Goal: Task Accomplishment & Management: Use online tool/utility

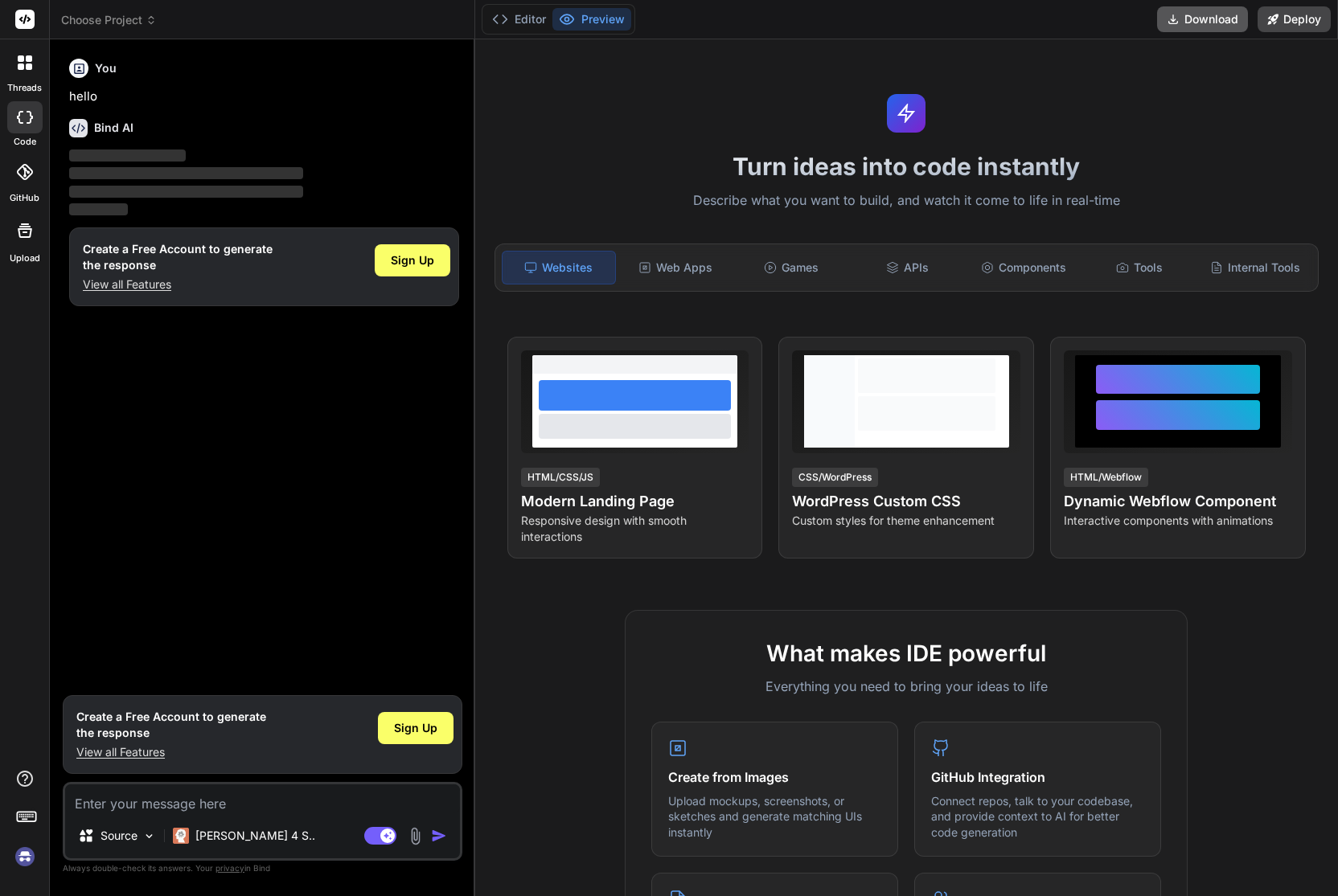
click at [1213, 29] on button "Download" at bounding box center [1203, 19] width 91 height 26
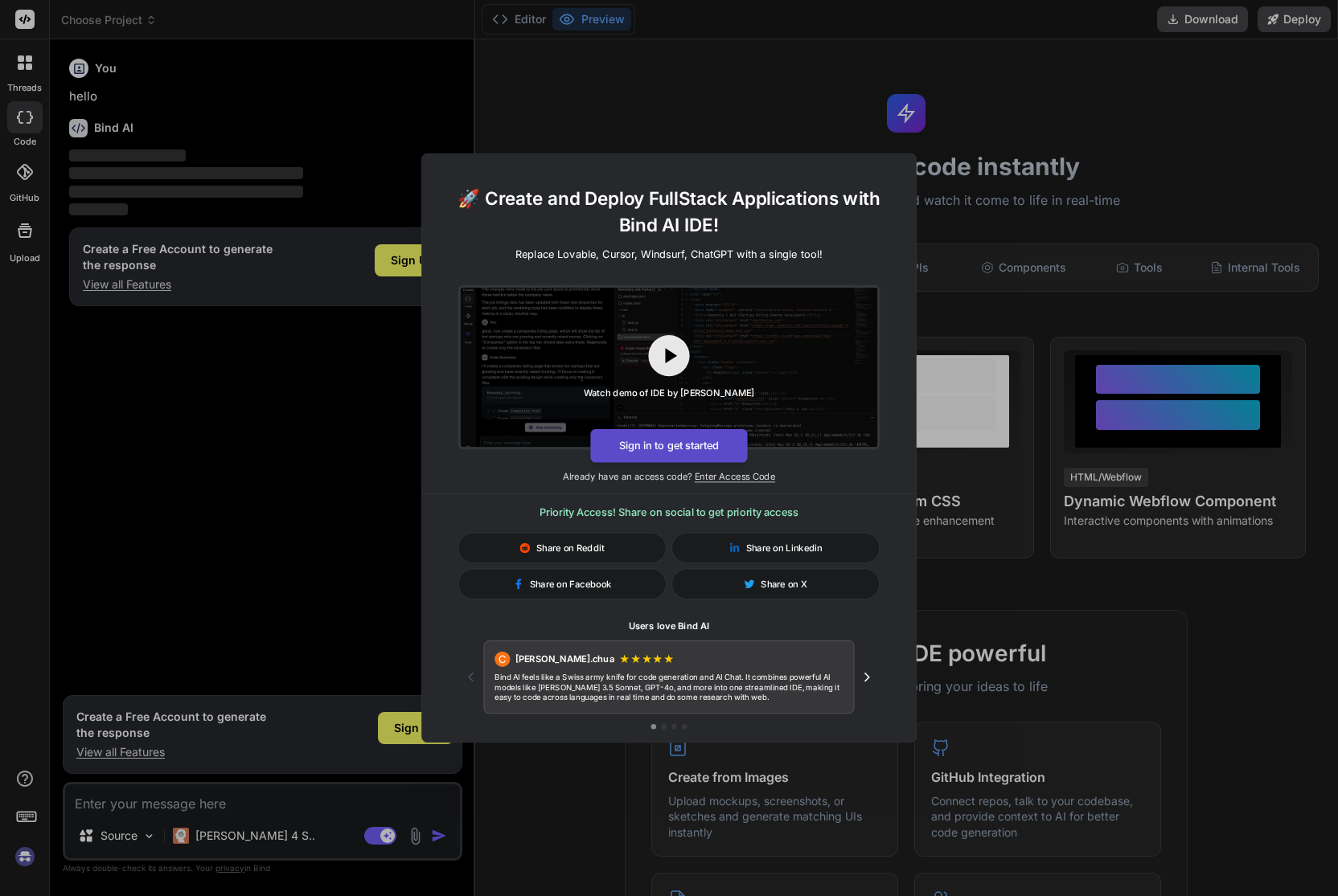
click at [670, 456] on button "Sign in to get started" at bounding box center [669, 445] width 157 height 33
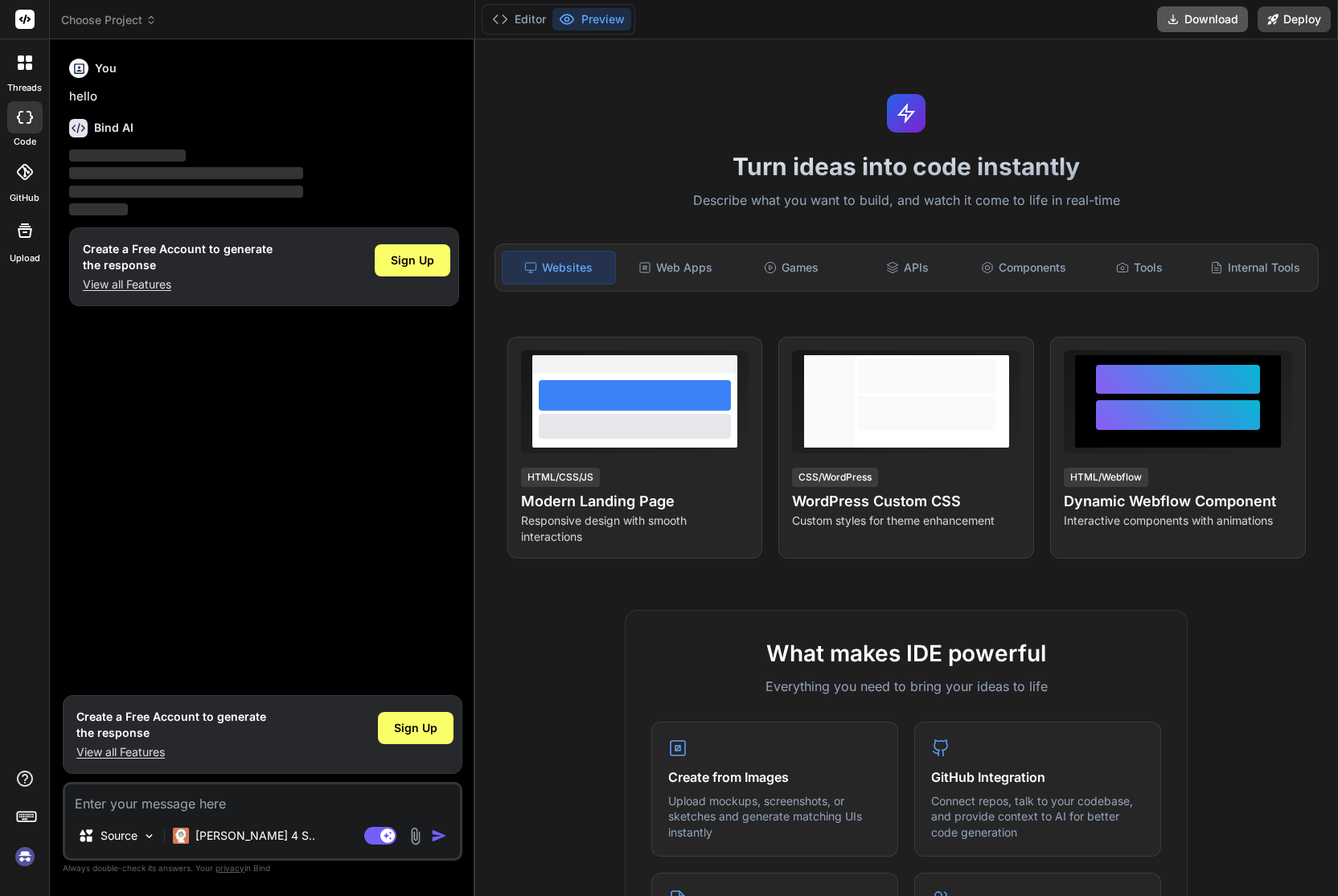
click at [1192, 16] on button "Download" at bounding box center [1203, 19] width 91 height 26
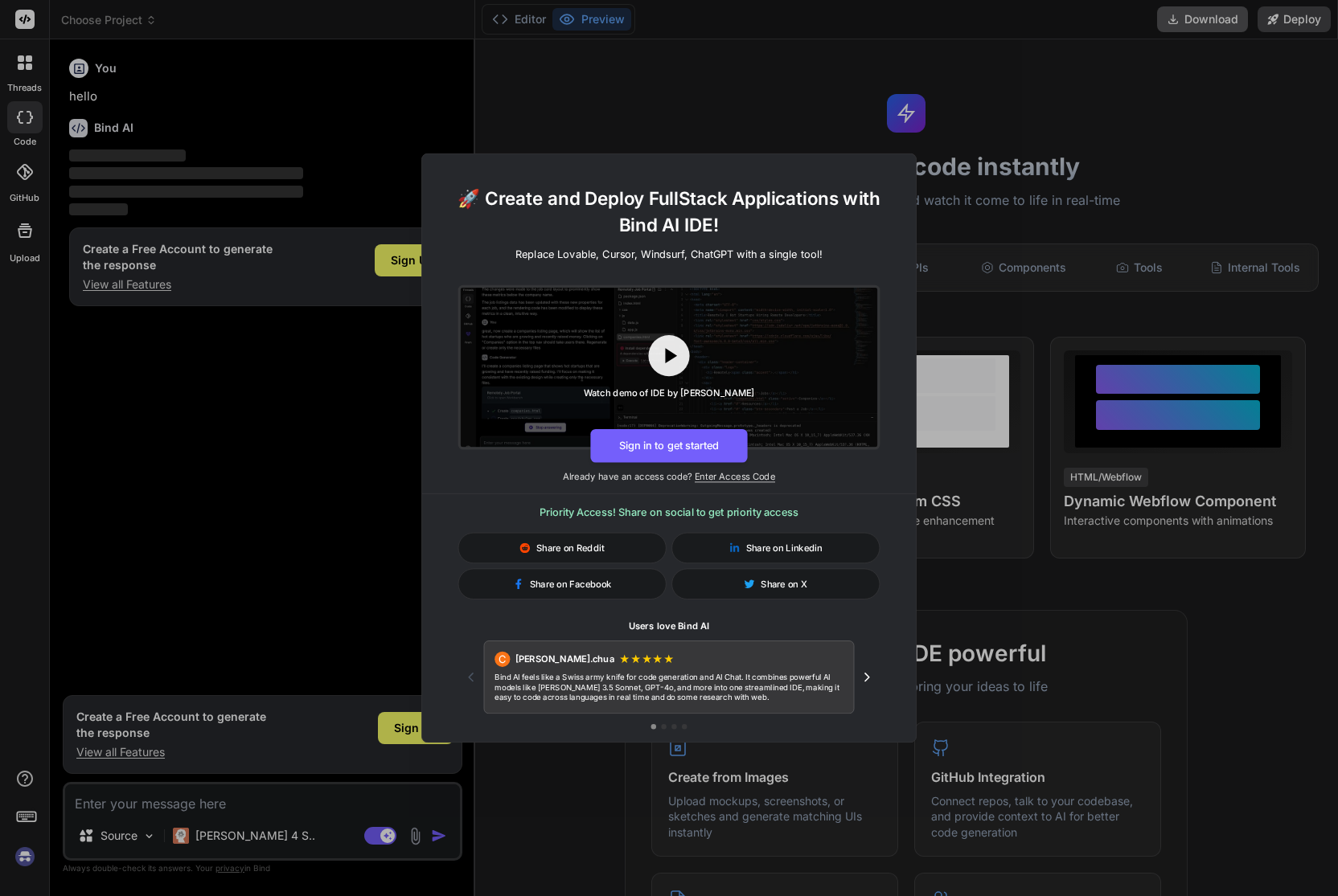
click at [1192, 16] on div "🚀 Create and Deploy FullStack Applications with Bind AI IDE! Replace Lovable, C…" at bounding box center [669, 448] width 1338 height 896
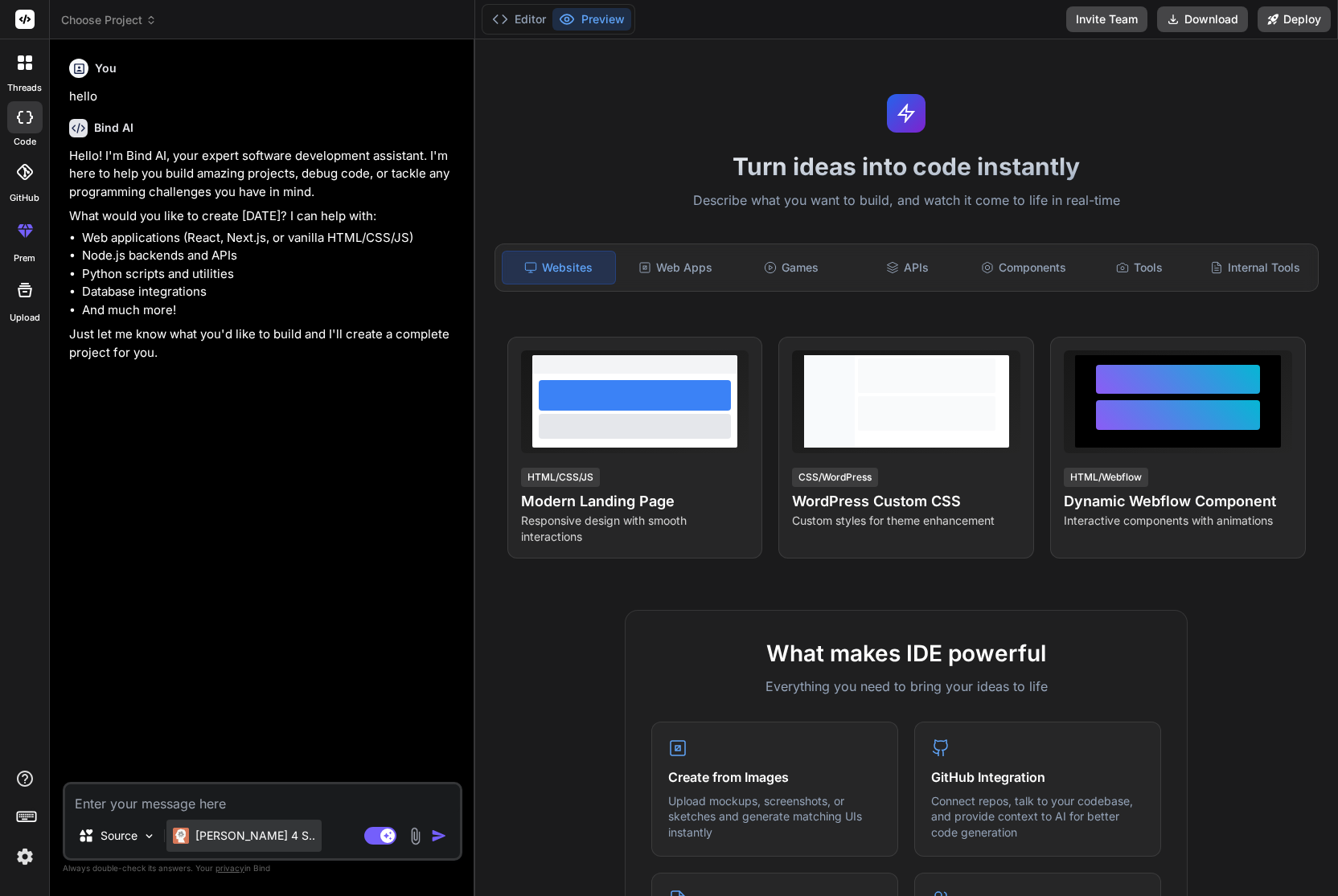
click at [214, 842] on p "[PERSON_NAME] 4 S.." at bounding box center [255, 835] width 120 height 16
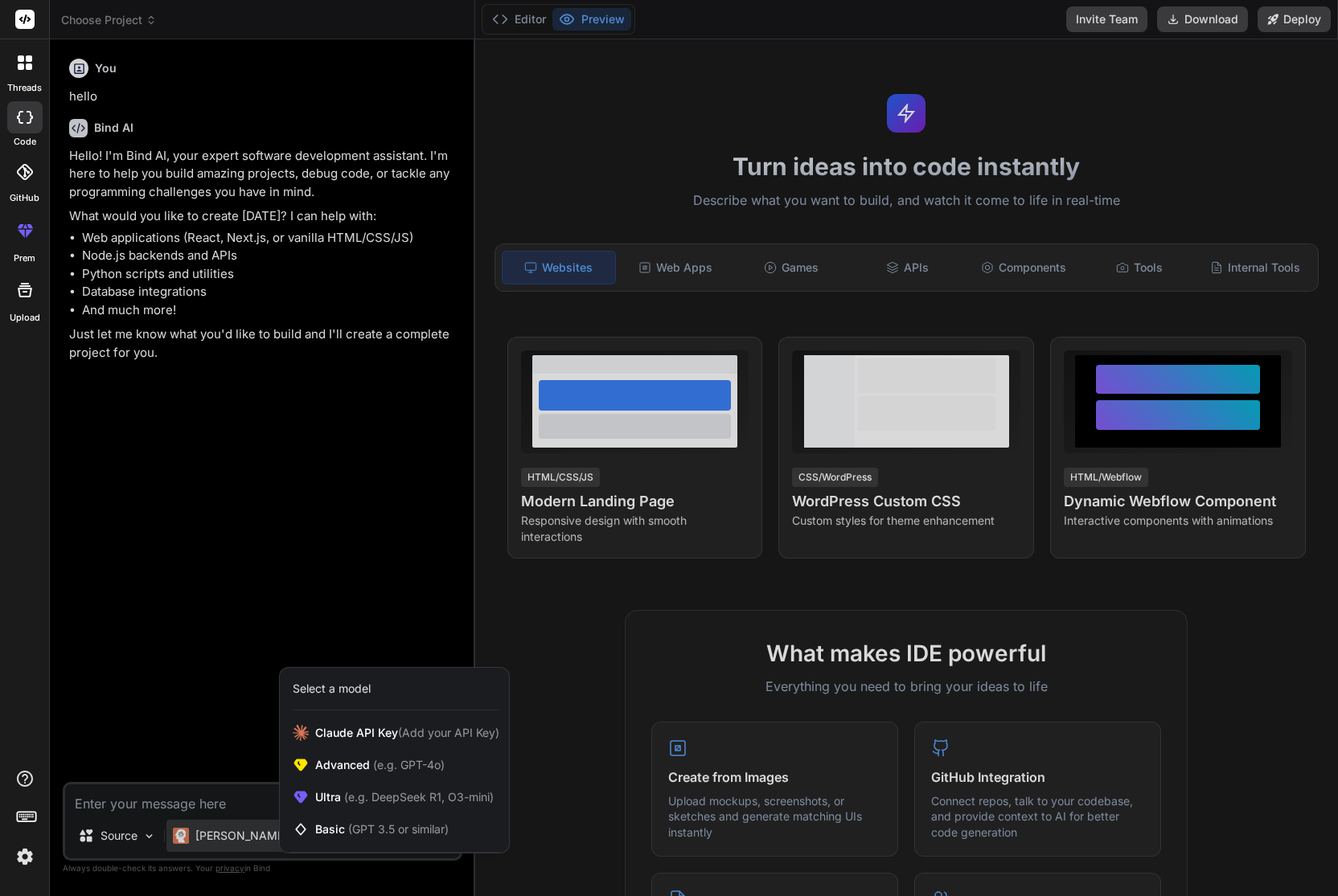
click at [199, 811] on div at bounding box center [669, 448] width 1338 height 896
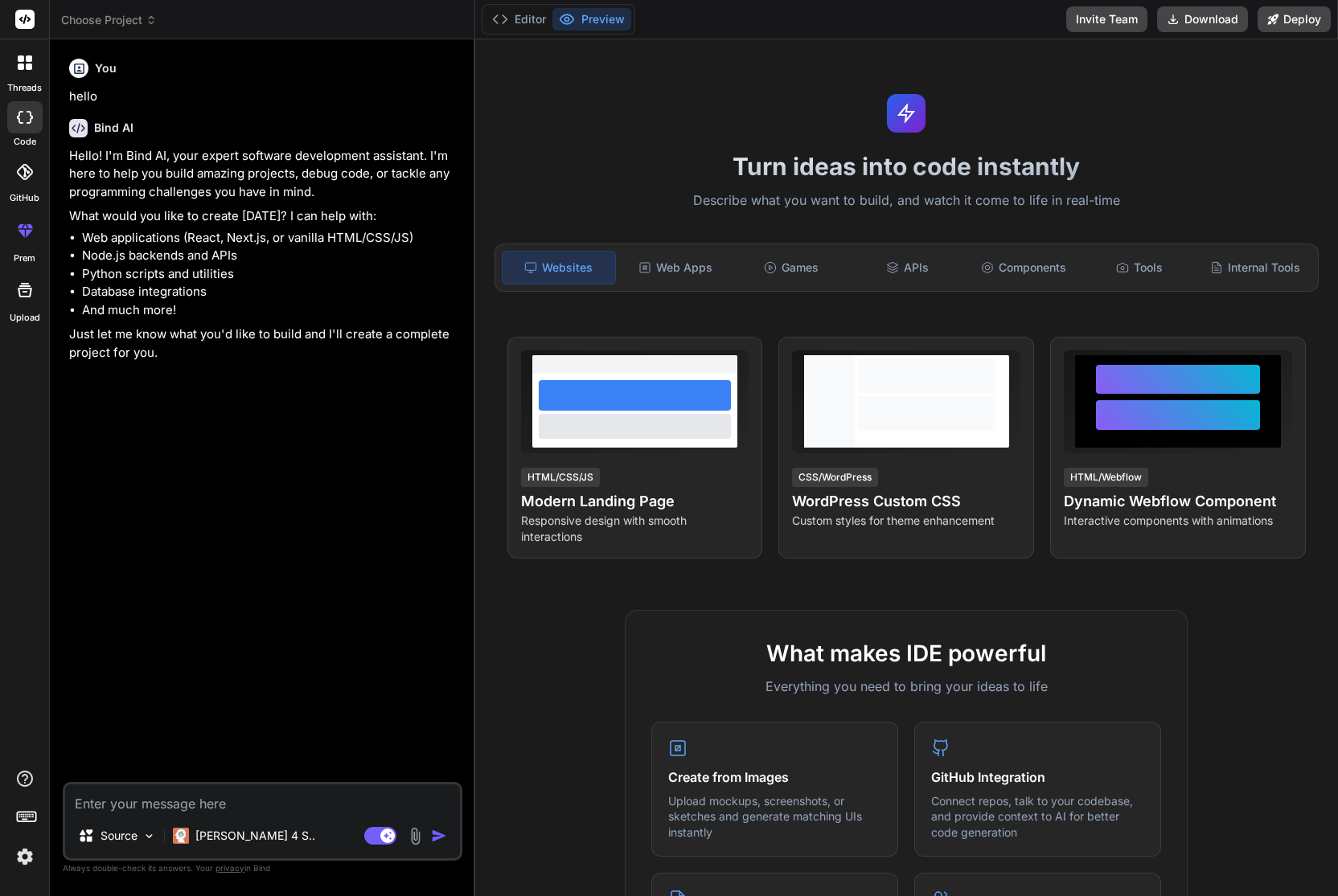
click at [199, 809] on textarea at bounding box center [263, 799] width 395 height 29
click at [199, 838] on p "[PERSON_NAME] 4 S.." at bounding box center [255, 835] width 120 height 16
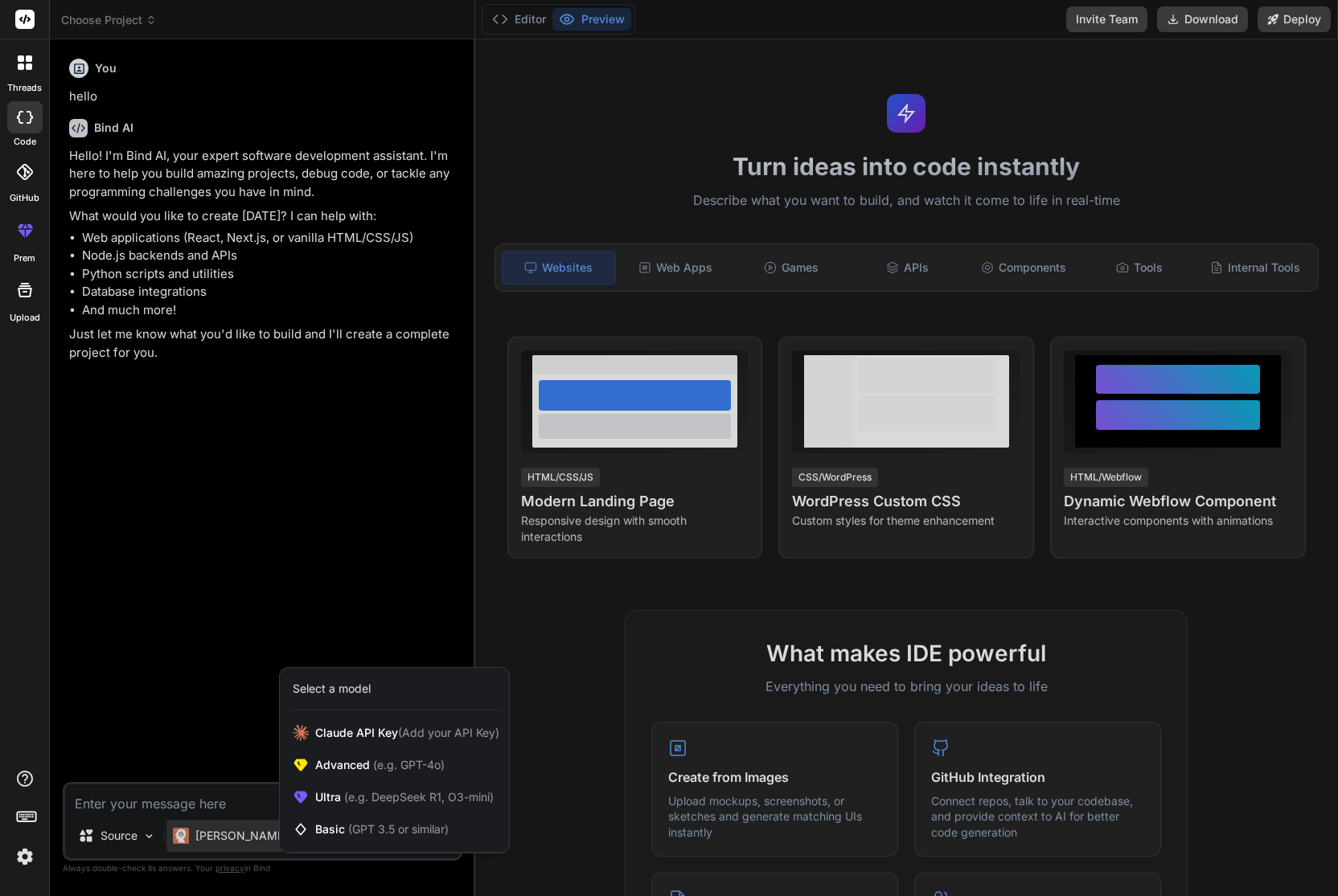
click at [328, 583] on div at bounding box center [669, 448] width 1338 height 896
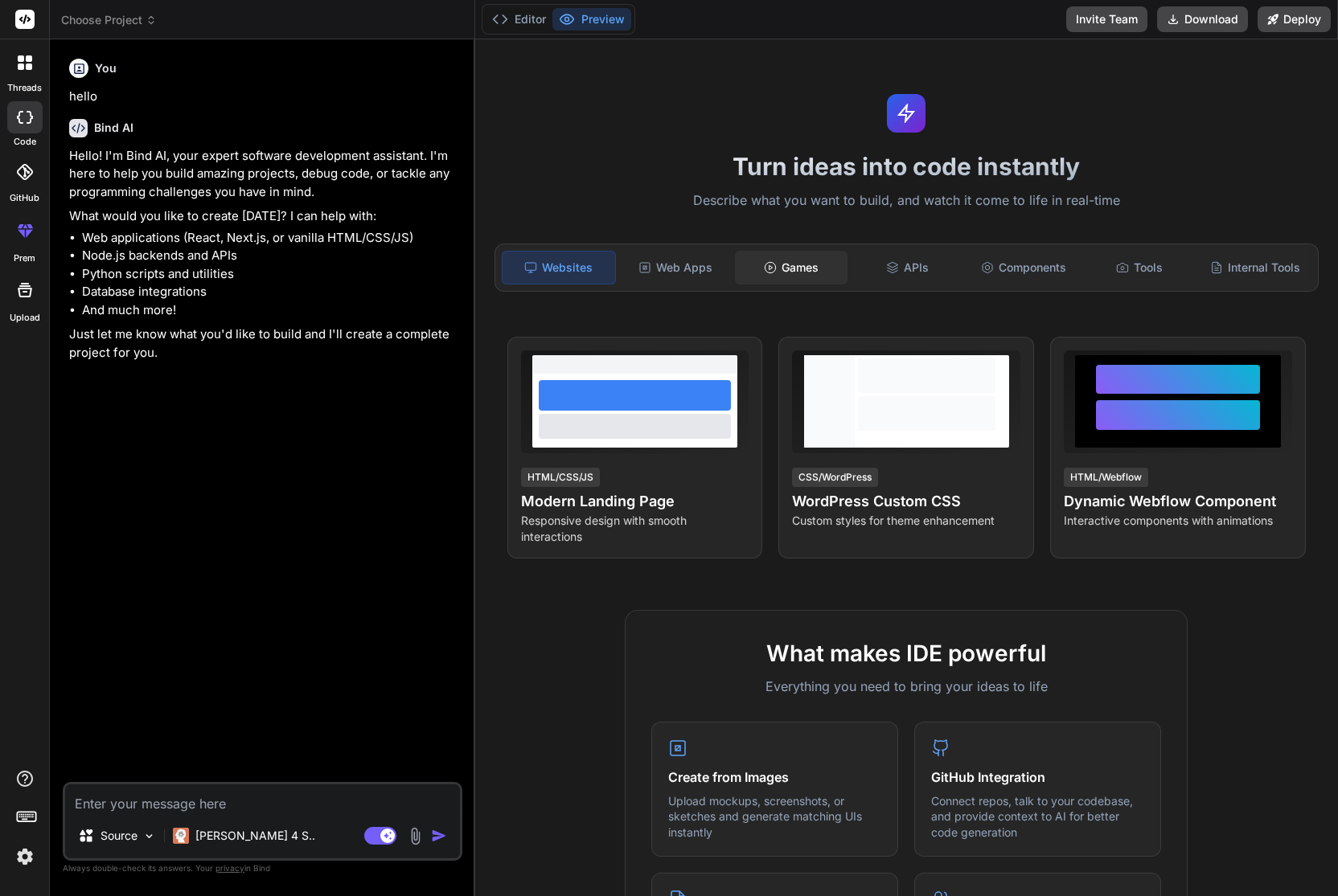
click at [804, 270] on div "Games" at bounding box center [791, 267] width 113 height 33
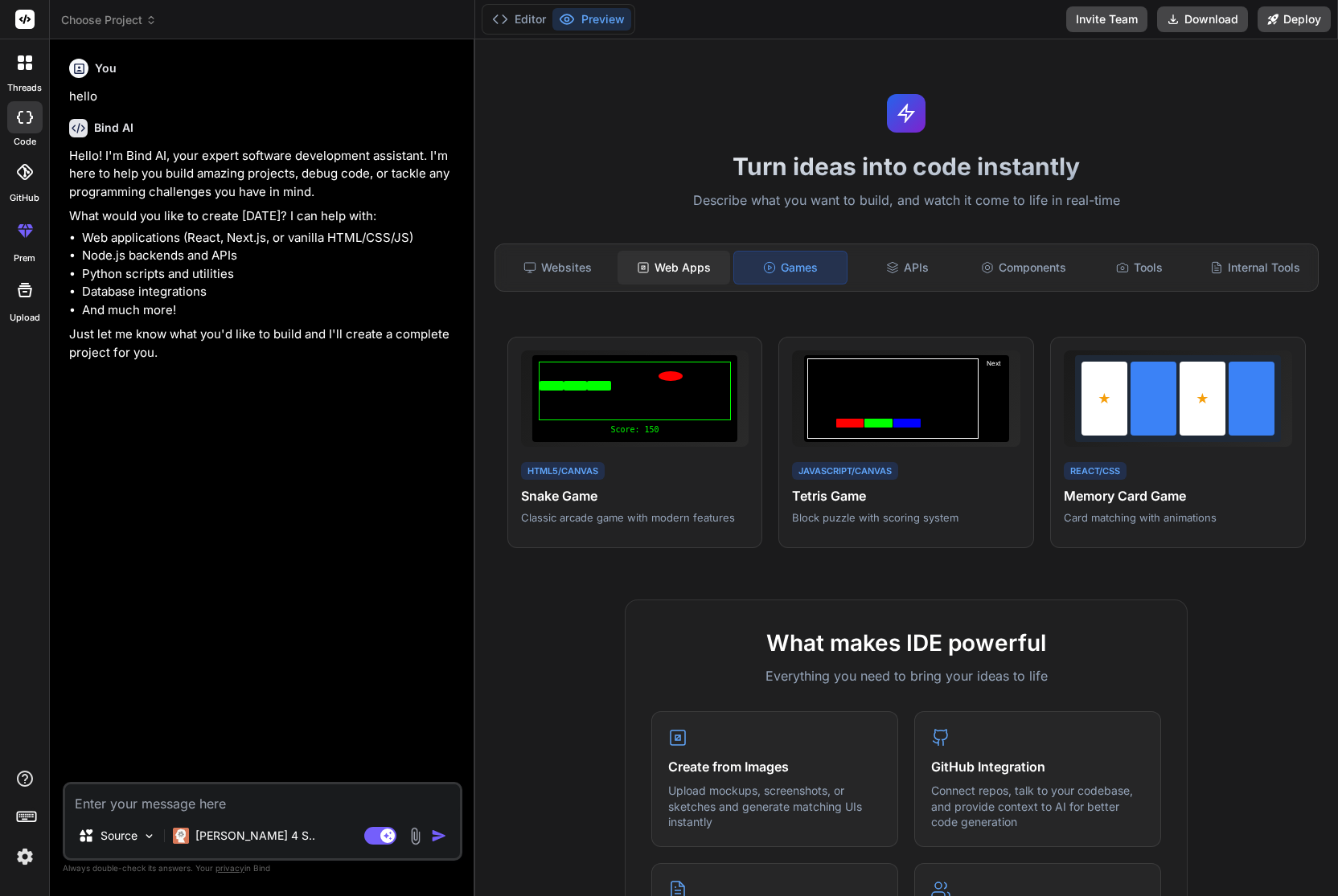
click at [692, 271] on div "Web Apps" at bounding box center [673, 267] width 113 height 33
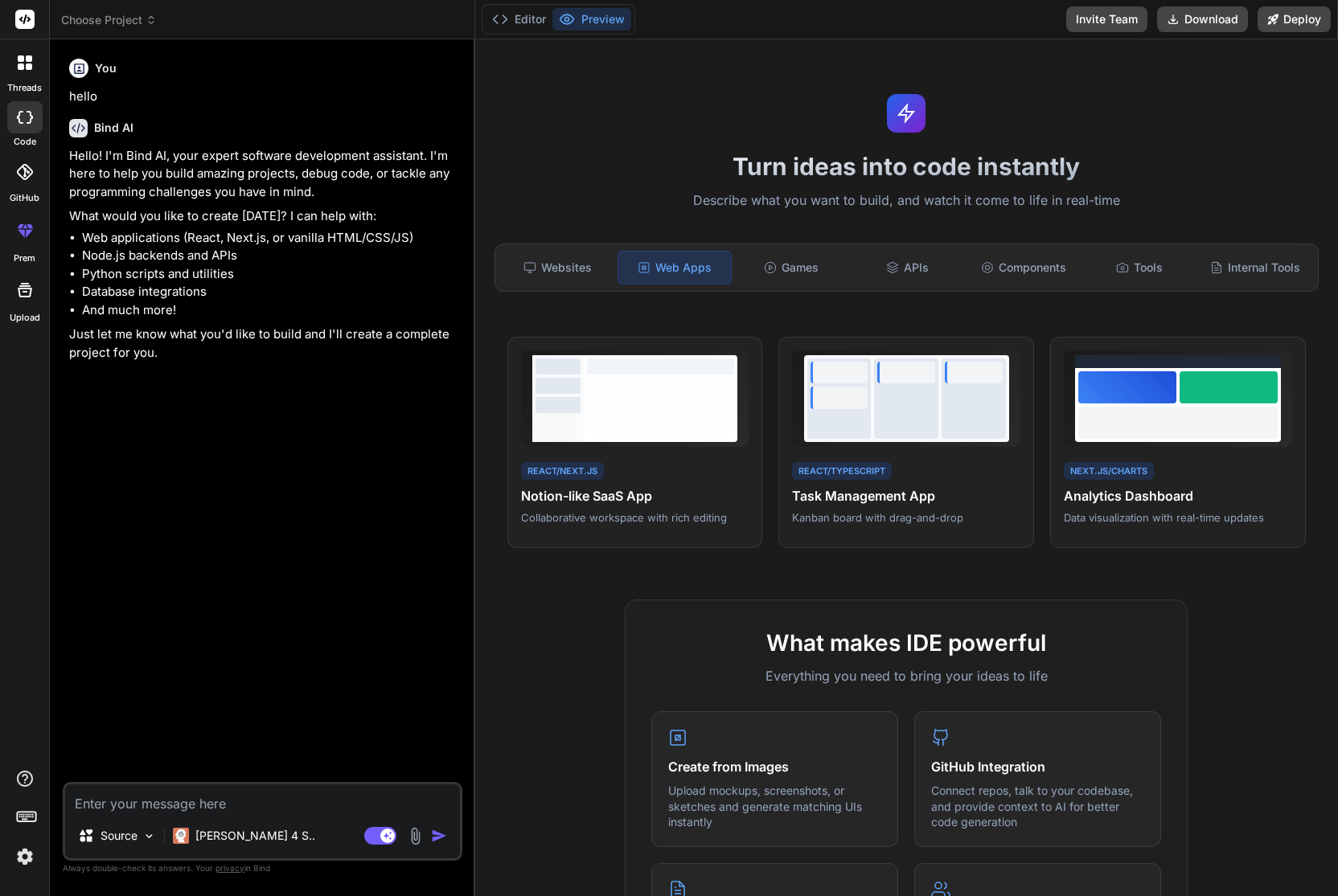
click at [539, 293] on div "Turn ideas into code instantly Describe what you want to build, and watch it co…" at bounding box center [906, 467] width 863 height 857
click at [564, 246] on div "Websites Web Apps Games APIs Components Tools Internal Tools" at bounding box center [906, 267] width 825 height 48
click at [564, 266] on div "Websites" at bounding box center [558, 267] width 113 height 33
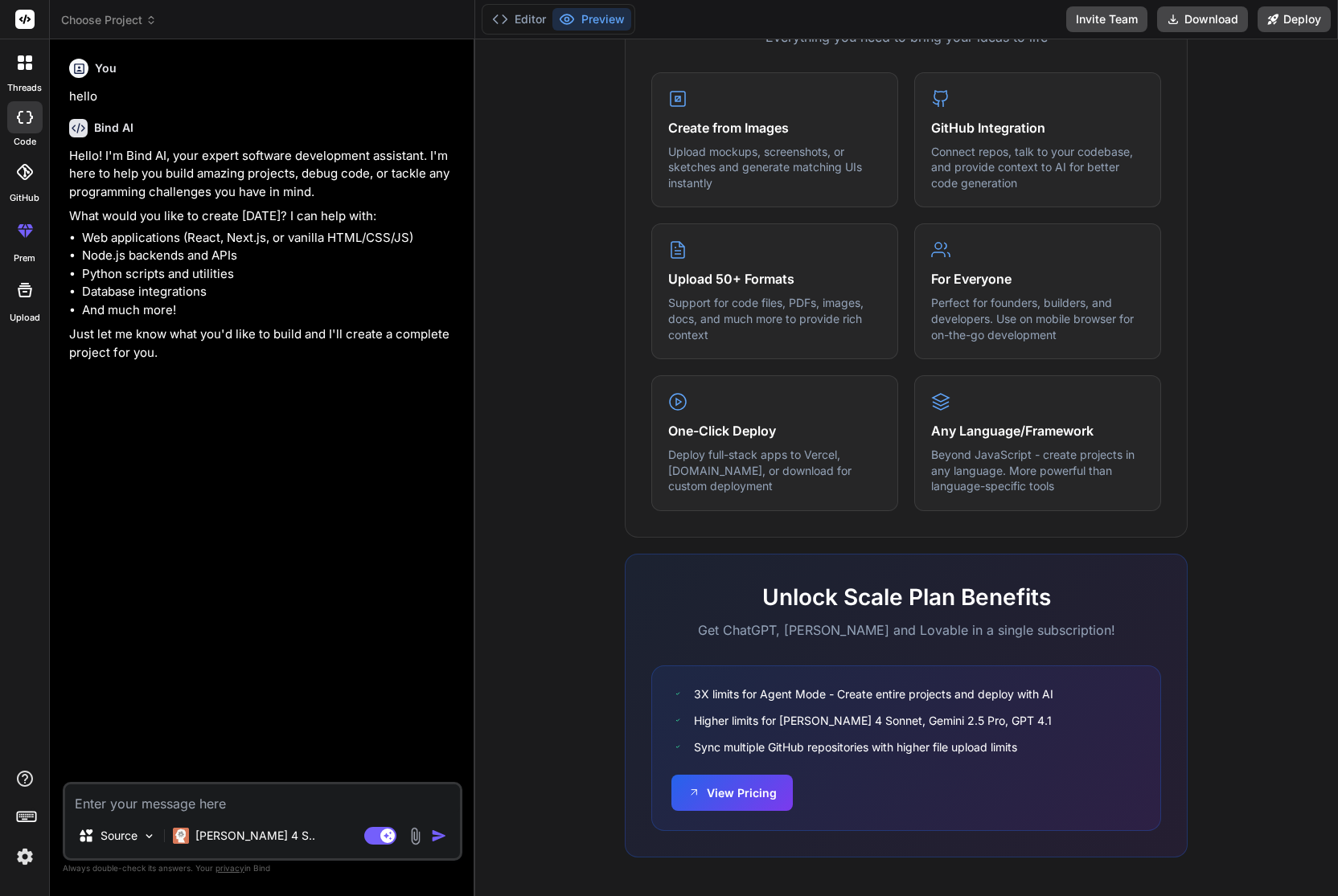
scroll to position [648, 0]
click at [300, 806] on textarea at bounding box center [263, 799] width 395 height 29
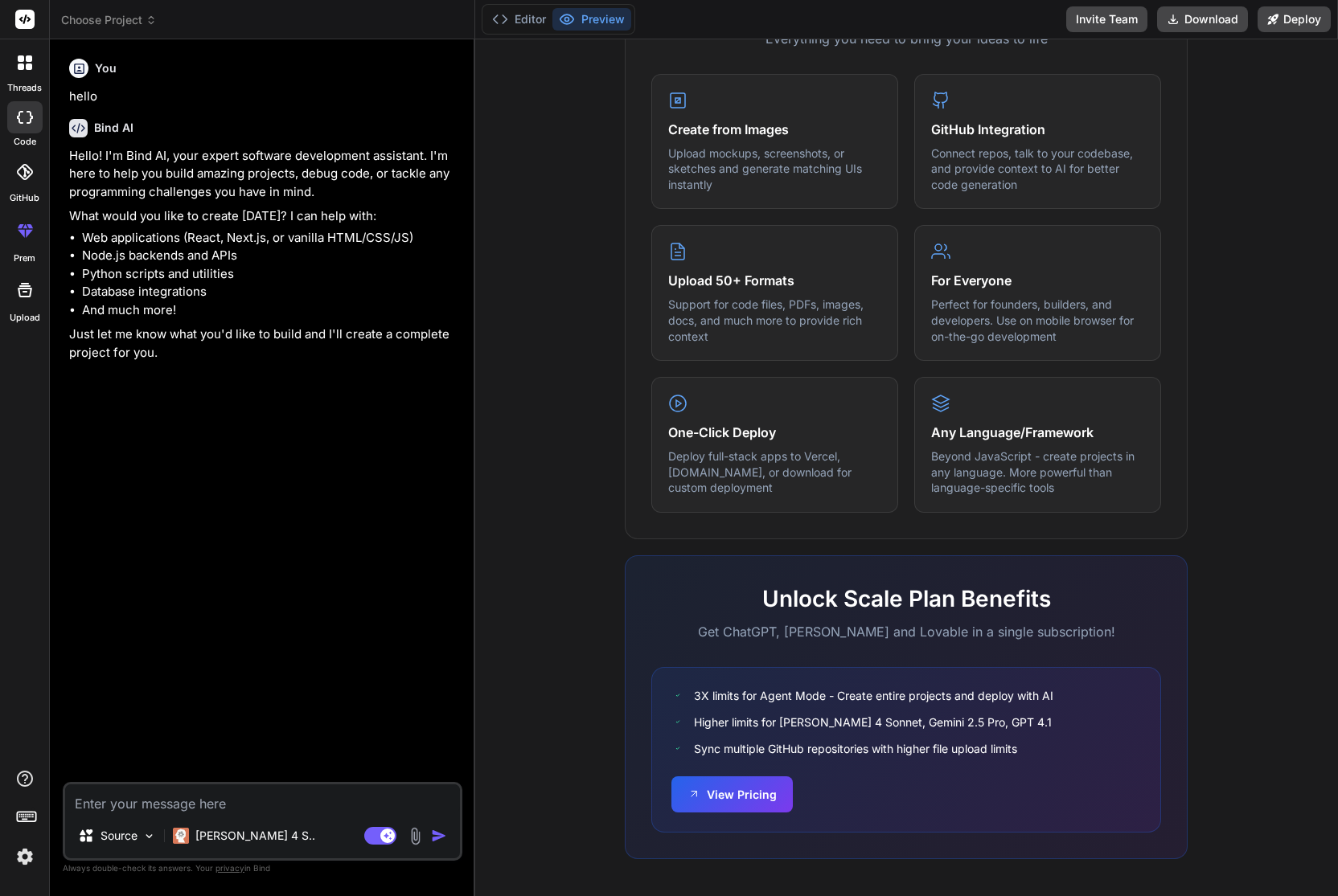
click at [300, 806] on textarea at bounding box center [263, 799] width 395 height 29
click at [130, 835] on p "Source" at bounding box center [119, 835] width 37 height 16
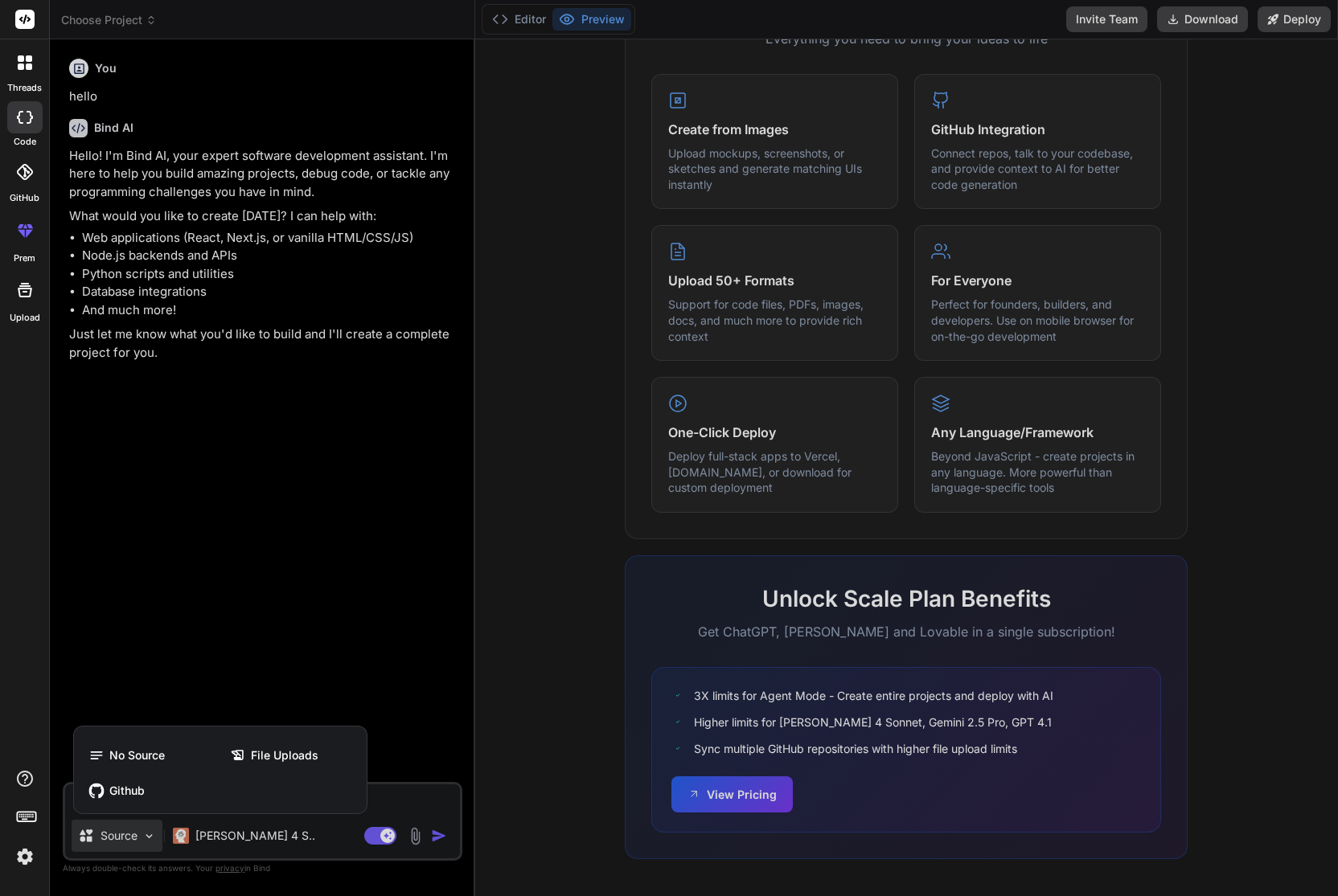
click at [130, 835] on div at bounding box center [669, 448] width 1338 height 896
type textarea "x"
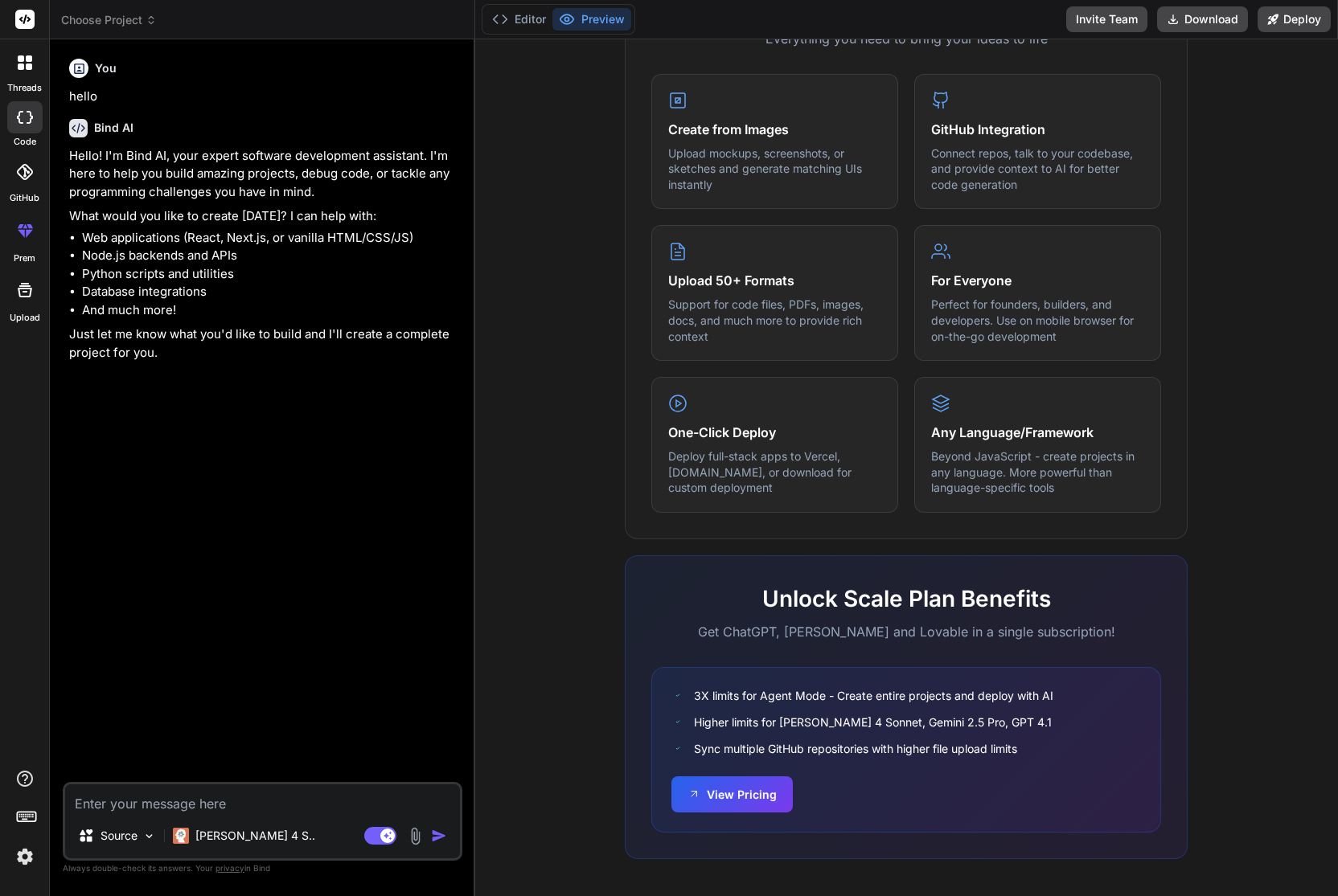
click at [253, 816] on div "Source Claude 4 S.. Agent Mode. When this toggle is activated, AI automatically…" at bounding box center [263, 822] width 400 height 79
click at [234, 813] on div "Source Claude 4 S.. Agent Mode. When this toggle is activated, AI automatically…" at bounding box center [263, 822] width 400 height 79
click at [267, 803] on textarea at bounding box center [263, 799] width 395 height 29
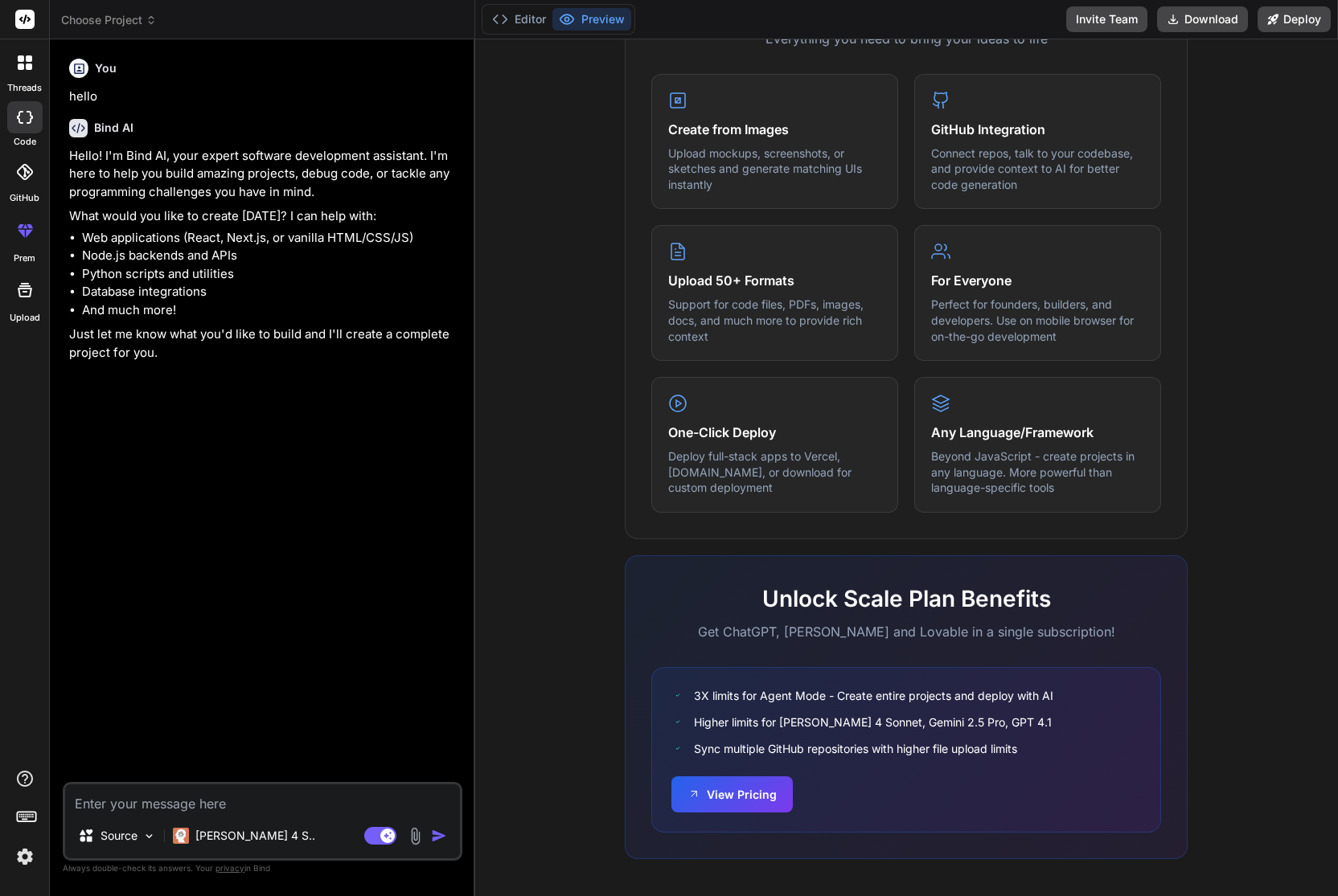
click at [267, 803] on textarea at bounding box center [263, 799] width 395 height 29
click at [139, 799] on textarea at bounding box center [263, 799] width 395 height 29
type textarea "M"
type textarea "x"
type textarea "Ma"
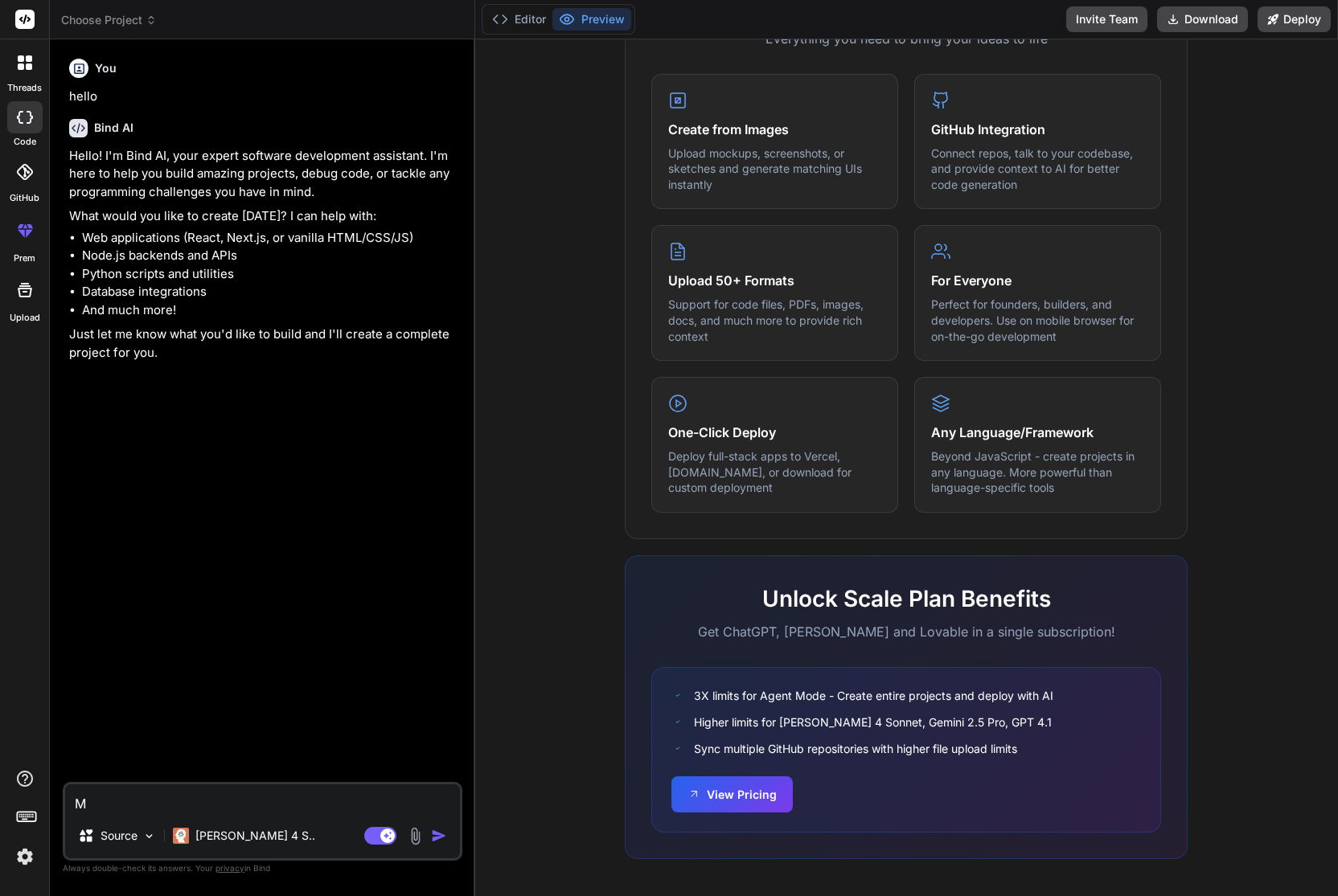
type textarea "x"
type textarea "Mak"
type textarea "x"
type textarea "Make"
type textarea "x"
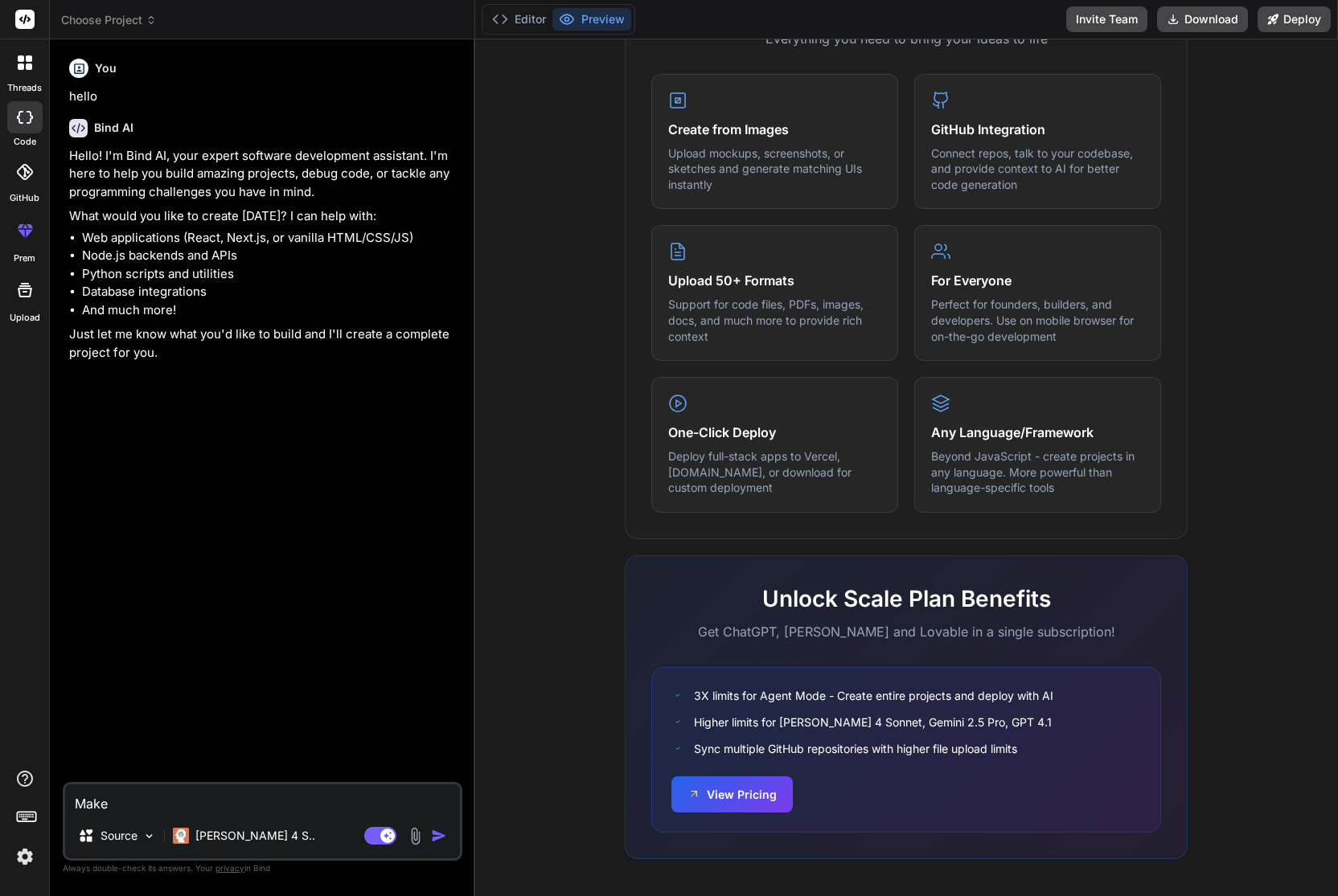
type textarea "Make"
type textarea "x"
type textarea "Make m"
type textarea "x"
type textarea "Make me"
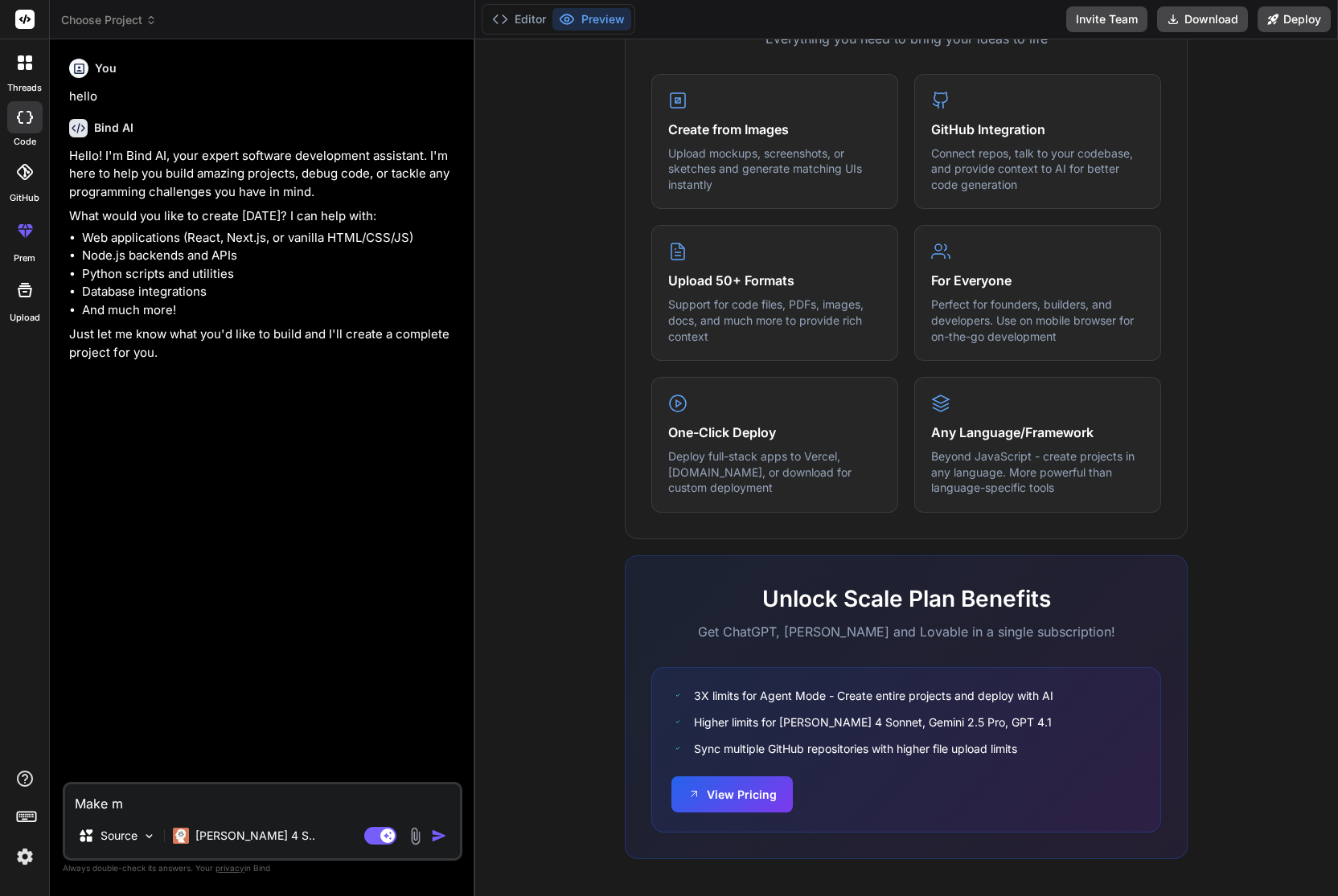
type textarea "x"
type textarea "Make me"
type textarea "x"
type textarea "Make me a"
type textarea "x"
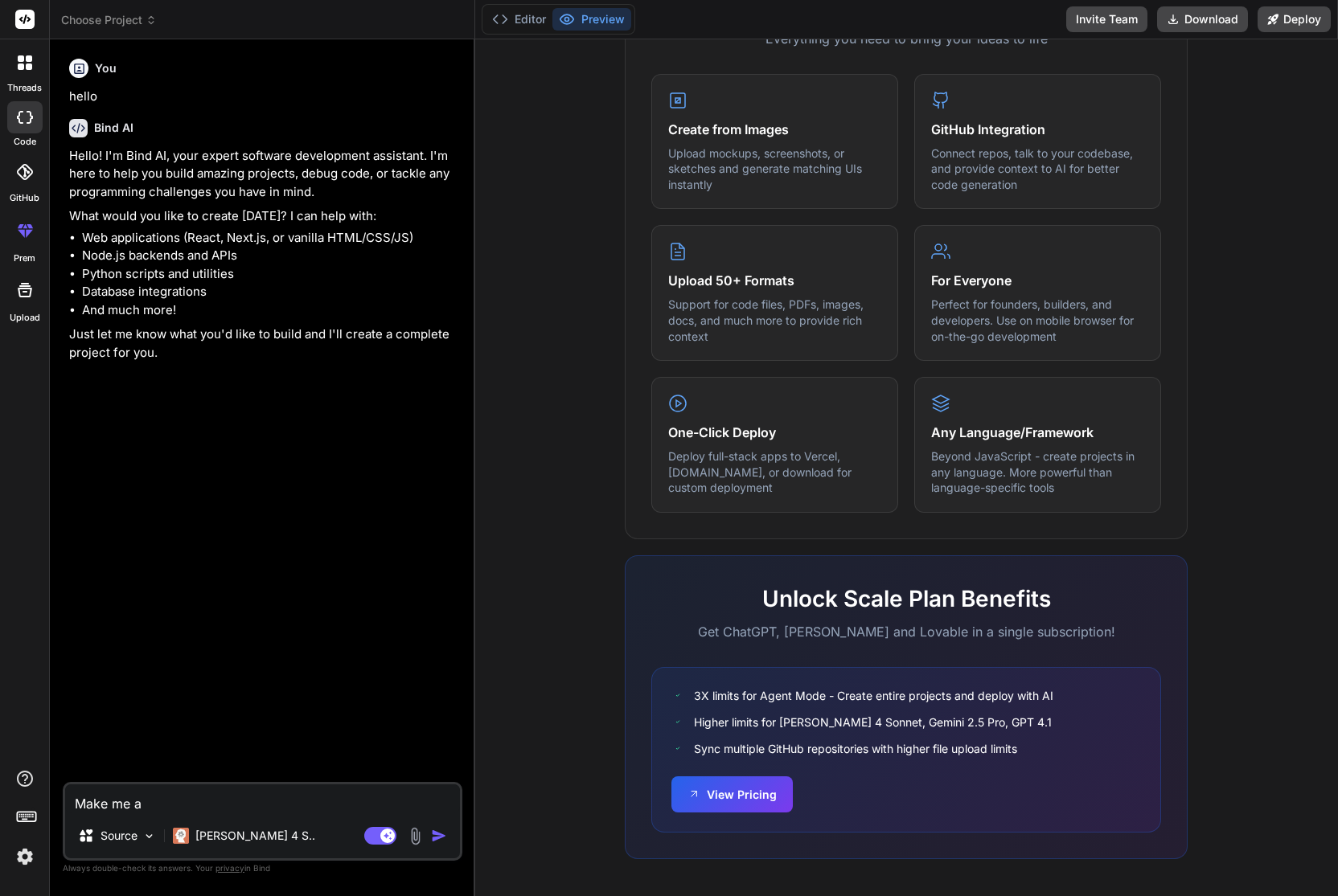
type textarea "Make me a"
type textarea "x"
type textarea "Make me a S"
type textarea "x"
type textarea "Make me a So"
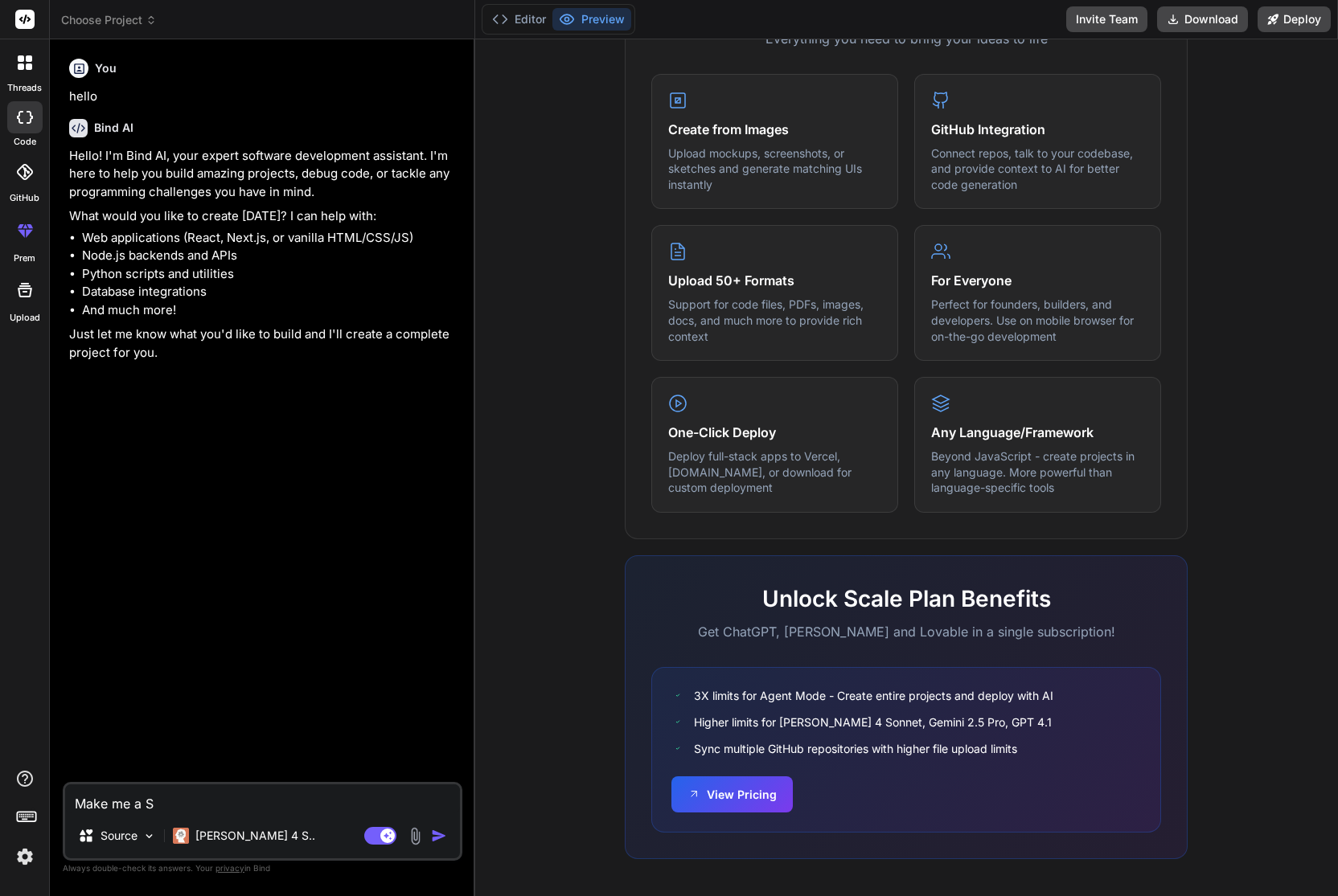
type textarea "x"
type textarea "Make me a Soc"
type textarea "x"
type textarea "Make me a Soci"
type textarea "x"
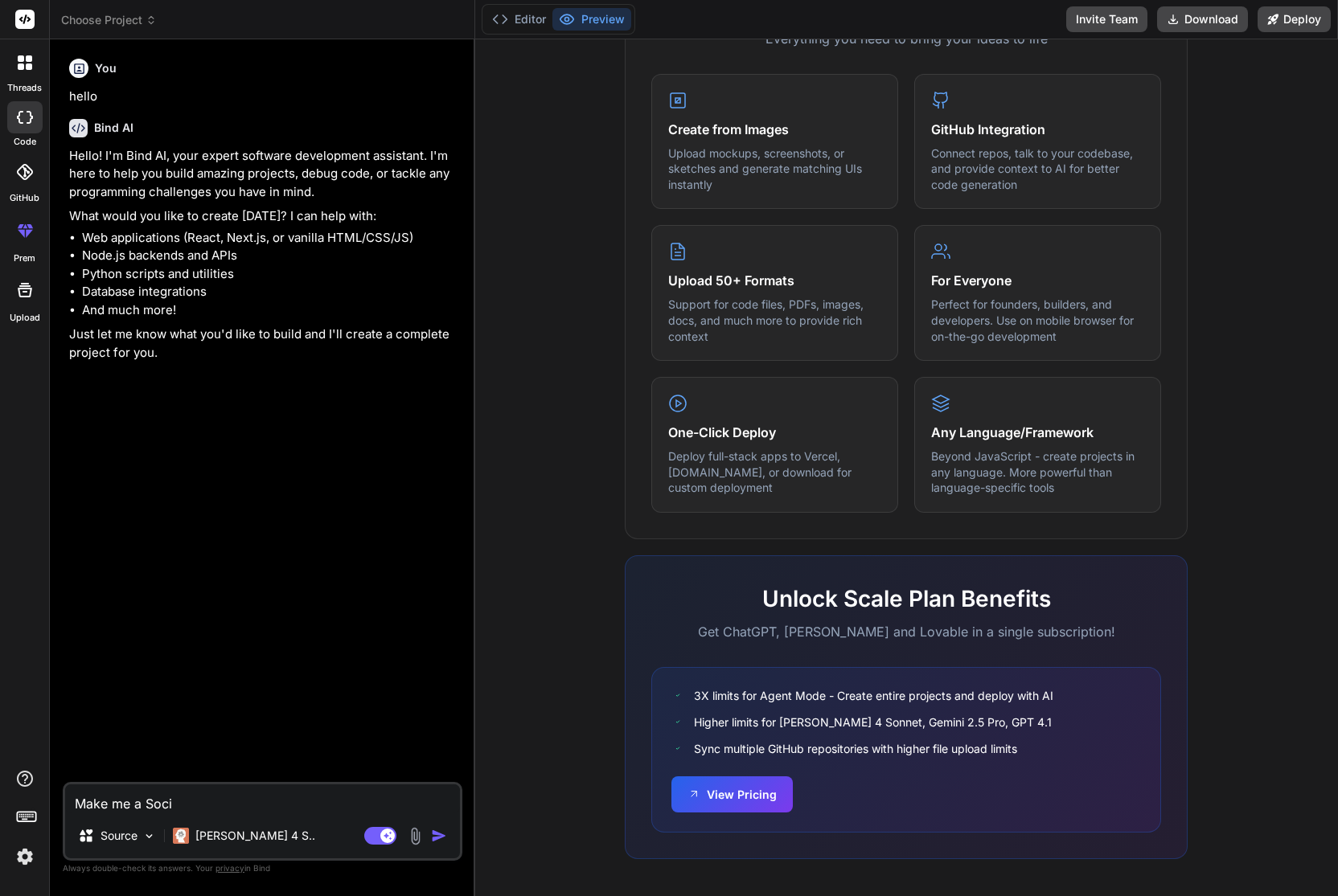
type textarea "Make me a [PERSON_NAME]"
type textarea "x"
type textarea "Make me a Social"
type textarea "x"
type textarea "Make me a Social"
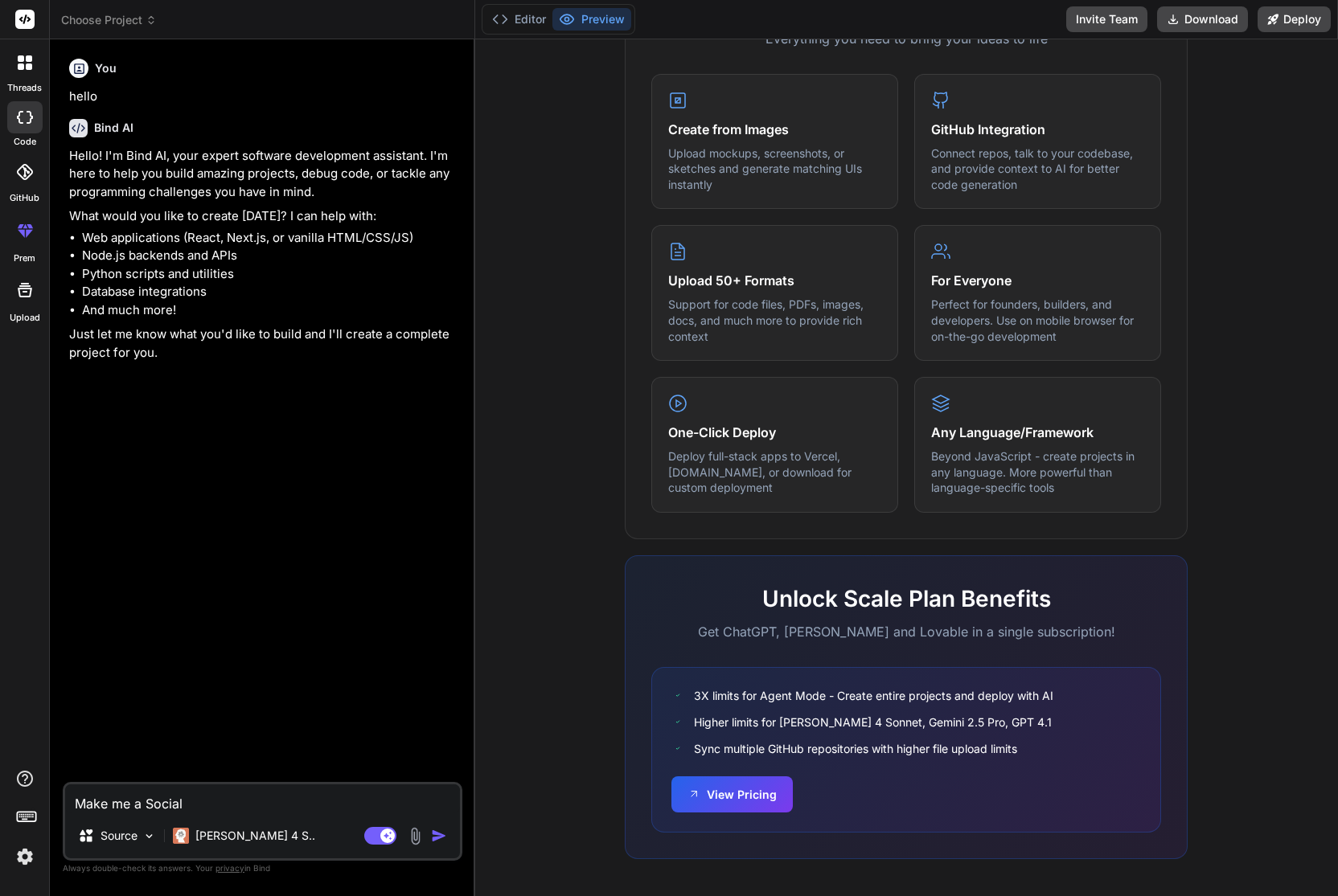
type textarea "x"
type textarea "Make me a Social m"
type textarea "x"
type textarea "Make me a Social me"
type textarea "x"
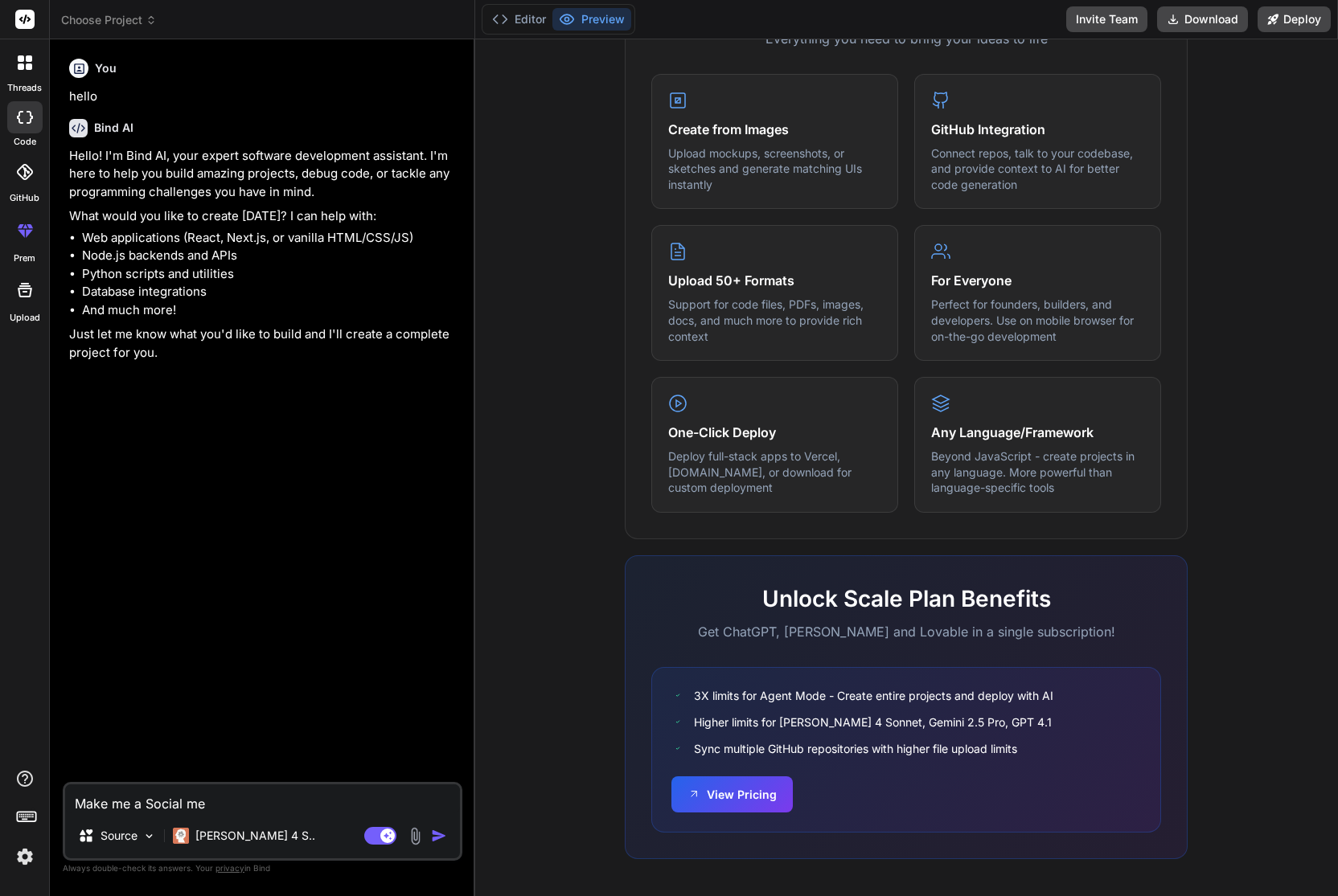
type textarea "Make me a Social med"
type textarea "x"
type textarea "Make me a Social medi"
type textarea "x"
type textarea "Make me a Social media"
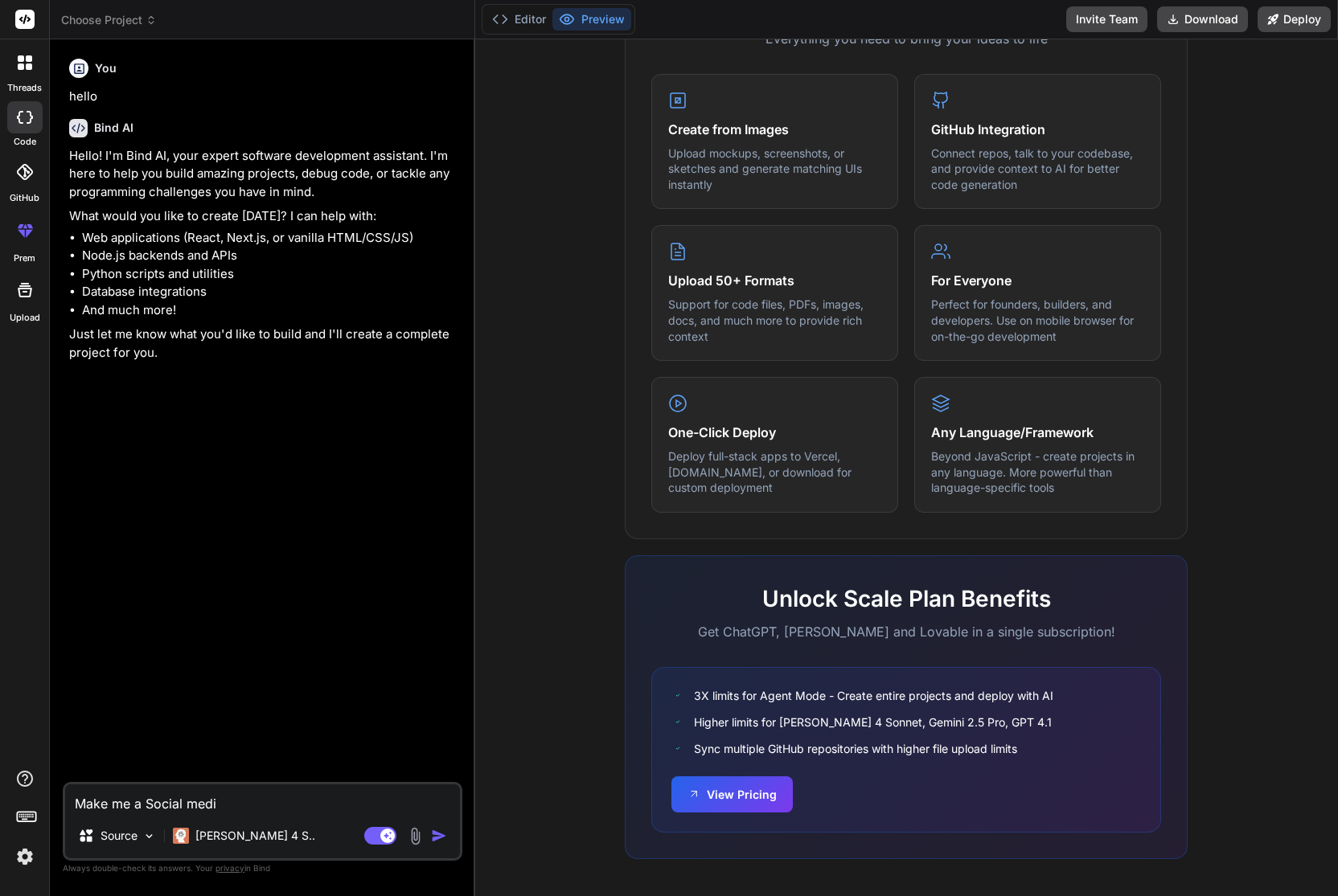
type textarea "x"
type textarea "Make me a Social media"
type textarea "x"
type textarea "Make me a Social media a"
type textarea "x"
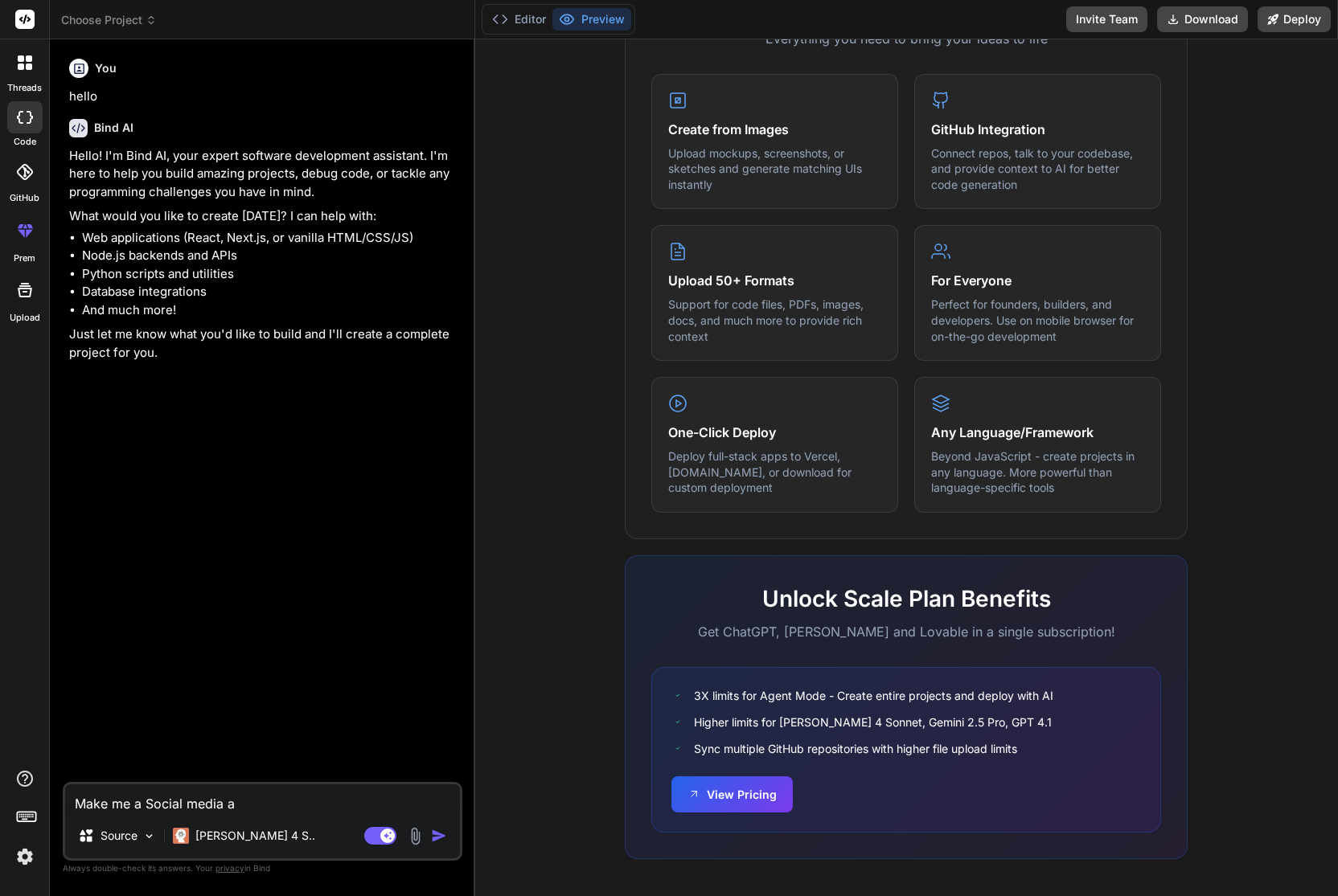
type textarea "Make me a Social media ap"
type textarea "x"
type textarea "Make me a Social media app"
type textarea "x"
type textarea "Make me a Social media app"
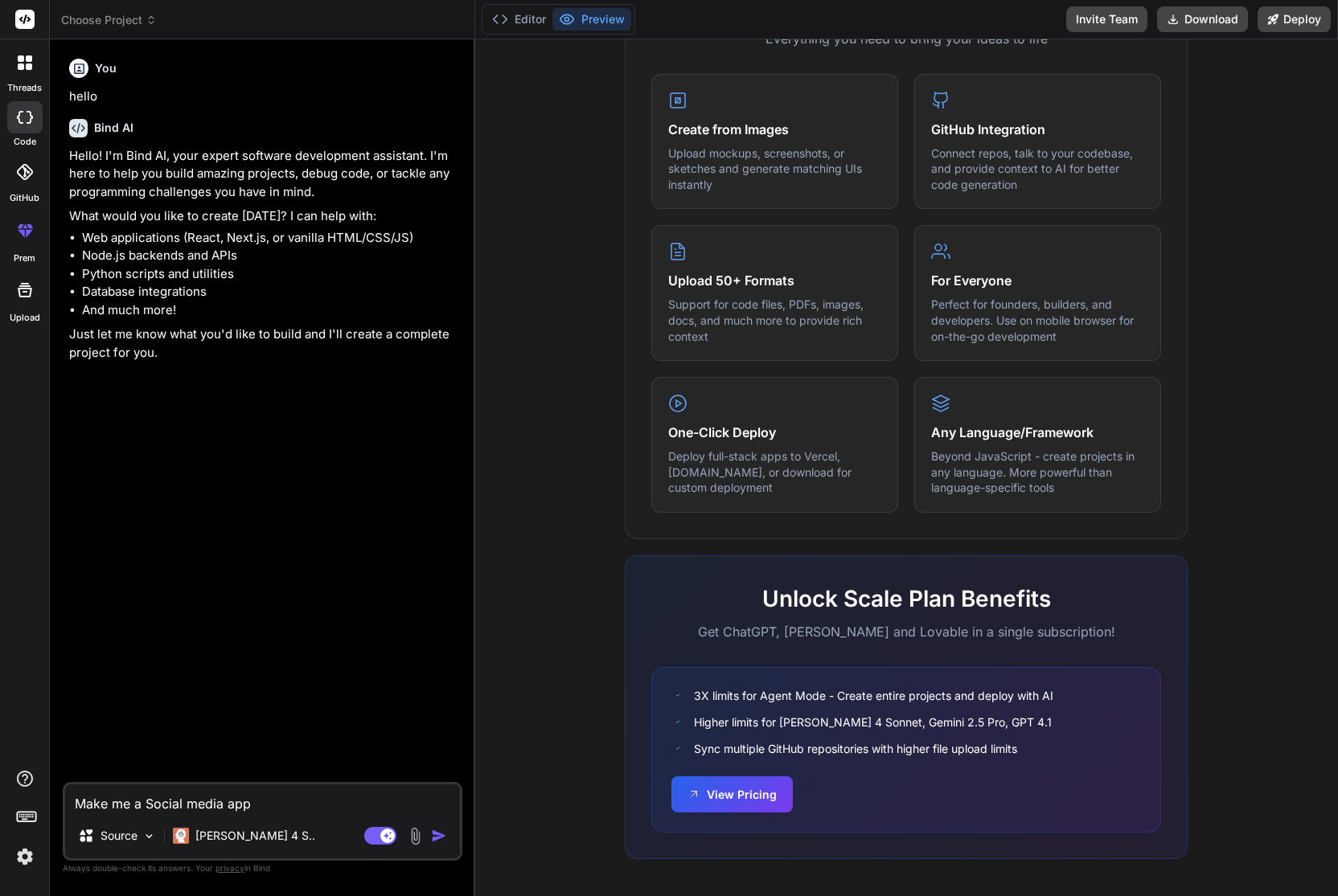
type textarea "x"
type textarea "Make me a Social media app t"
type textarea "x"
type textarea "Make me a Social media app th"
type textarea "x"
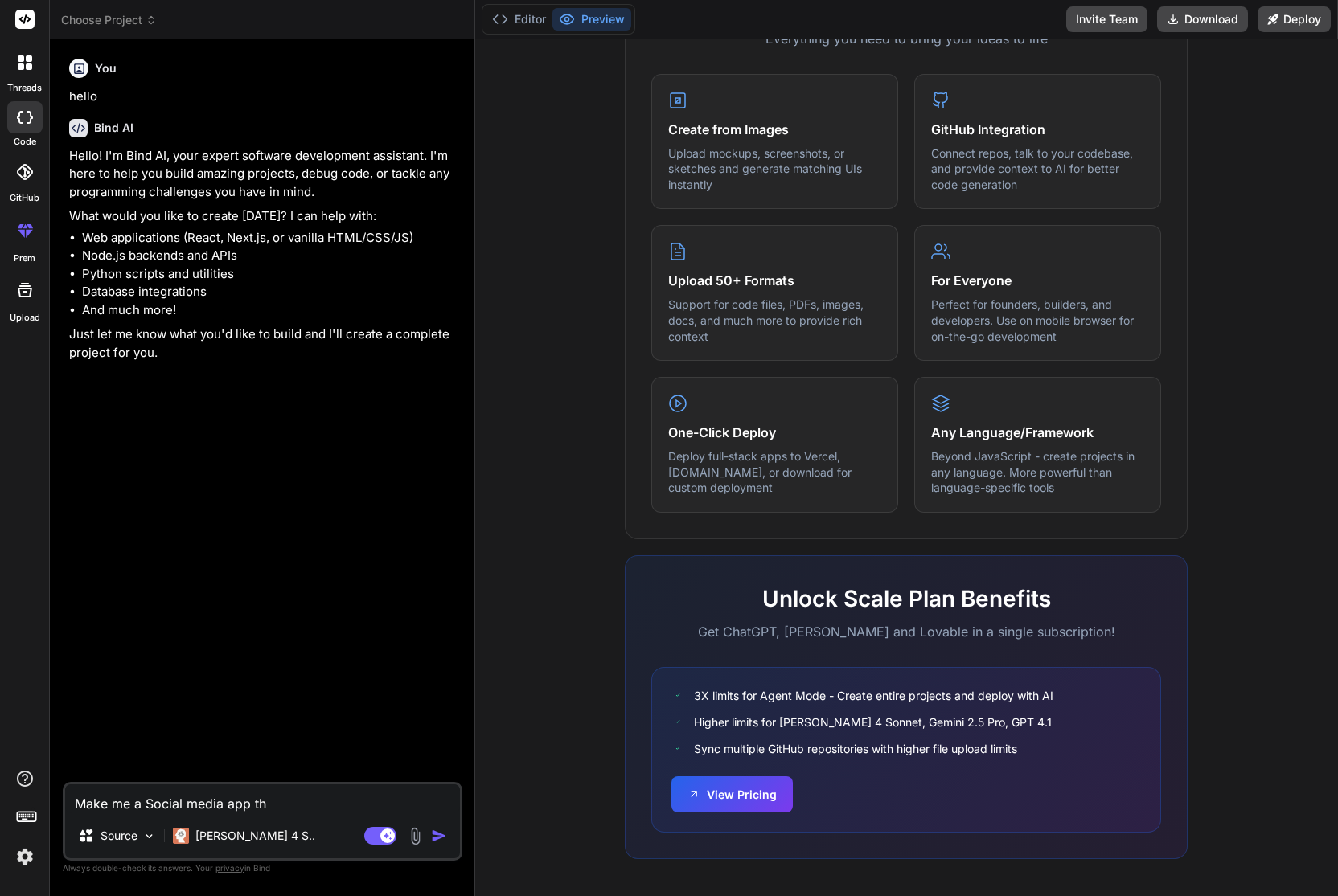
type textarea "Make me a Social media app tha"
type textarea "x"
type textarea "Make me a Social media app th"
type textarea "x"
type textarea "Make me a Social media app t"
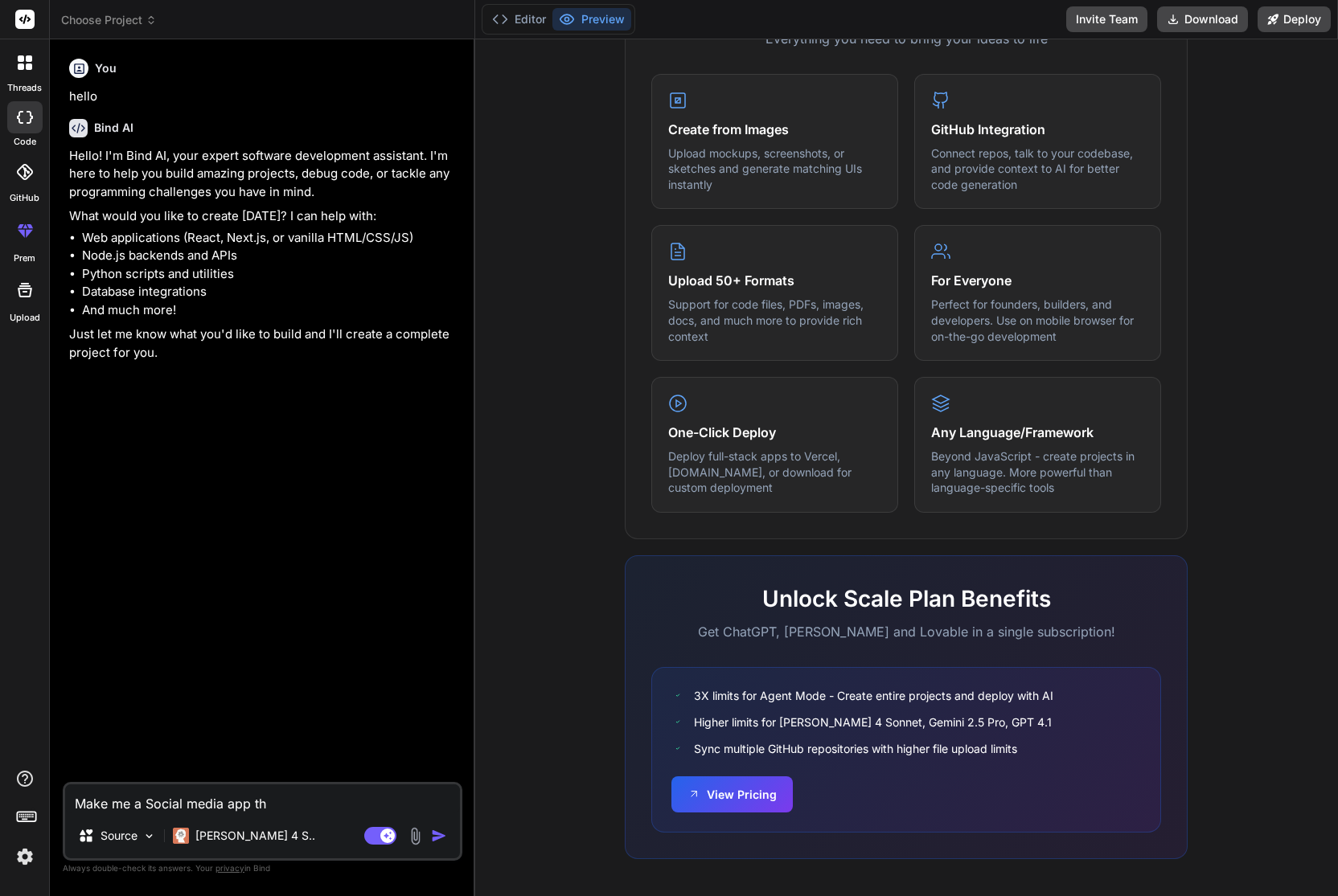
type textarea "x"
type textarea "Make me a Social media app"
type textarea "x"
type textarea "Make me a Social media app n"
type textarea "x"
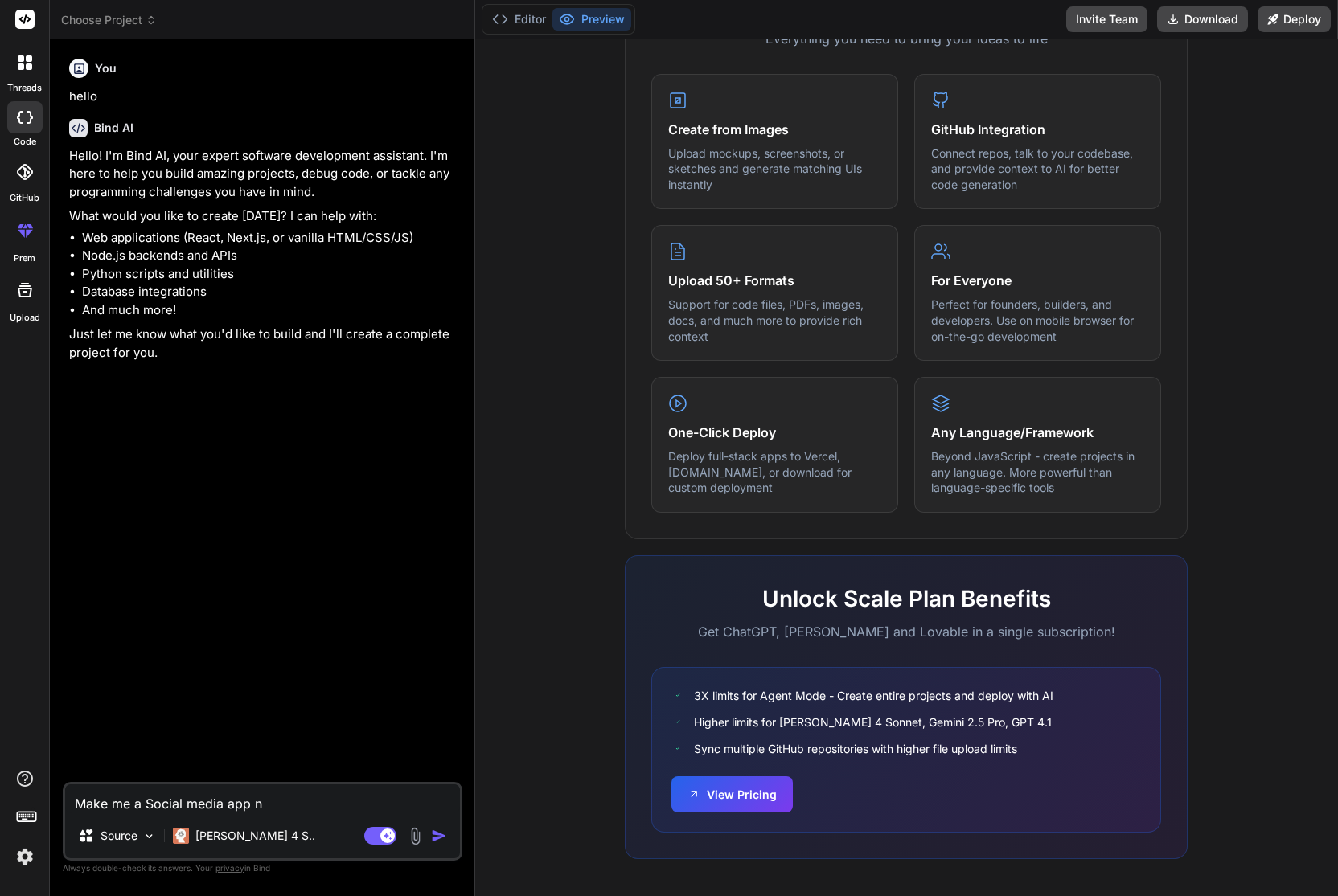
type textarea "Make me a Social media app na"
type textarea "x"
type textarea "Make me a Social media app nam"
type textarea "x"
type textarea "Make me a Social media app name"
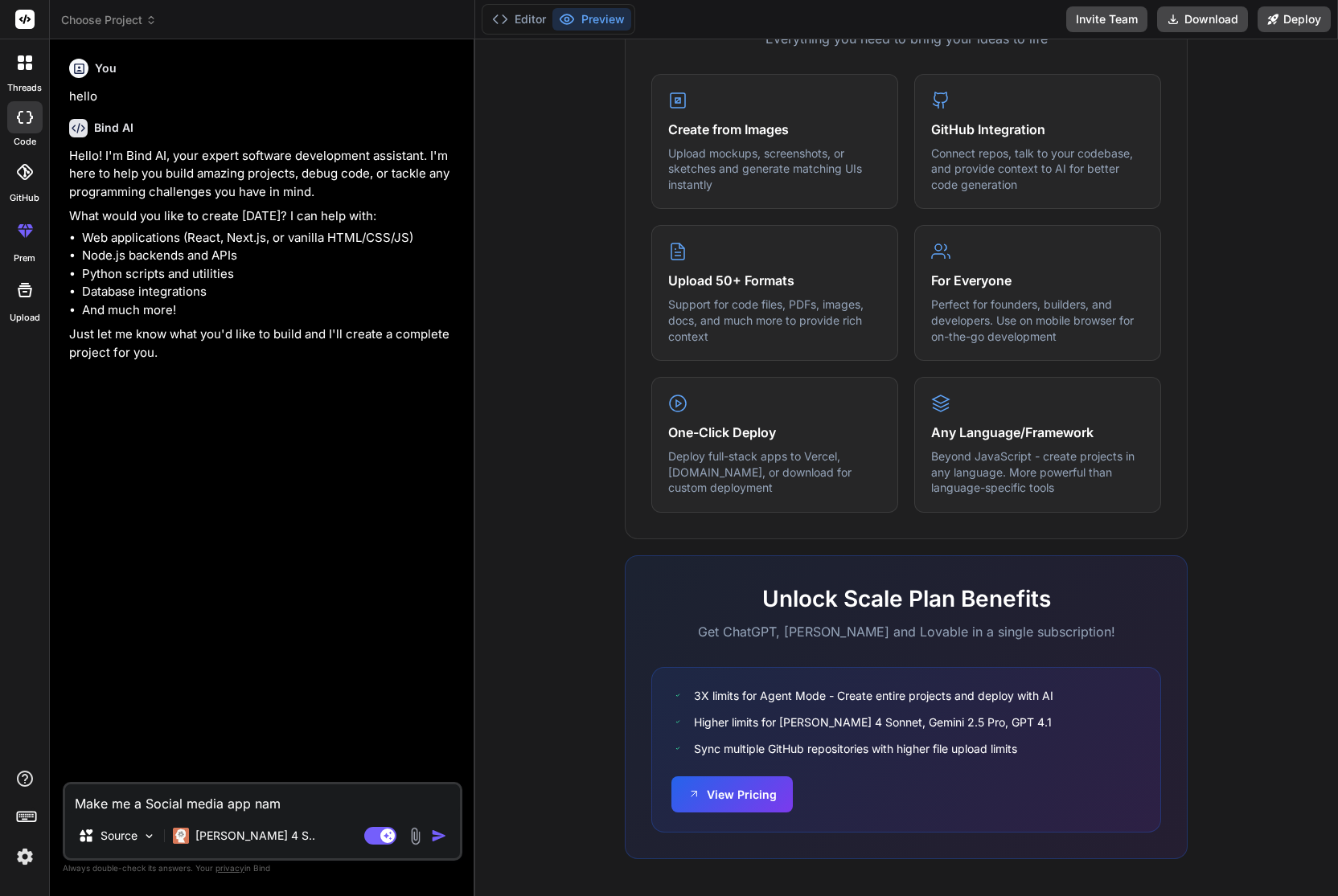
type textarea "x"
type textarea "Make me a Social media app named"
type textarea "x"
type textarea "Make me a Social media app named"
type textarea "x"
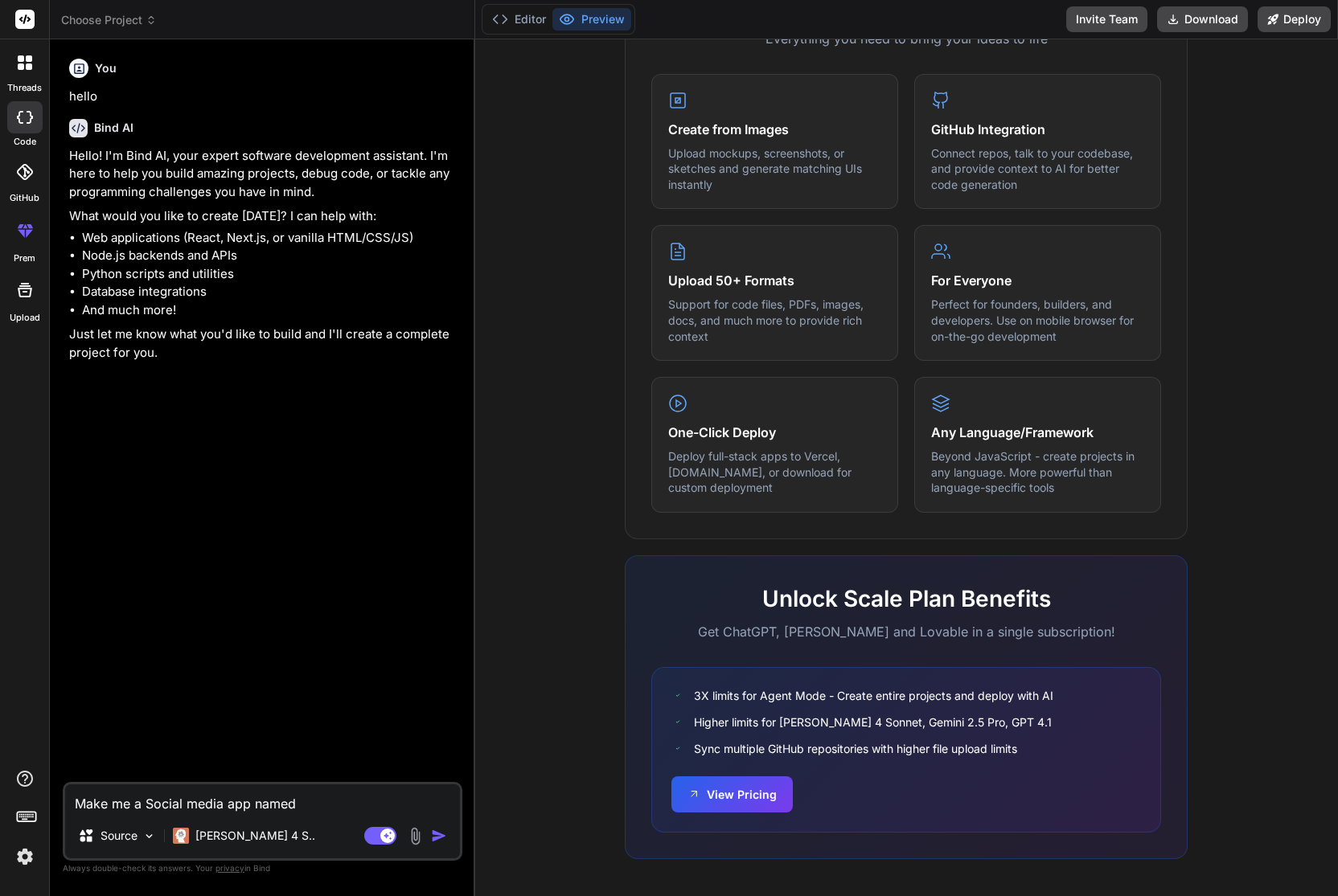
click at [366, 800] on textarea "Make me a Social media app named" at bounding box center [263, 799] width 395 height 29
click at [291, 805] on textarea "Make me a Social media app named" at bounding box center [263, 799] width 395 height 29
type textarea "Make me a Social media app name"
type textarea "x"
type textarea "Make me a Social media app nam"
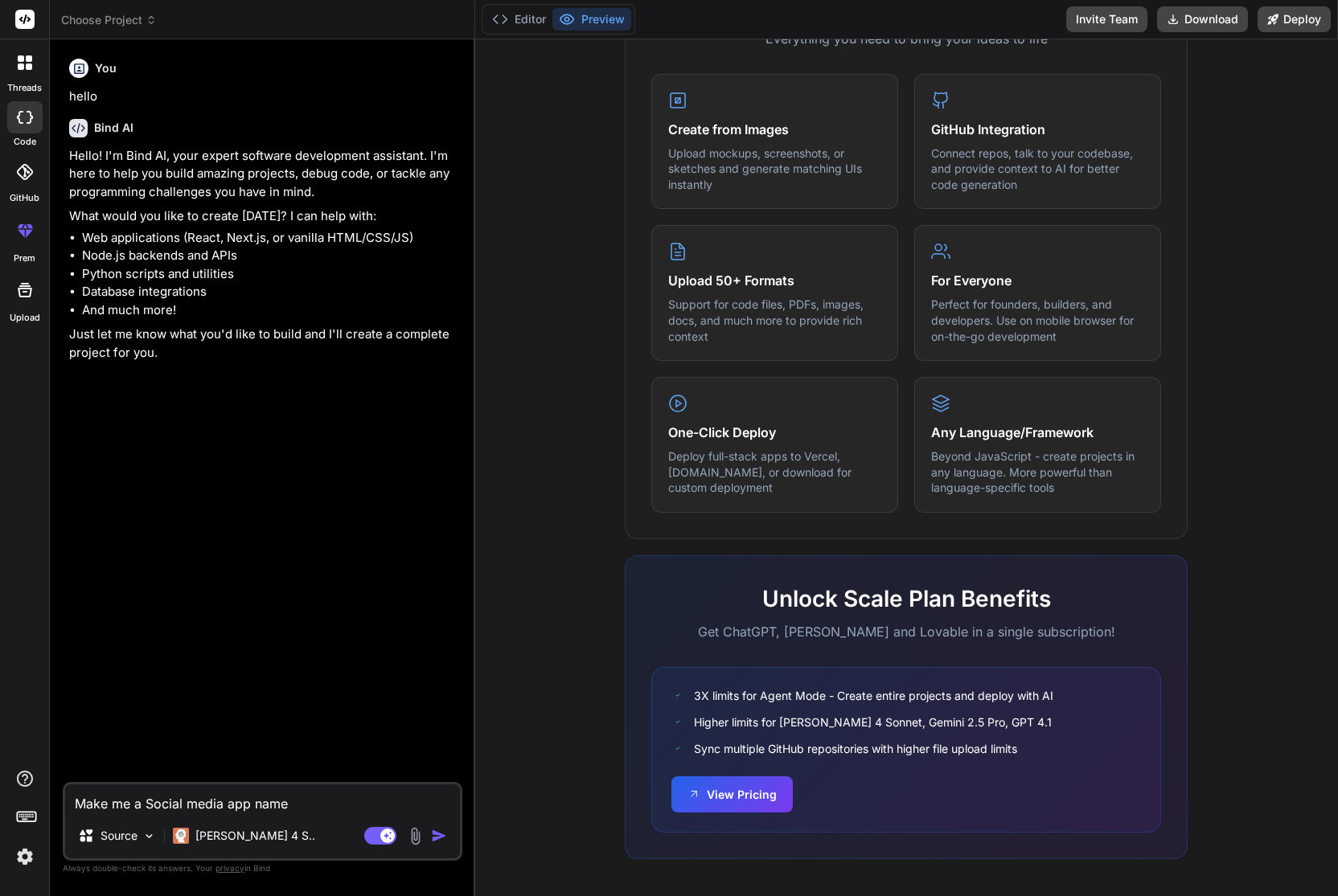
type textarea "x"
type textarea "Make me a Social media app na"
type textarea "x"
type textarea "Make me a Social media app n"
type textarea "x"
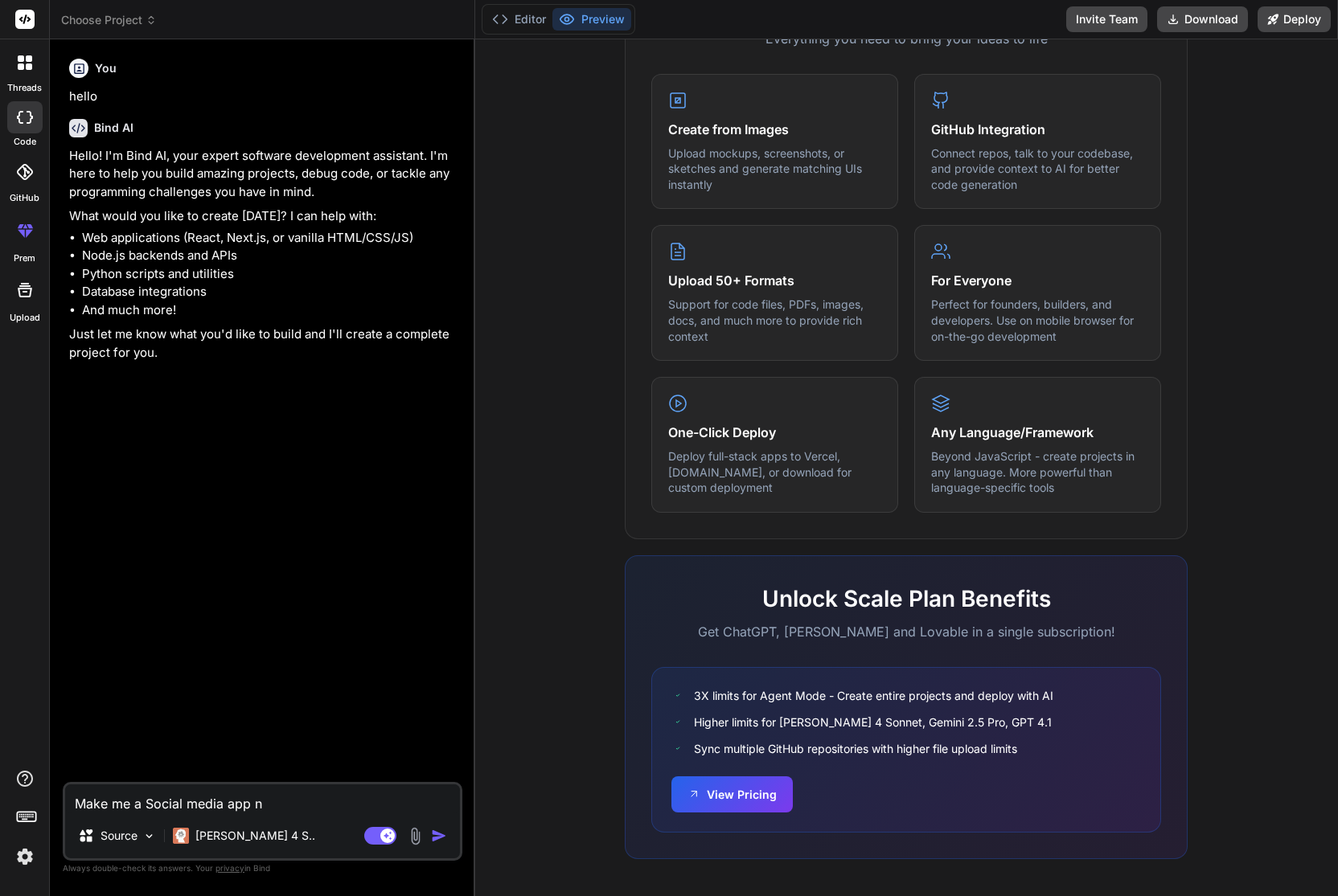
type textarea "Make me a Social media app"
type textarea "x"
type textarea "Make me a Social media app"
type textarea "x"
type textarea "Make me a Social media ap"
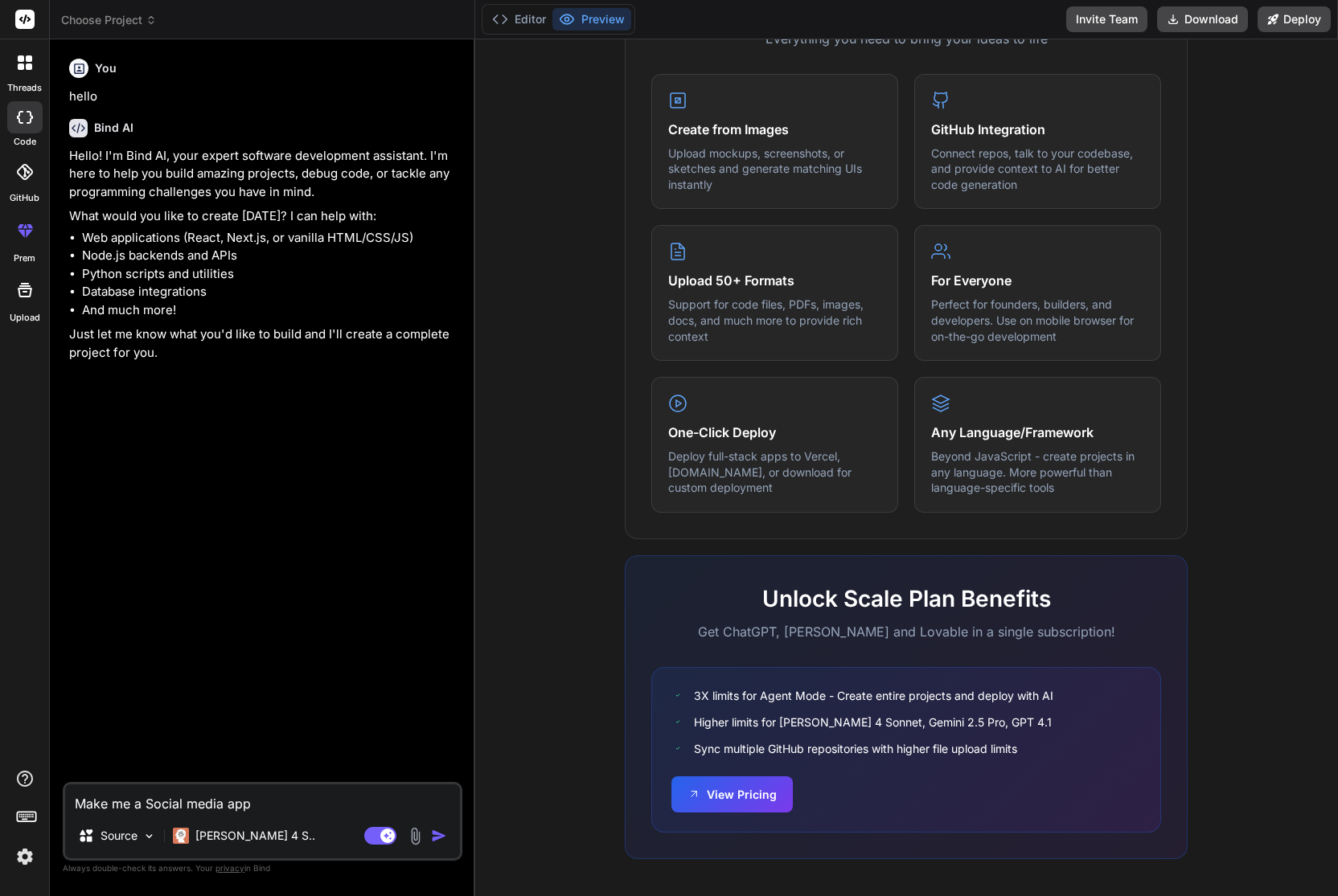
type textarea "x"
type textarea "Make me a Social media a"
type textarea "x"
type textarea "Make me a Social media"
type textarea "x"
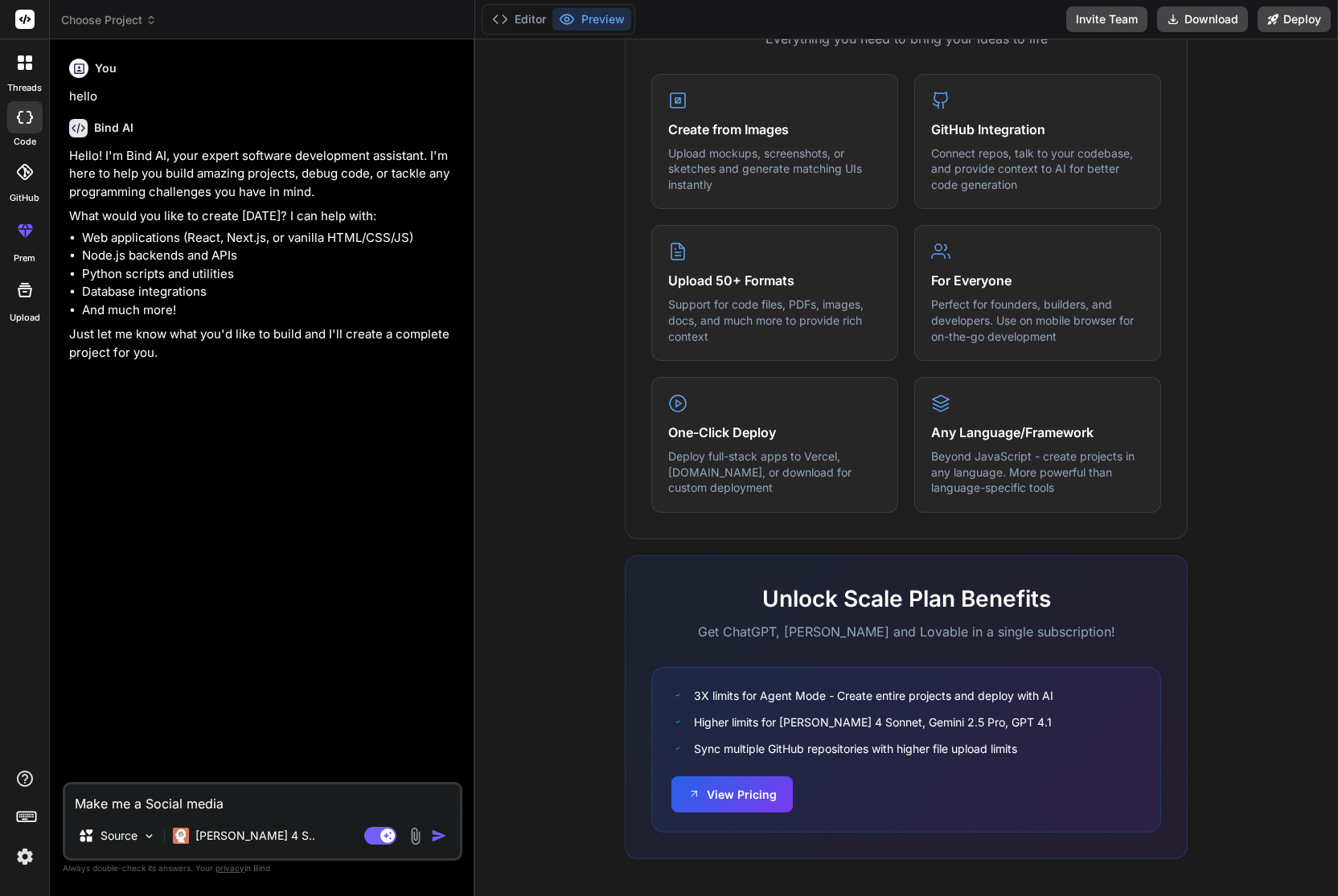
type textarea "Make me a Social media"
type textarea "x"
type textarea "Make me a Social medi"
type textarea "x"
type textarea "Make me a Social med"
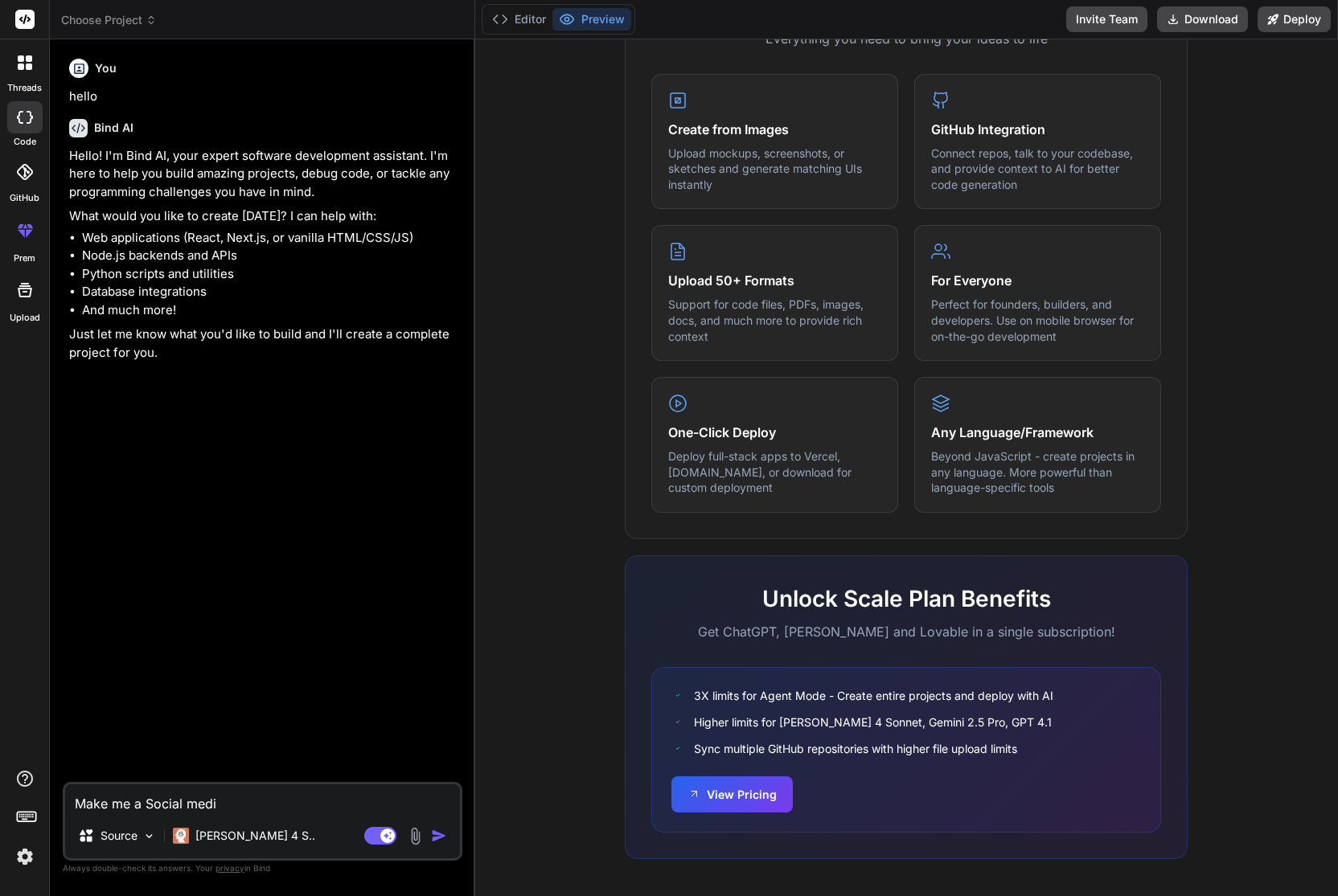
type textarea "x"
type textarea "Make me a Social me"
type textarea "x"
type textarea "Make me a Social m"
type textarea "x"
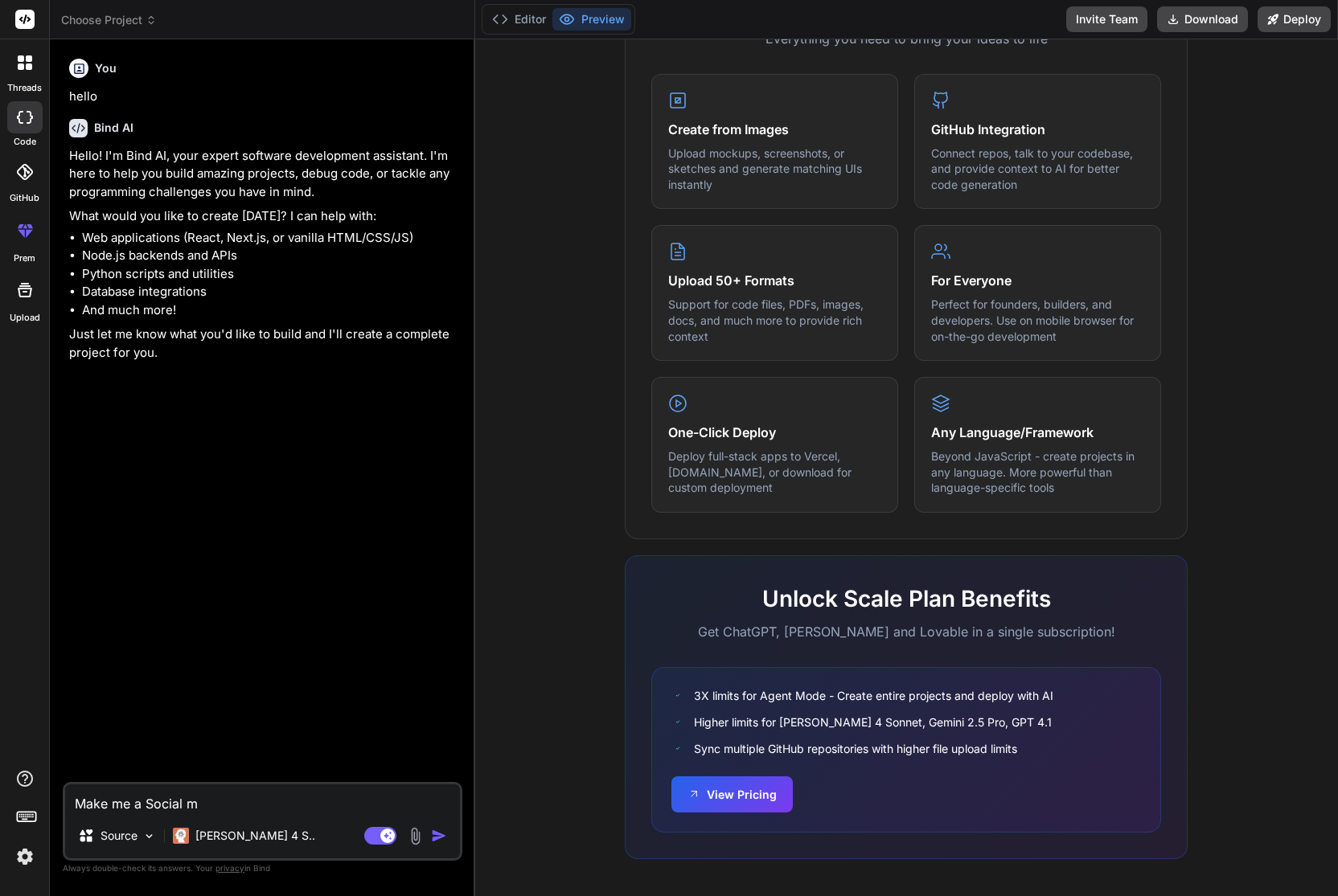
type textarea "Make me a Social"
type textarea "x"
type textarea "Make me a Social"
type textarea "x"
type textarea "Make me a [PERSON_NAME]"
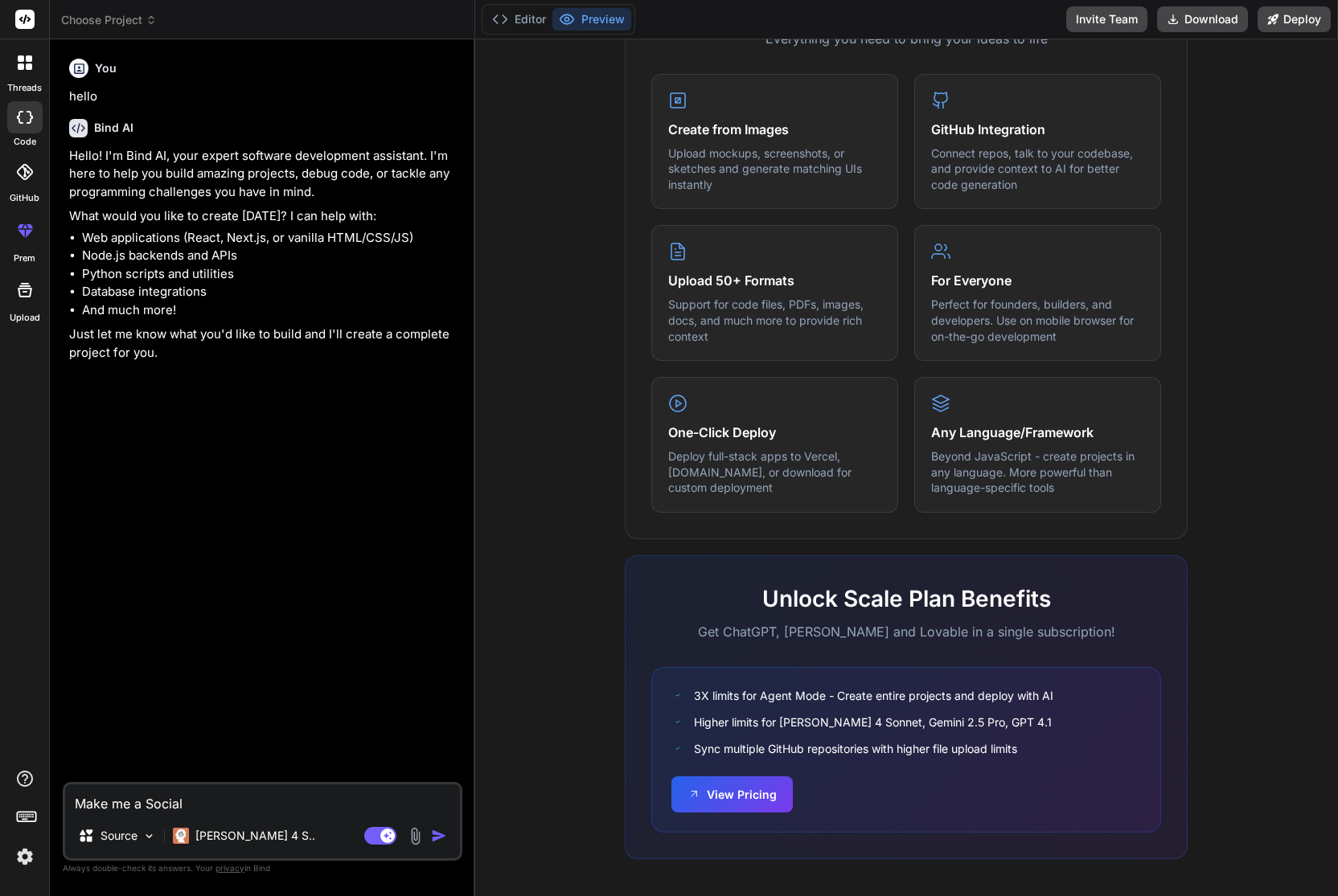
type textarea "x"
type textarea "Make me a Soci"
type textarea "x"
type textarea "Make me a Soc"
type textarea "x"
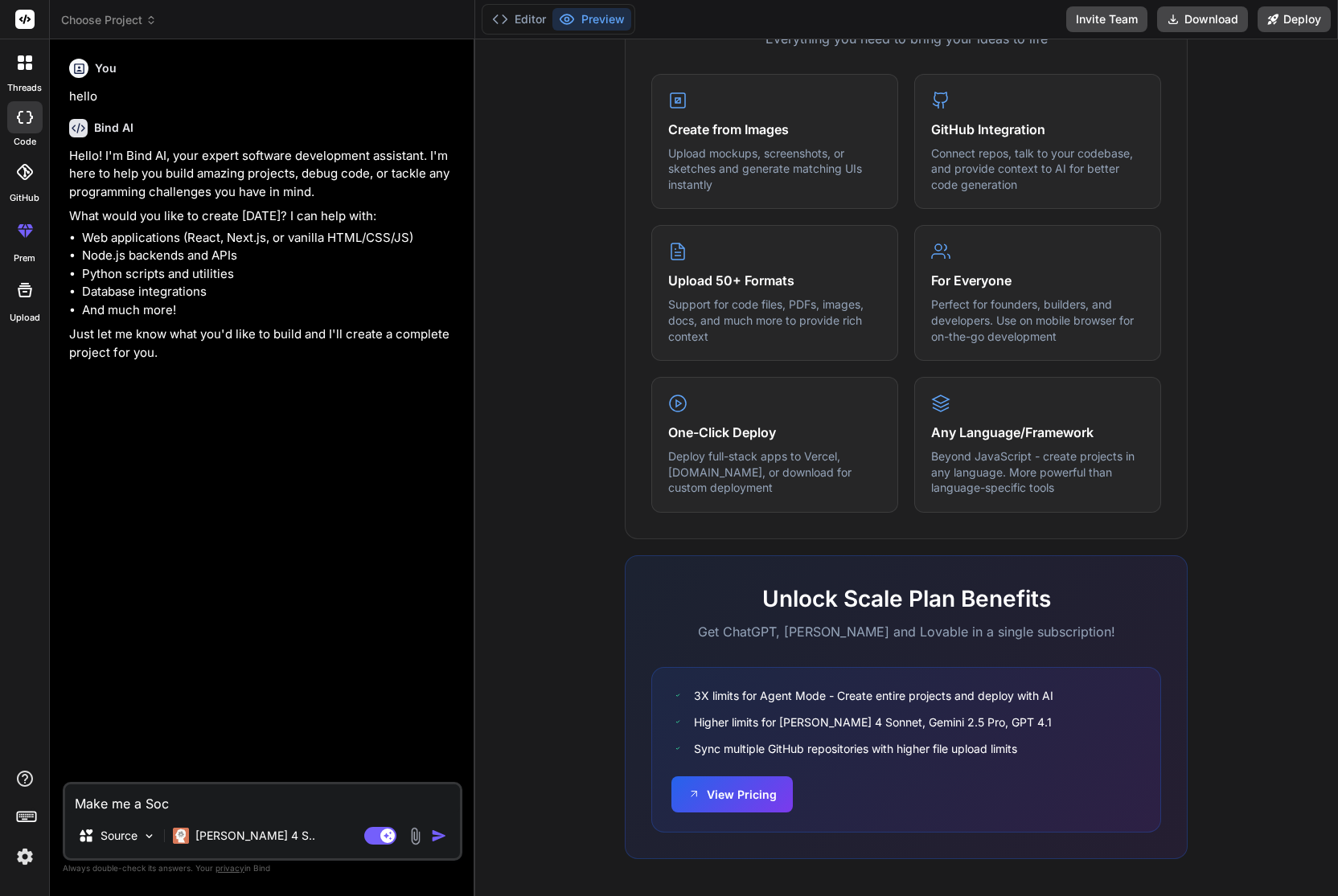
type textarea "Make me a So"
type textarea "x"
type textarea "Make me a S"
type textarea "x"
type textarea "Make me a"
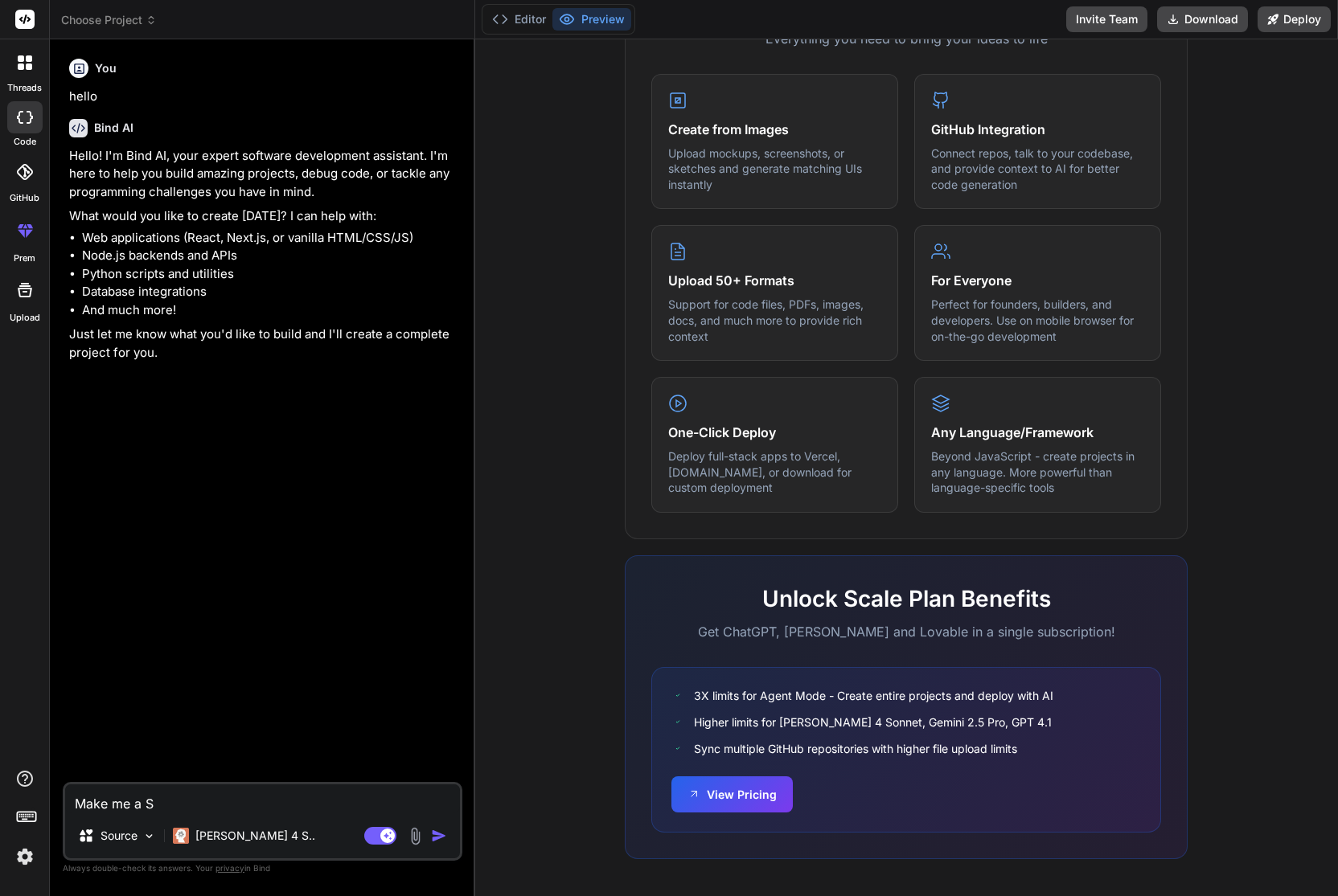
type textarea "x"
type textarea "Make me a"
type textarea "x"
type textarea "Make me"
type textarea "x"
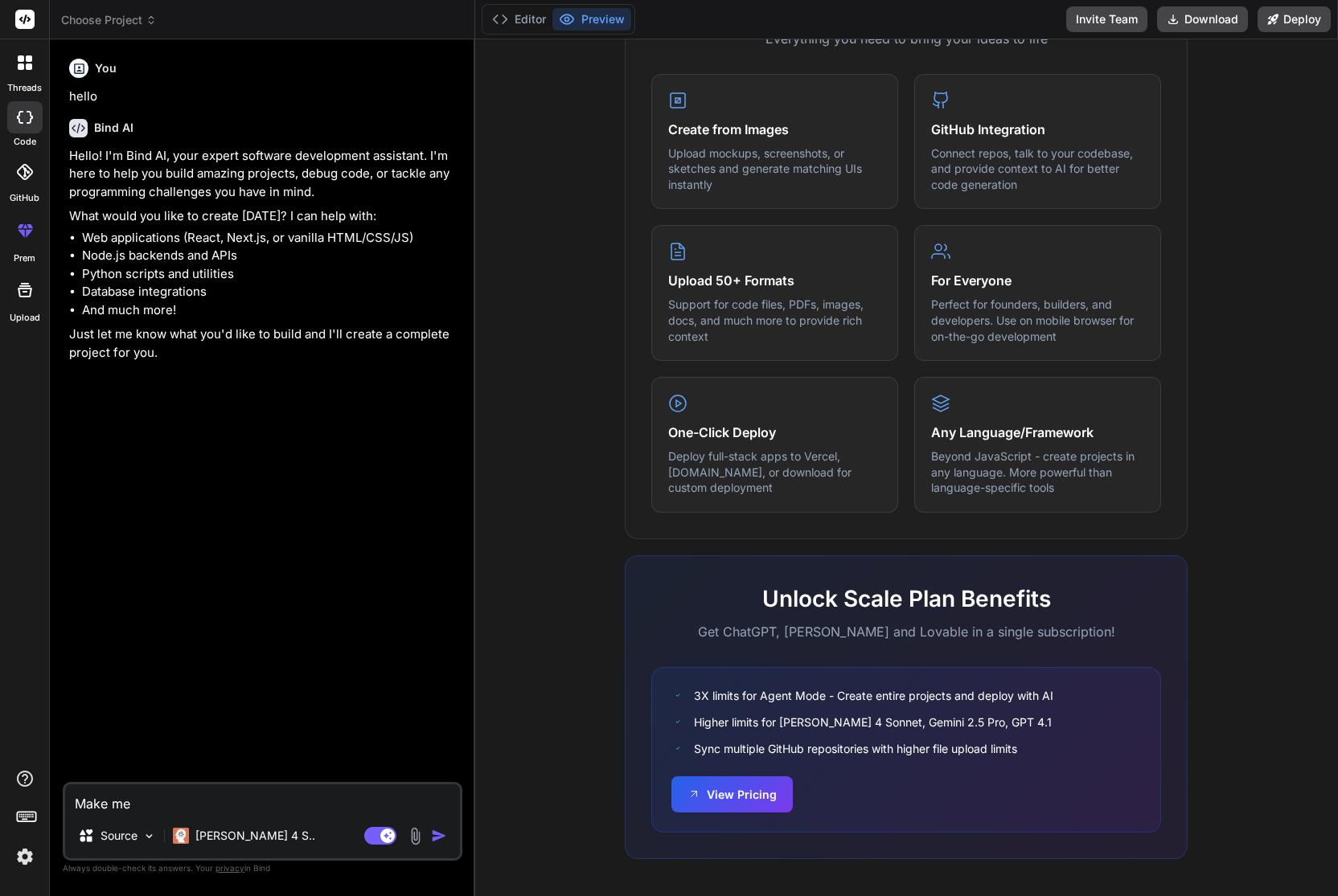
type textarea "Make me"
type textarea "x"
type textarea "Make m"
type textarea "x"
type textarea "Make me"
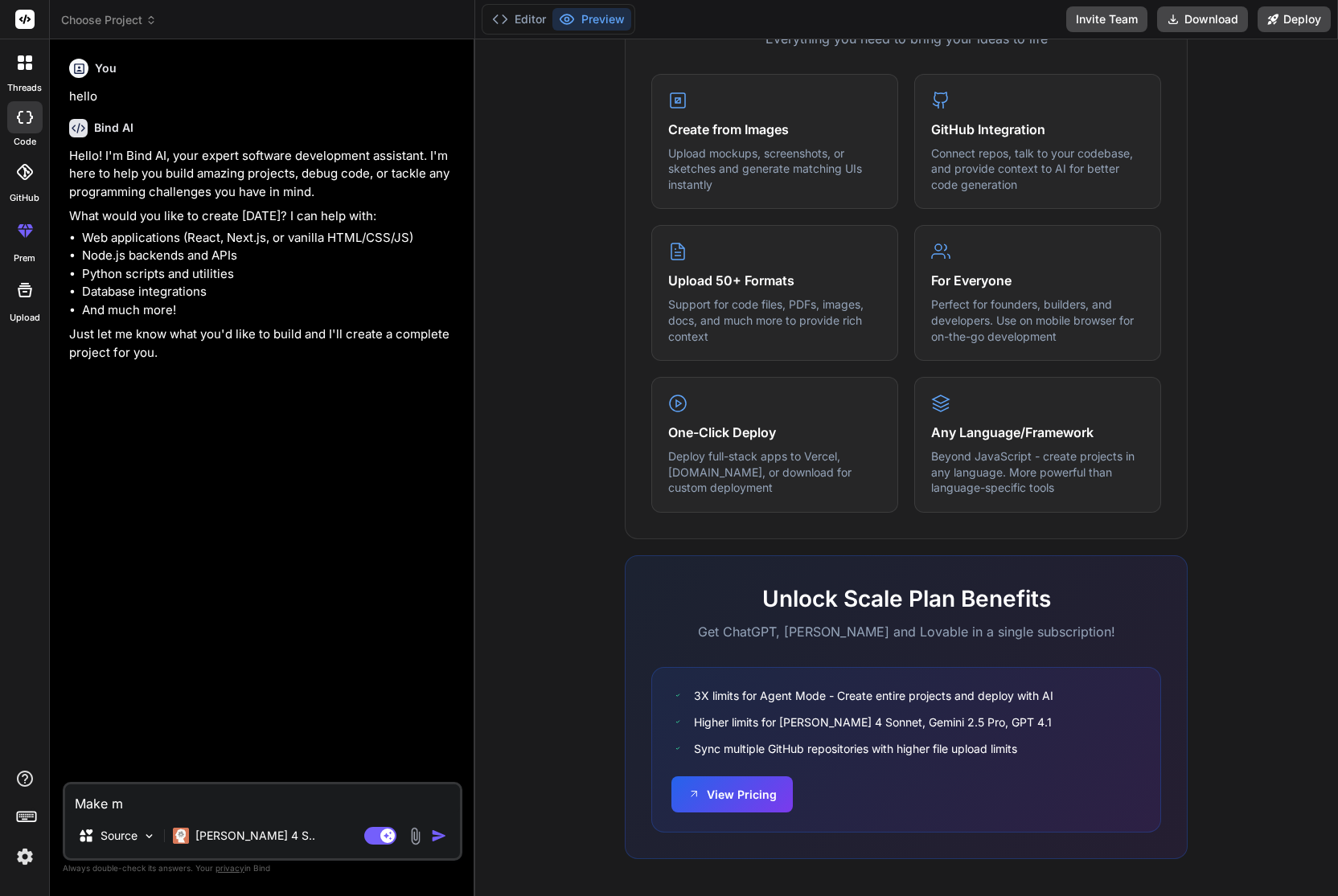
type textarea "x"
type textarea "Make me"
type textarea "x"
type textarea "Make me a"
type textarea "x"
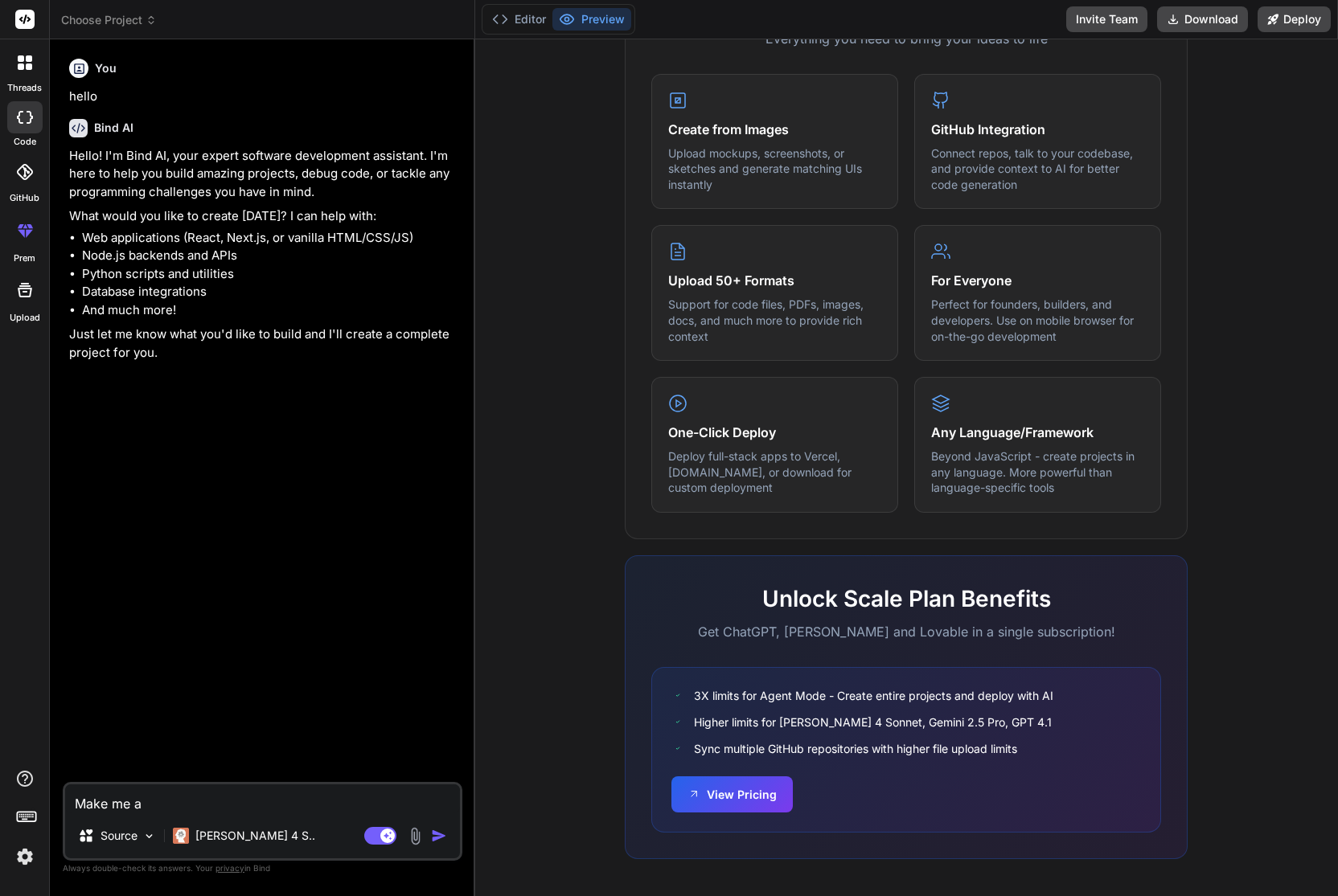
type textarea "Make me a"
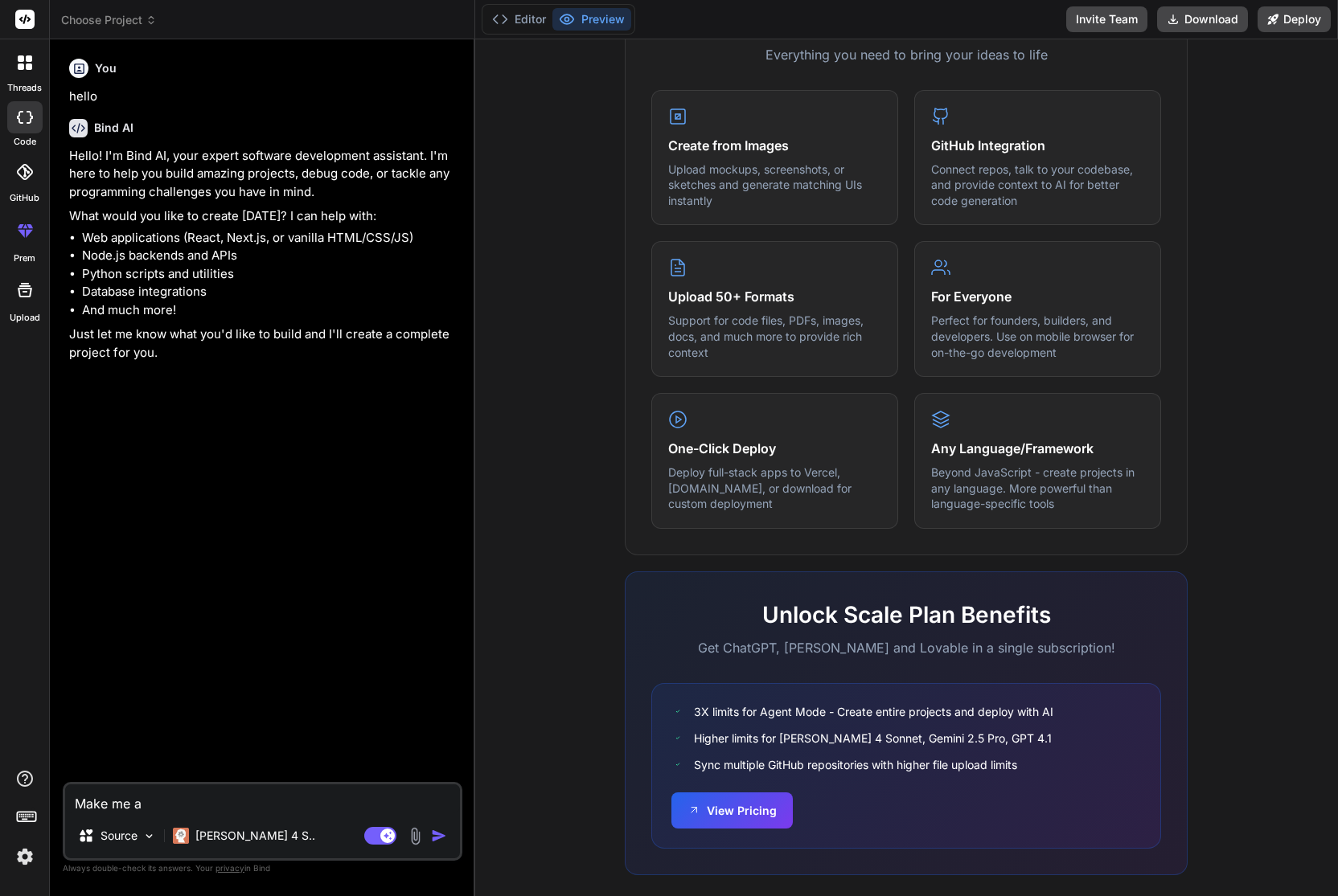
type textarea "x"
type textarea "Make me a t"
type textarea "x"
type textarea "Make me a tw"
type textarea "x"
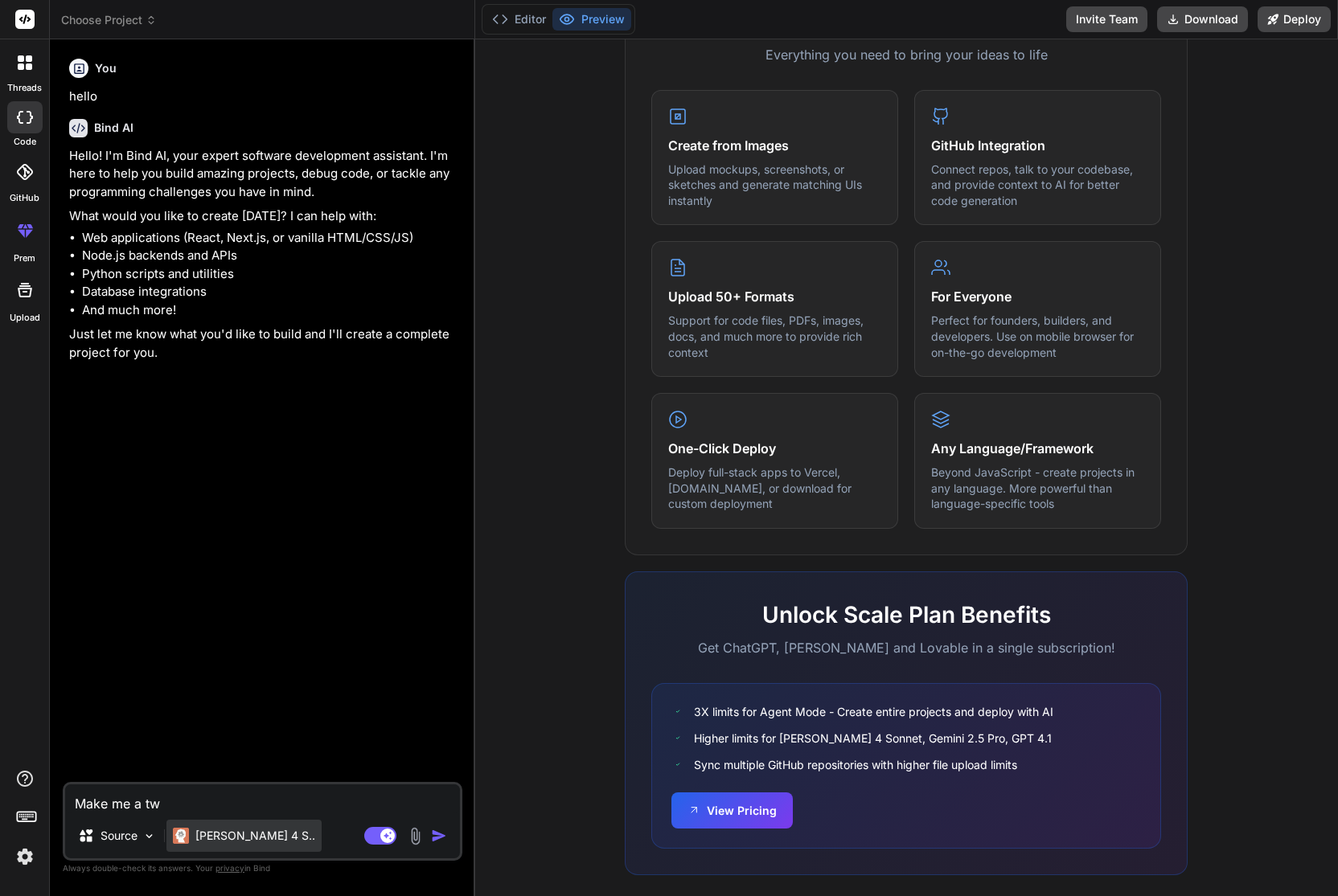
type textarea "Make me a t"
type textarea "x"
type textarea "Make me a"
type textarea "x"
type textarea "Make me a s"
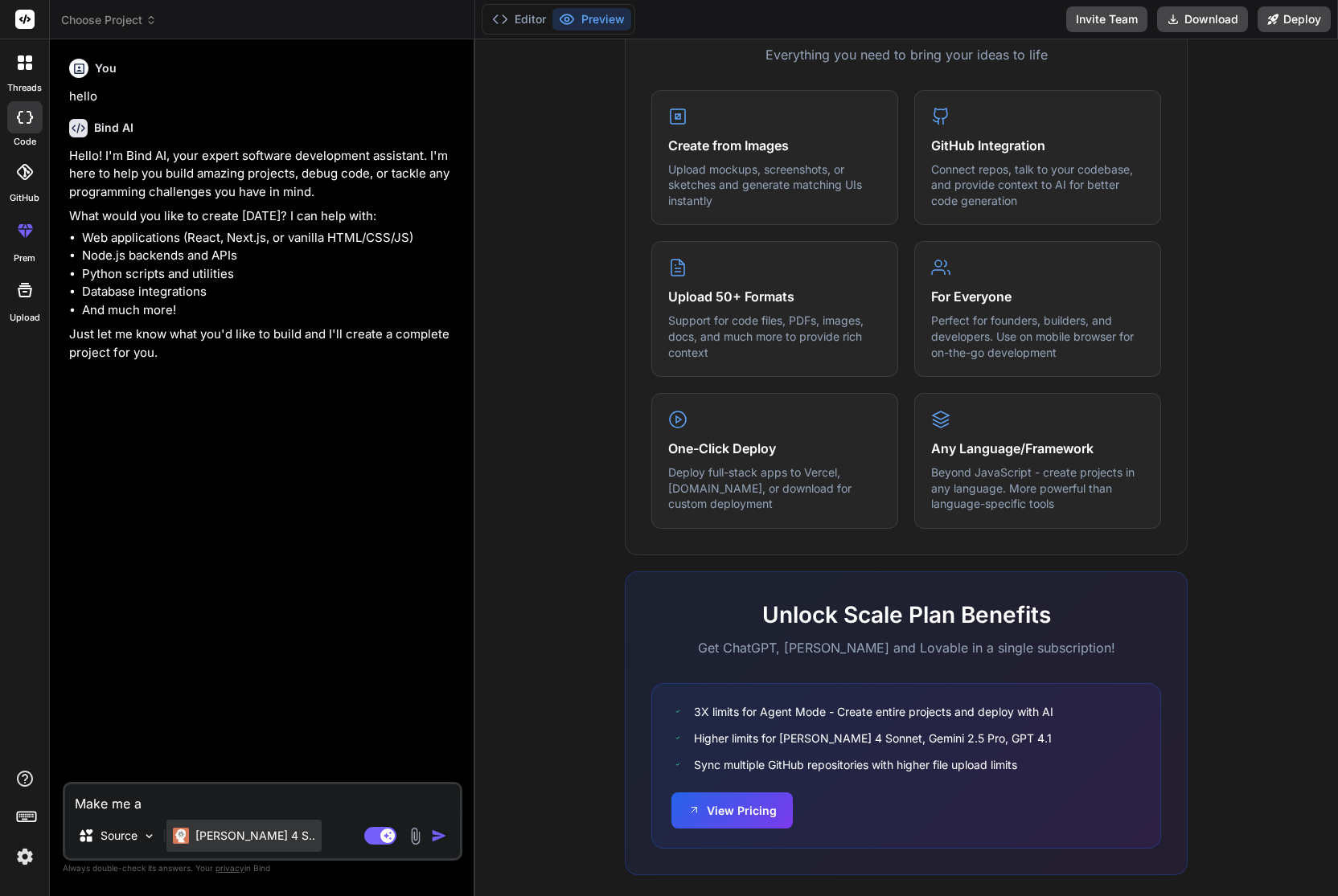
type textarea "x"
type textarea "Make me a so"
type textarea "x"
type textarea "Make me a soc"
type textarea "x"
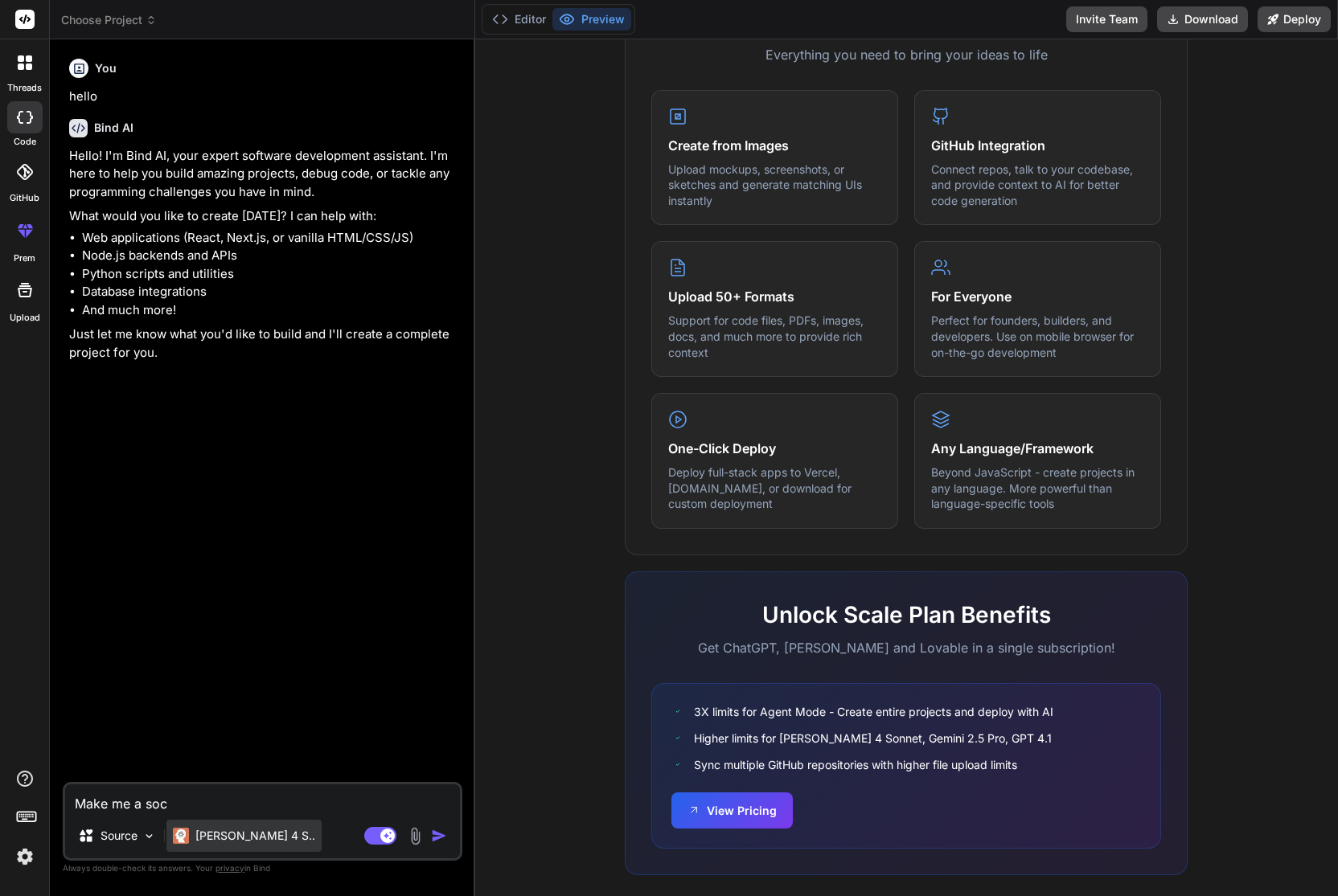
type textarea "Make me a soci"
type textarea "x"
type textarea "Make me a [PERSON_NAME]"
type textarea "x"
type textarea "Make me a social"
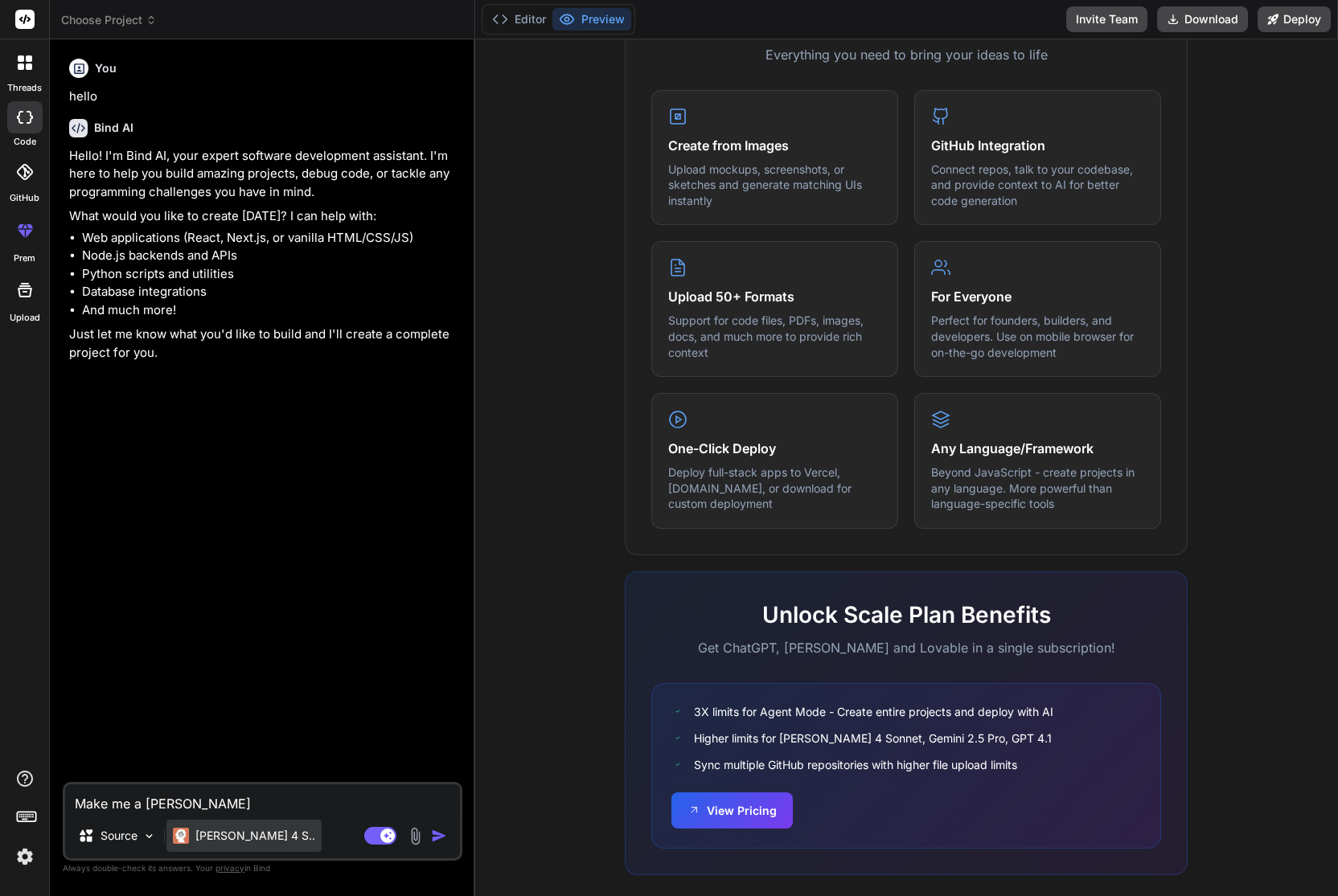
type textarea "x"
type textarea "Make me a social"
type textarea "x"
type textarea "Make me a social m"
type textarea "x"
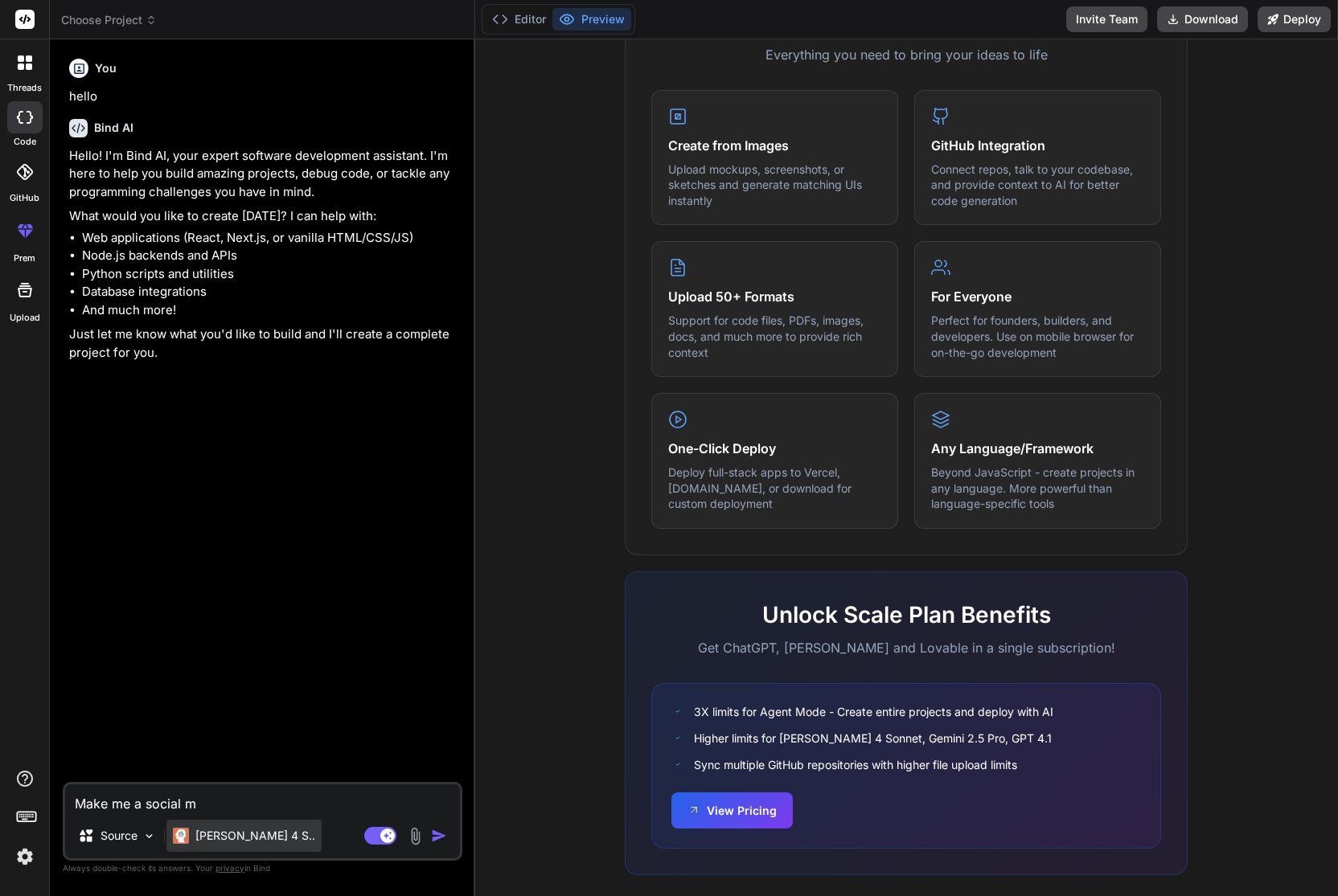
type textarea "Make me a social me"
type textarea "x"
type textarea "Make me a social med"
type textarea "x"
type textarea "Make me a social medi"
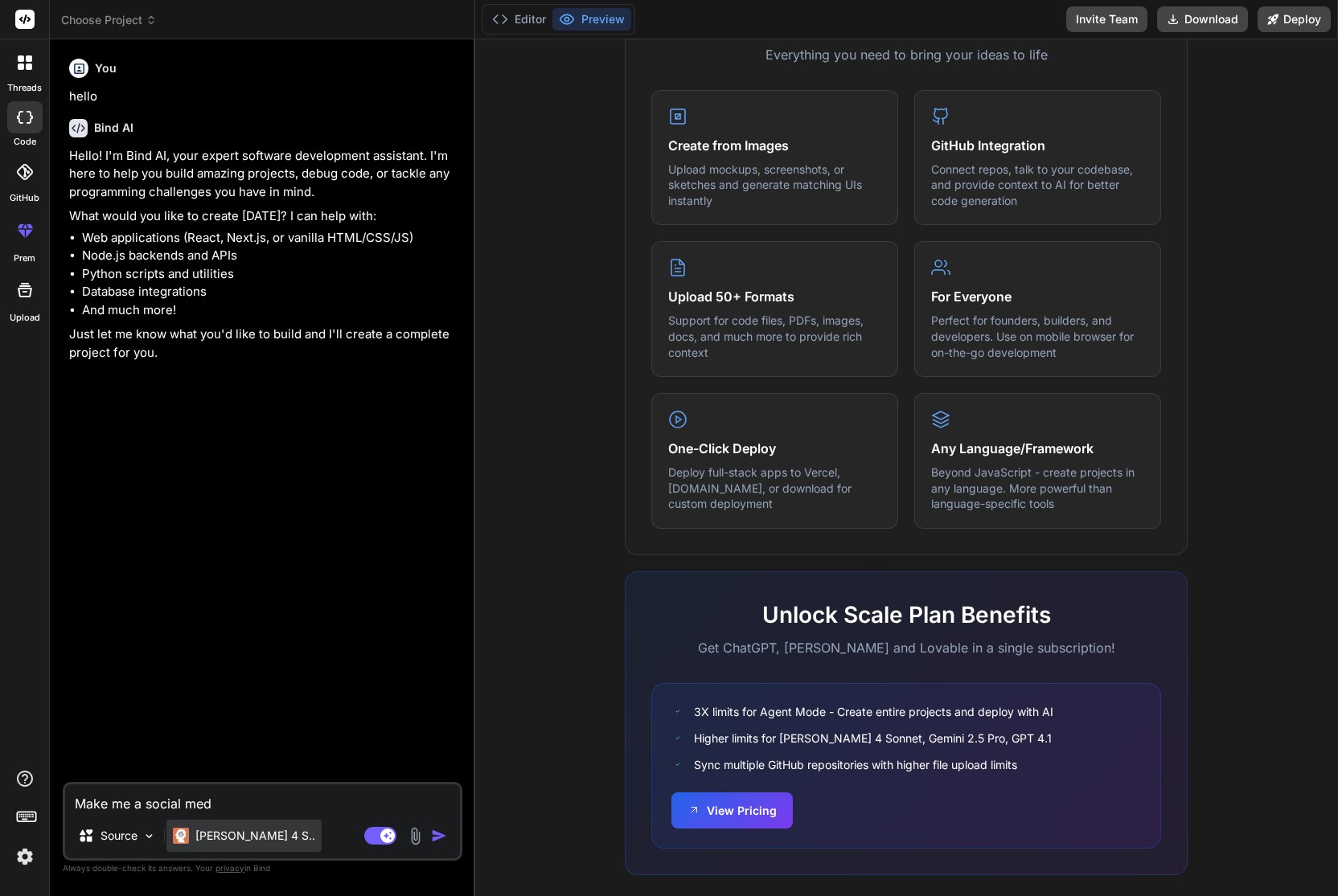
type textarea "x"
type textarea "Make me a social media"
type textarea "x"
type textarea "Make me a social media"
type textarea "x"
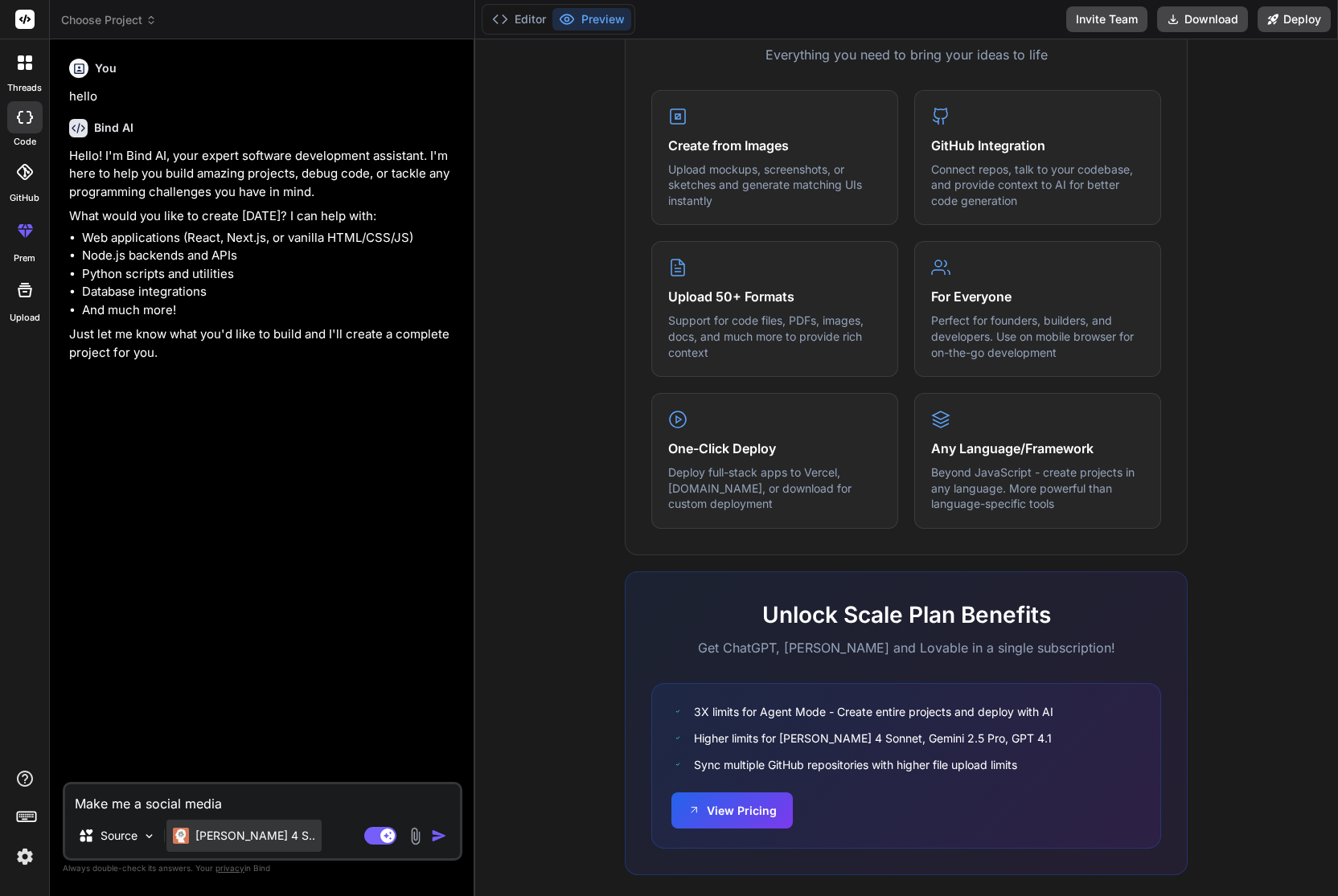
type textarea "Make me a social media a"
type textarea "x"
type textarea "Make me a social media ap"
type textarea "x"
type textarea "Make me a social media app"
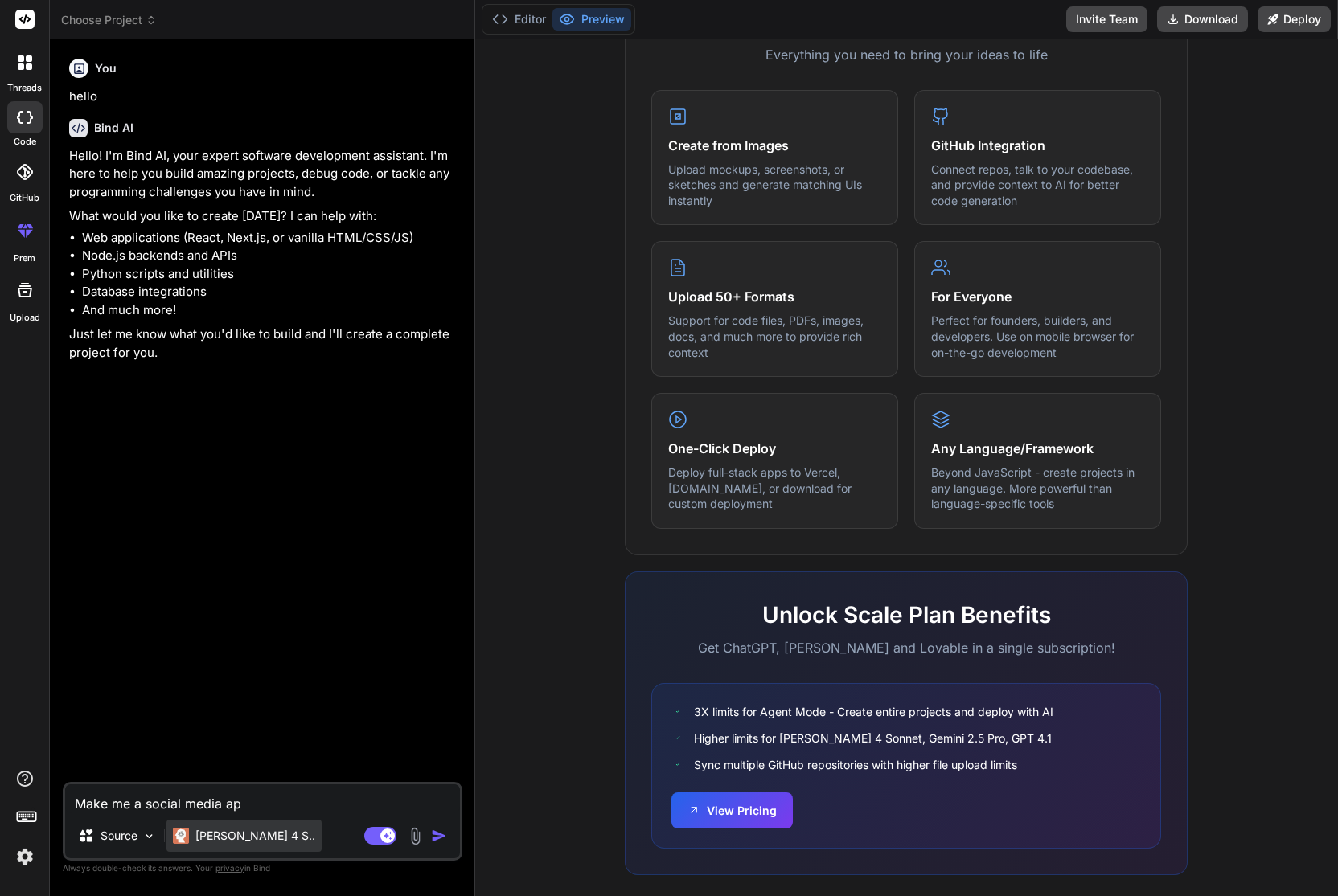
type textarea "x"
type textarea "Make me a social media app"
type textarea "x"
type textarea "Make me a social media app n"
type textarea "x"
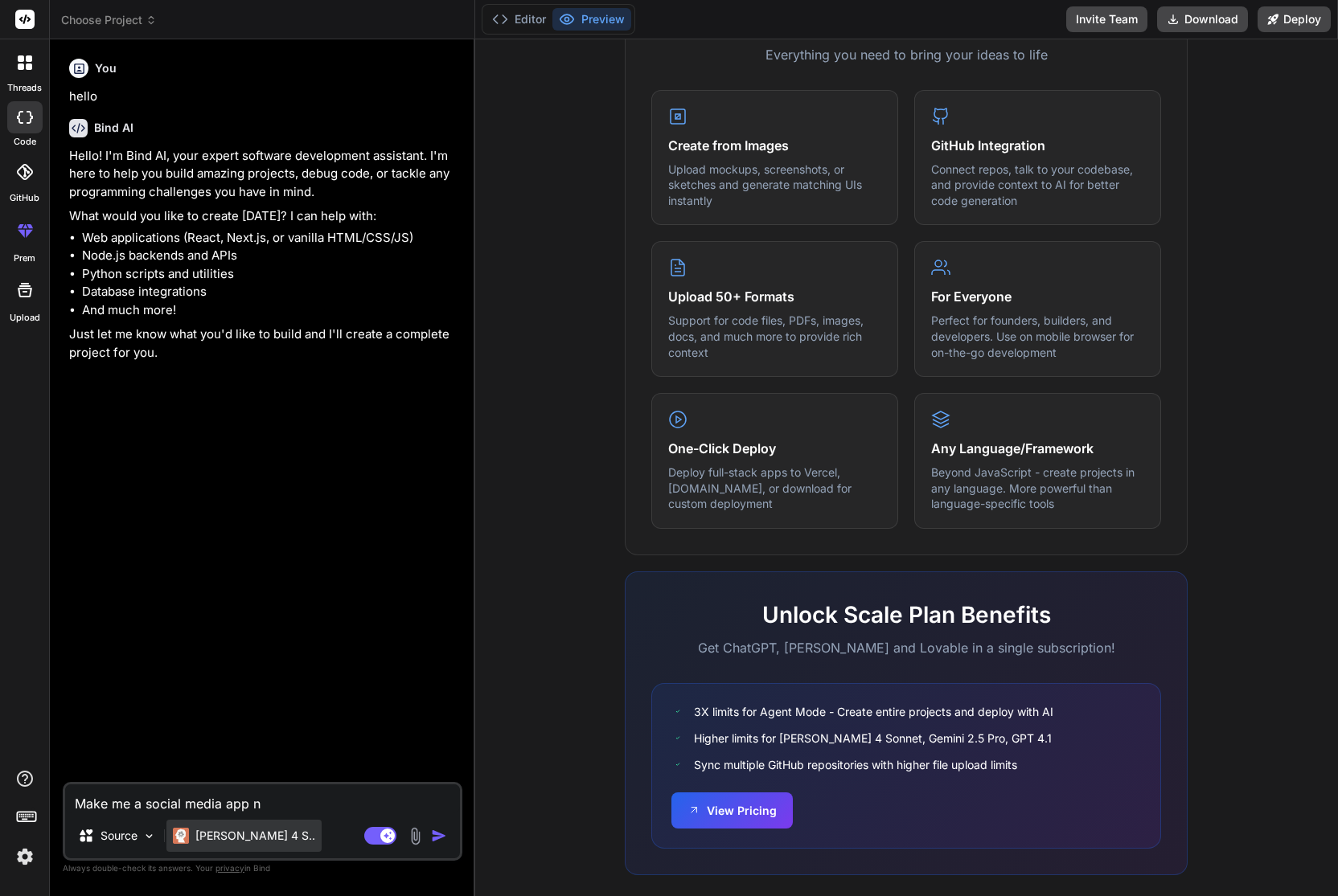
type textarea "Make me a social media app na"
type textarea "x"
type textarea "Make me a social media app nam"
type textarea "x"
type textarea "Make me a social media app name"
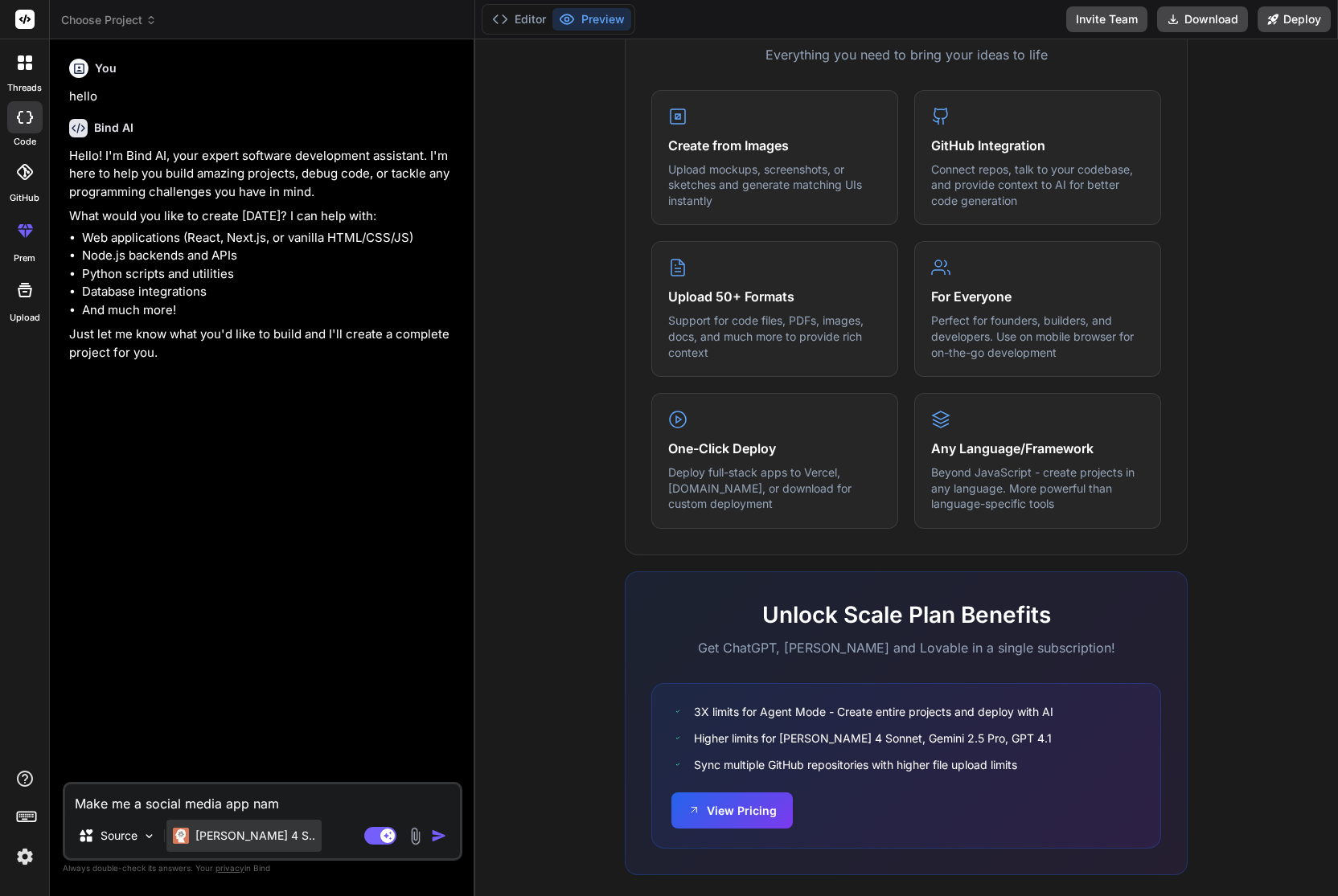
type textarea "x"
type textarea "Make me a social media app named"
type textarea "x"
type textarea "Make me a social media app named"
type textarea "x"
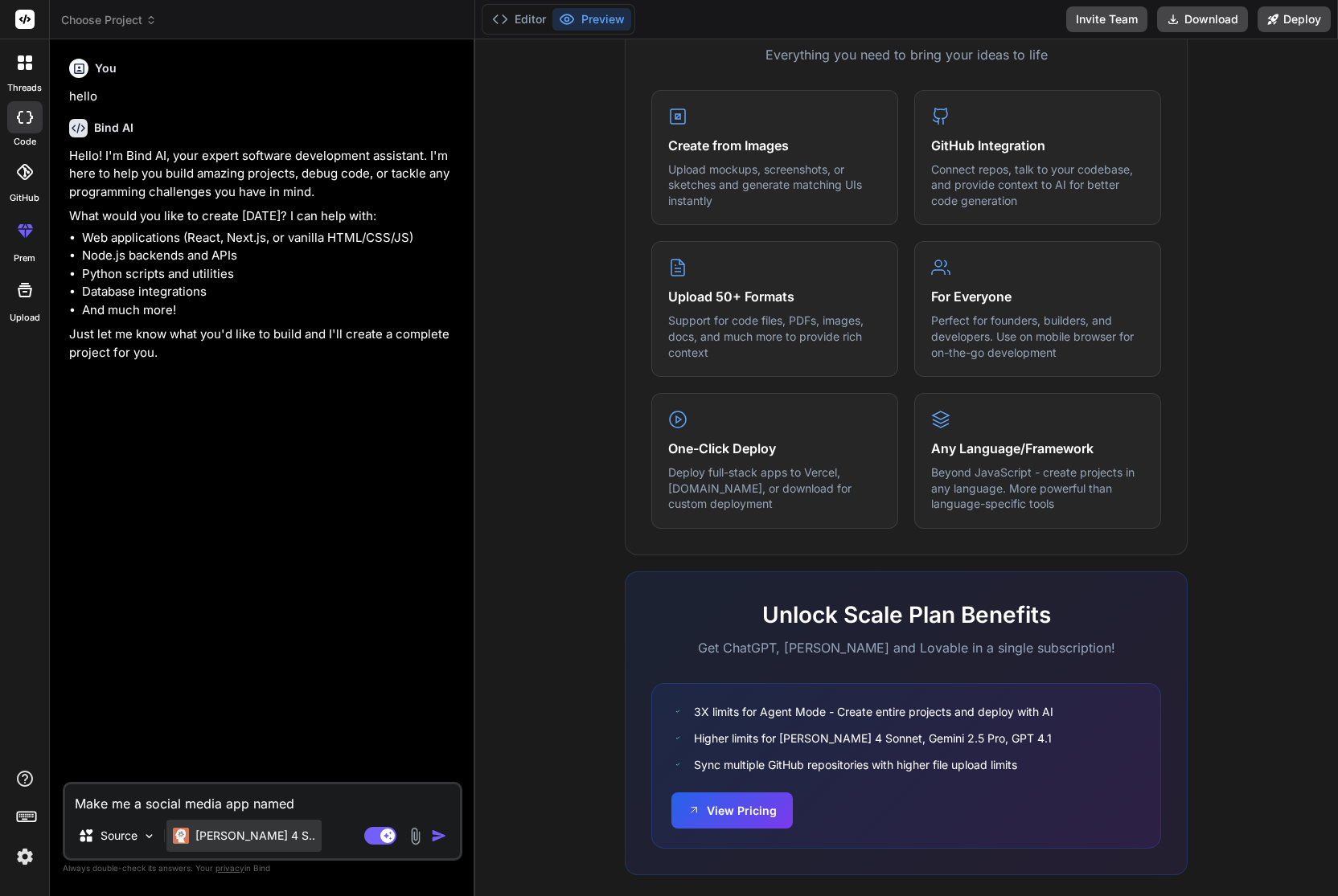
type textarea "Make me a social media app named T"
type textarea "x"
type textarea "Make me a social media app named Tr"
type textarea "x"
type textarea "Make me a social media app named Tru"
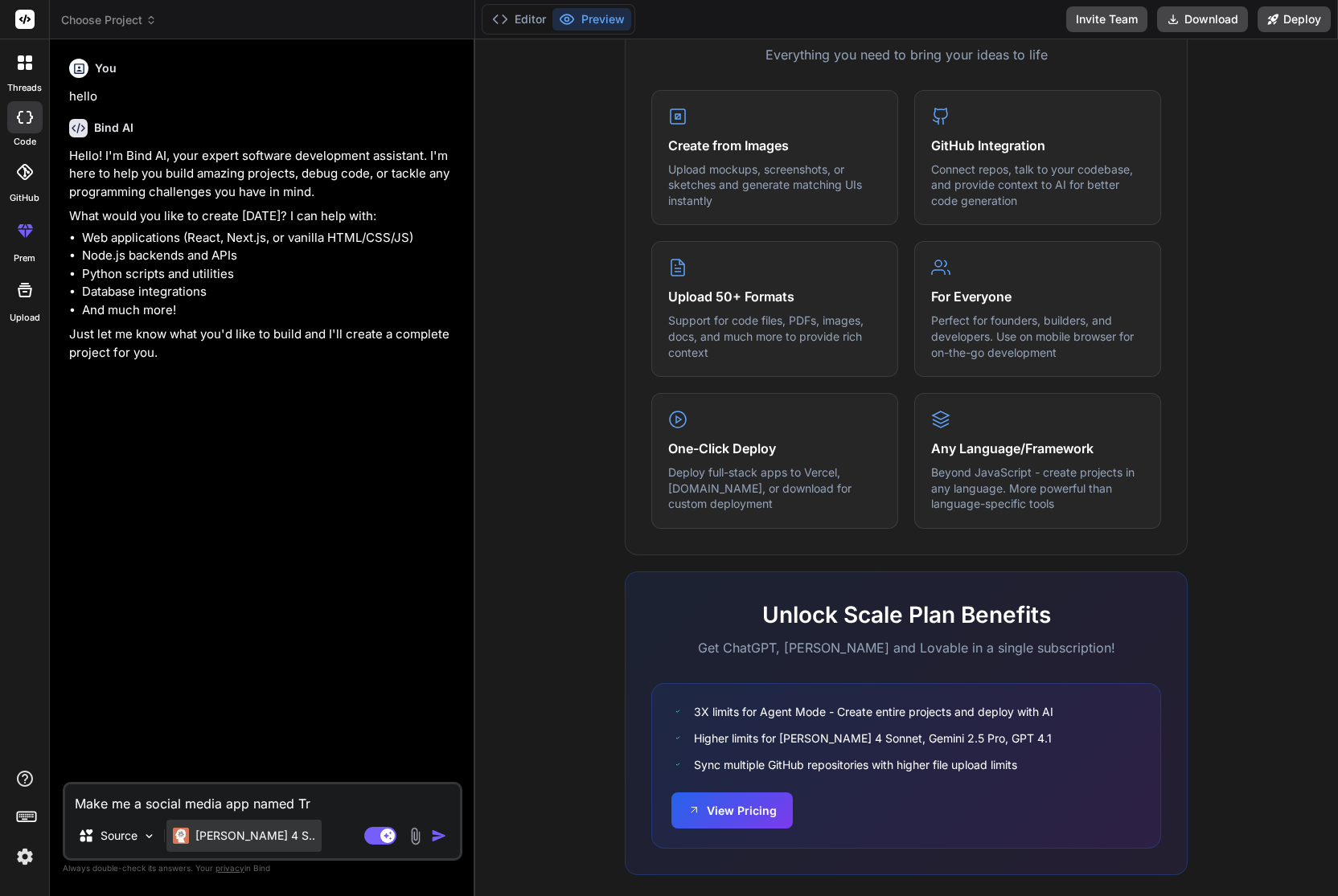
type textarea "x"
type textarea "Make me a social media app named [PERSON_NAME]"
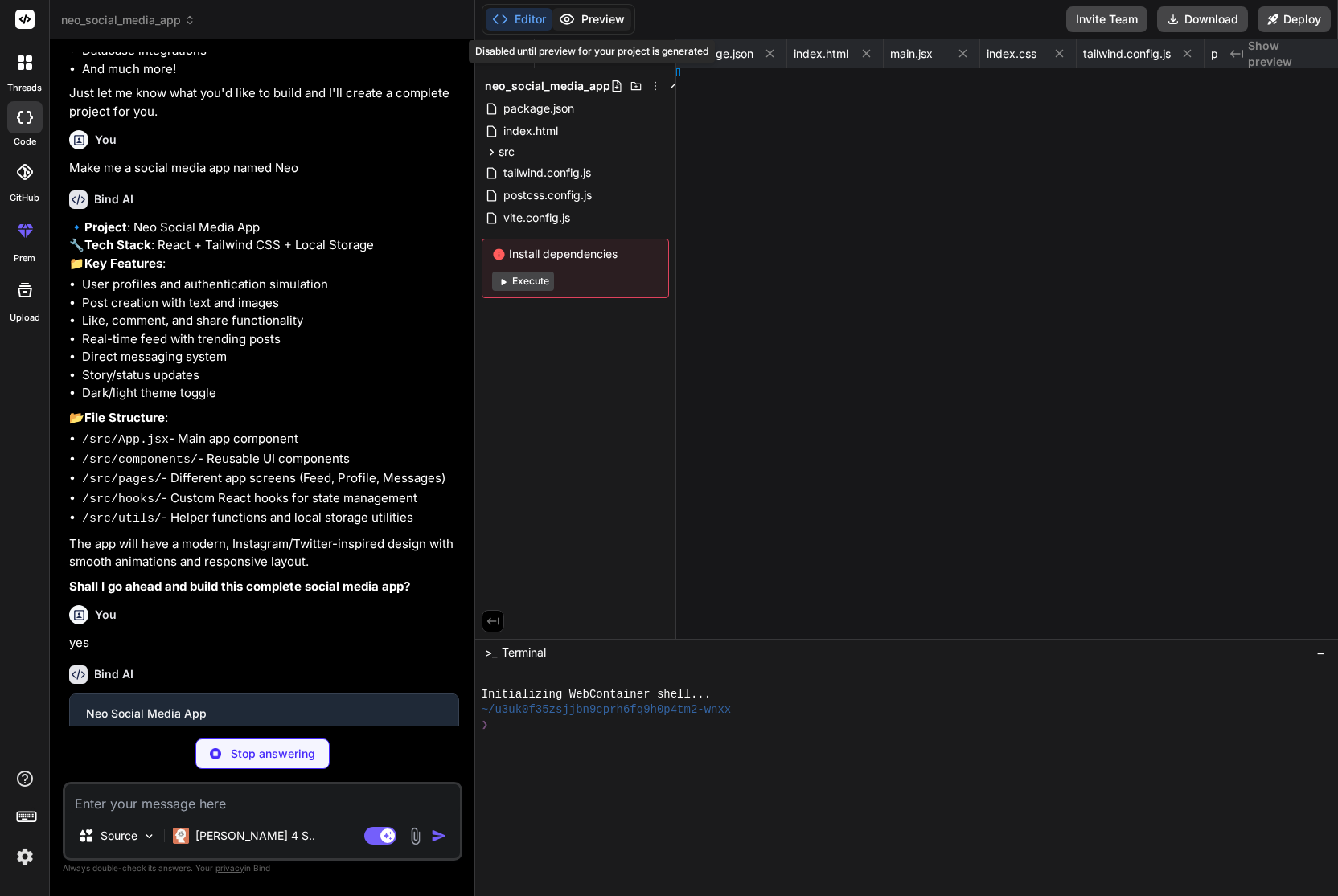
scroll to position [0, 1067]
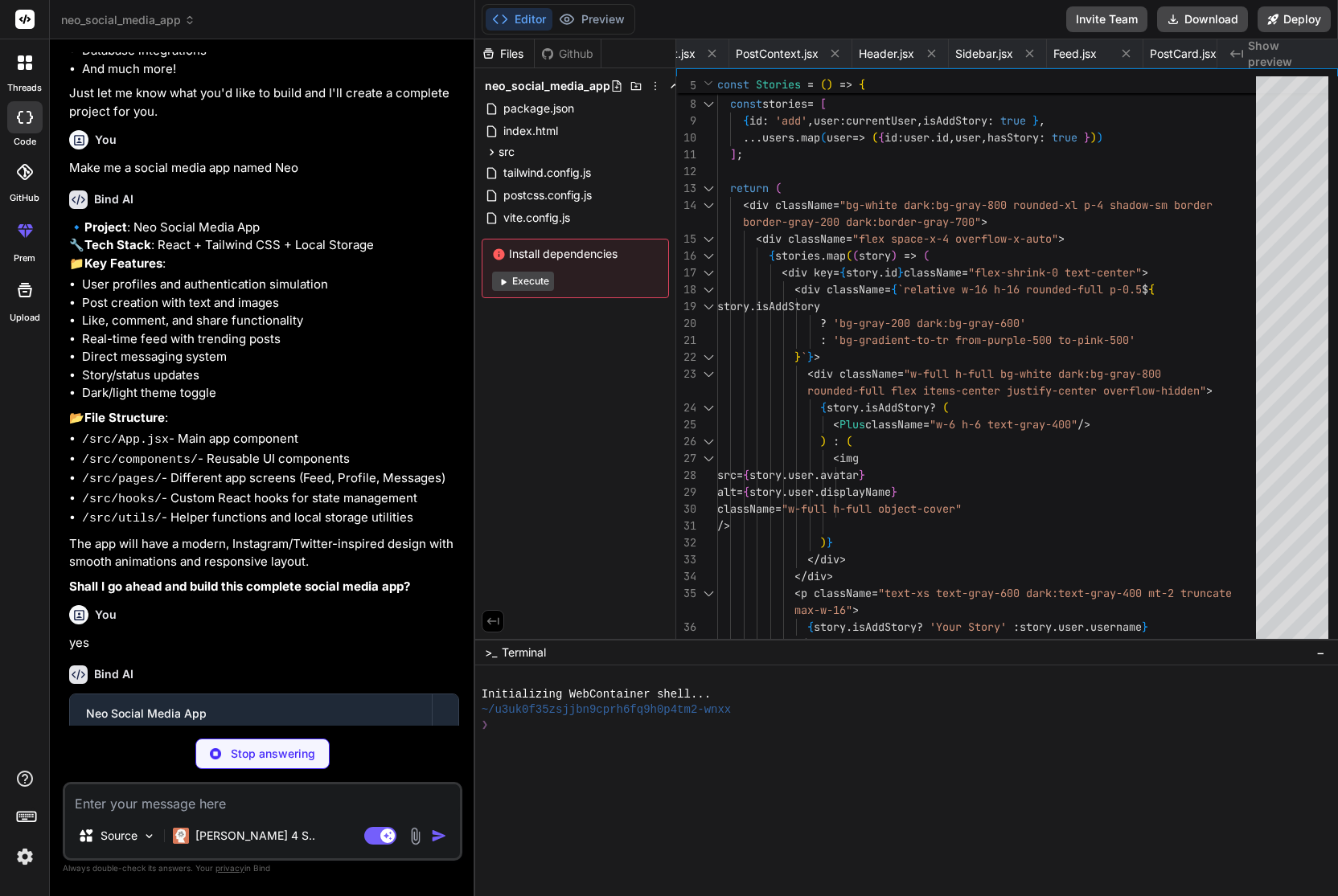
click at [522, 286] on button "Execute" at bounding box center [523, 281] width 62 height 19
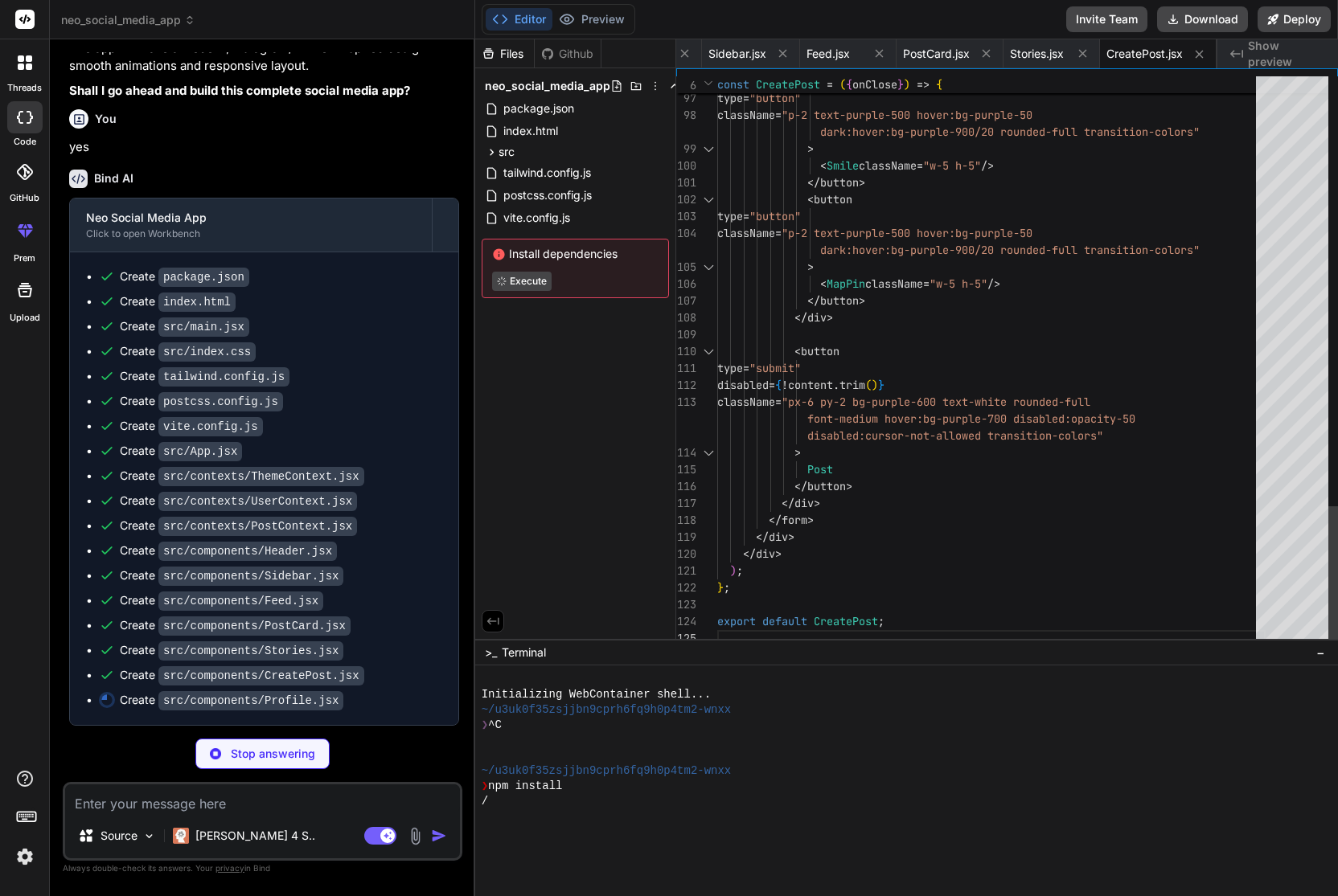
scroll to position [101, 0]
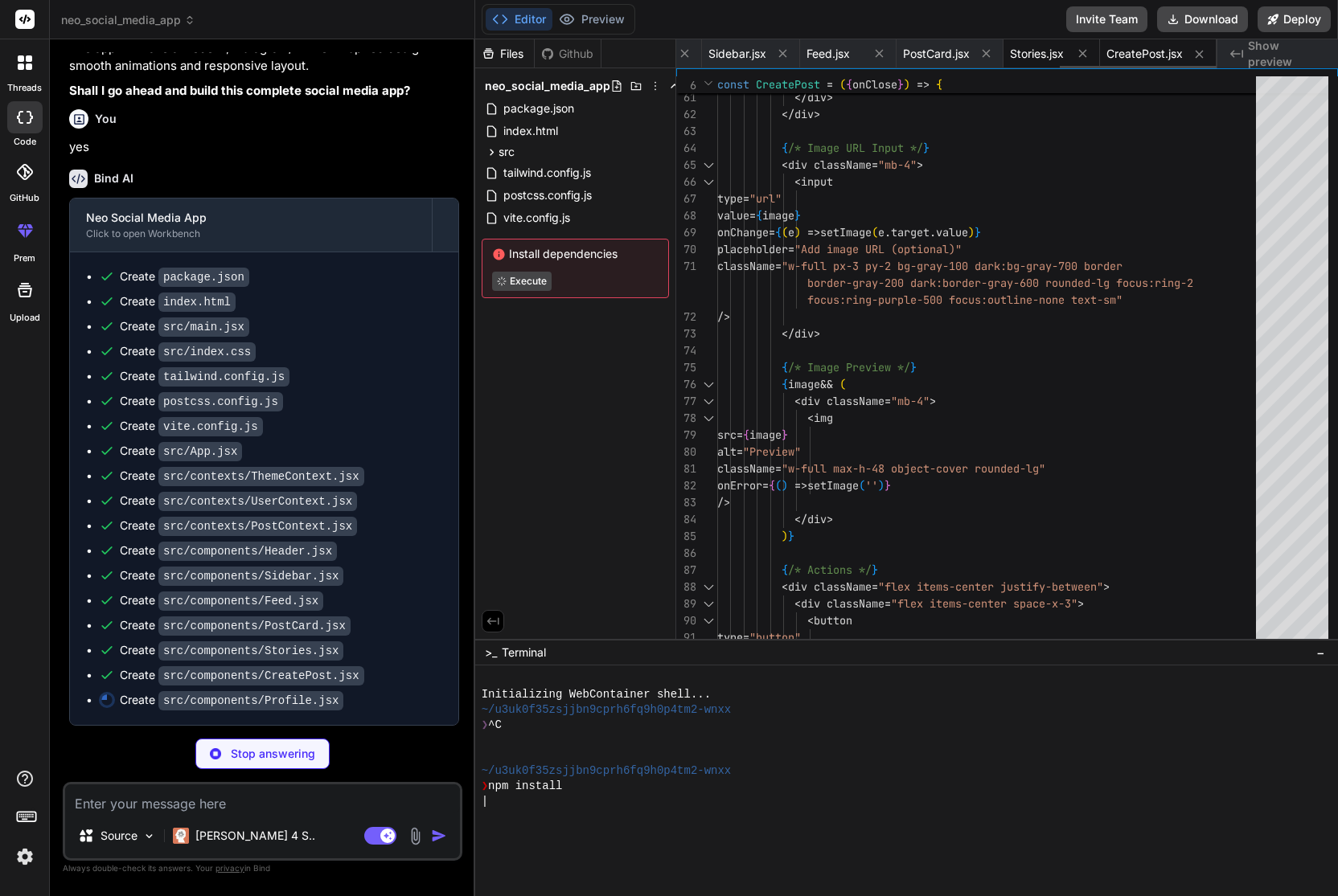
click at [1026, 63] on div "Stories.jsx" at bounding box center [1051, 53] width 96 height 29
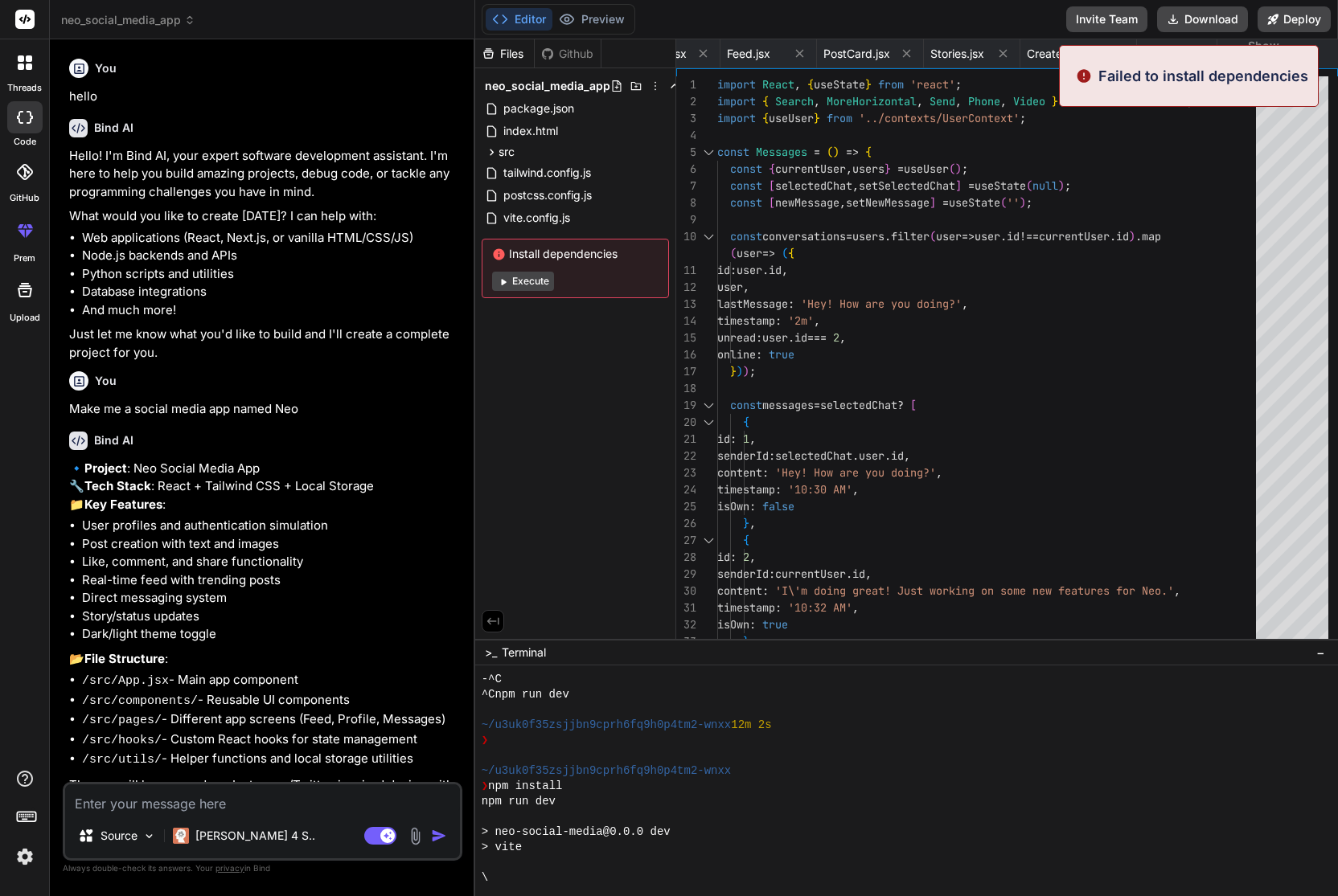
scroll to position [214, 0]
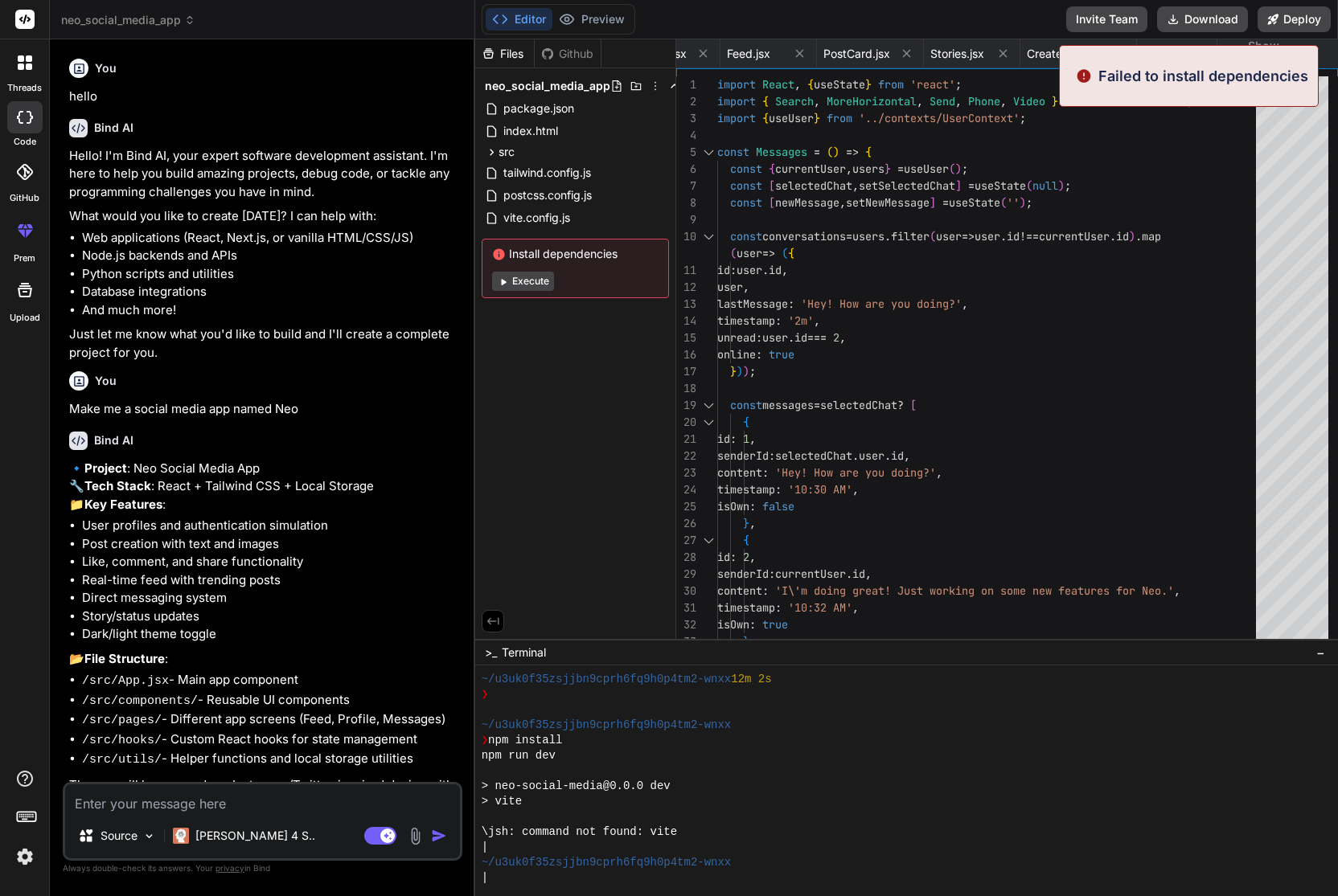
click at [344, 400] on p "Make me a social media app named Neo" at bounding box center [264, 410] width 390 height 18
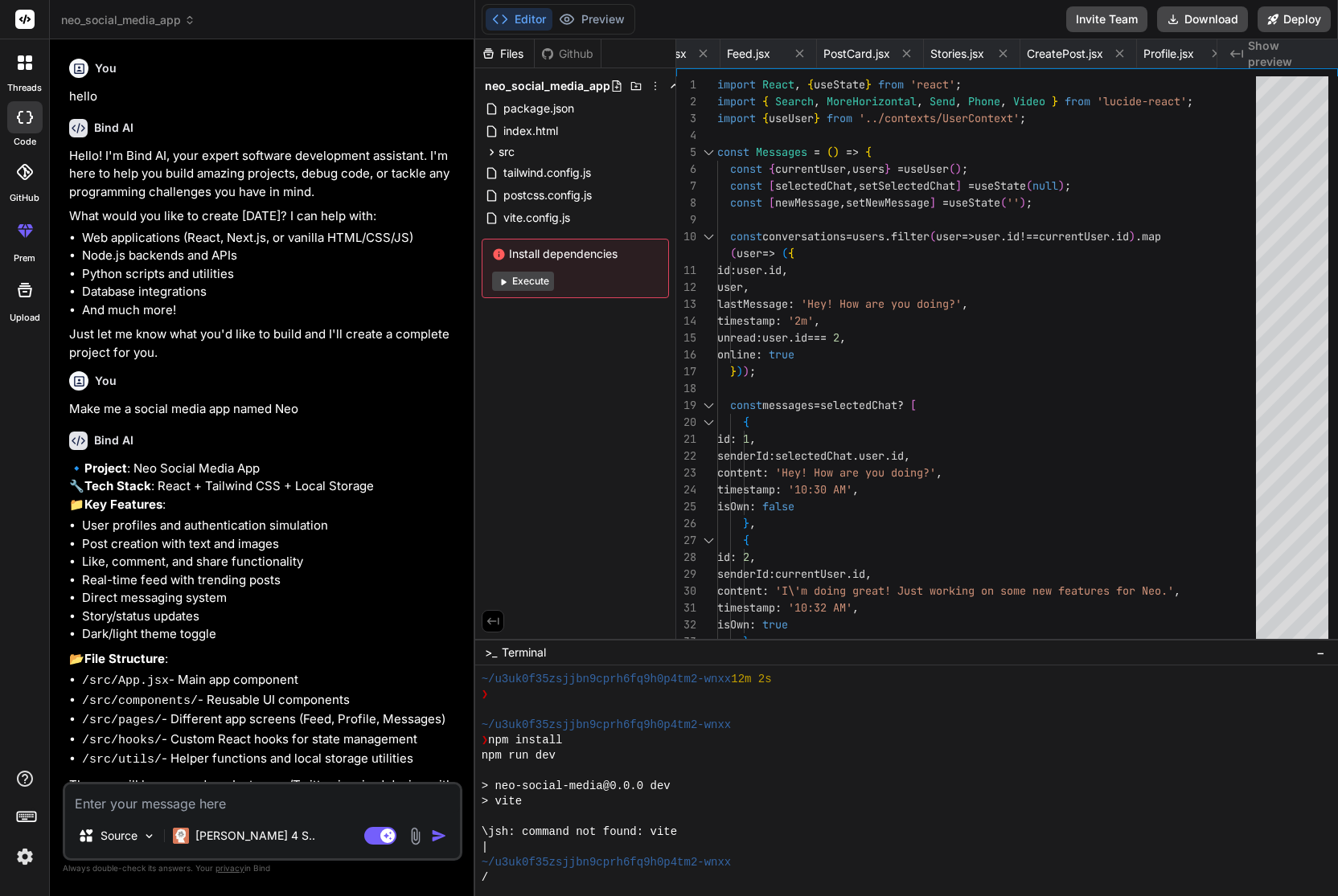
click at [542, 283] on button "Execute" at bounding box center [523, 281] width 62 height 19
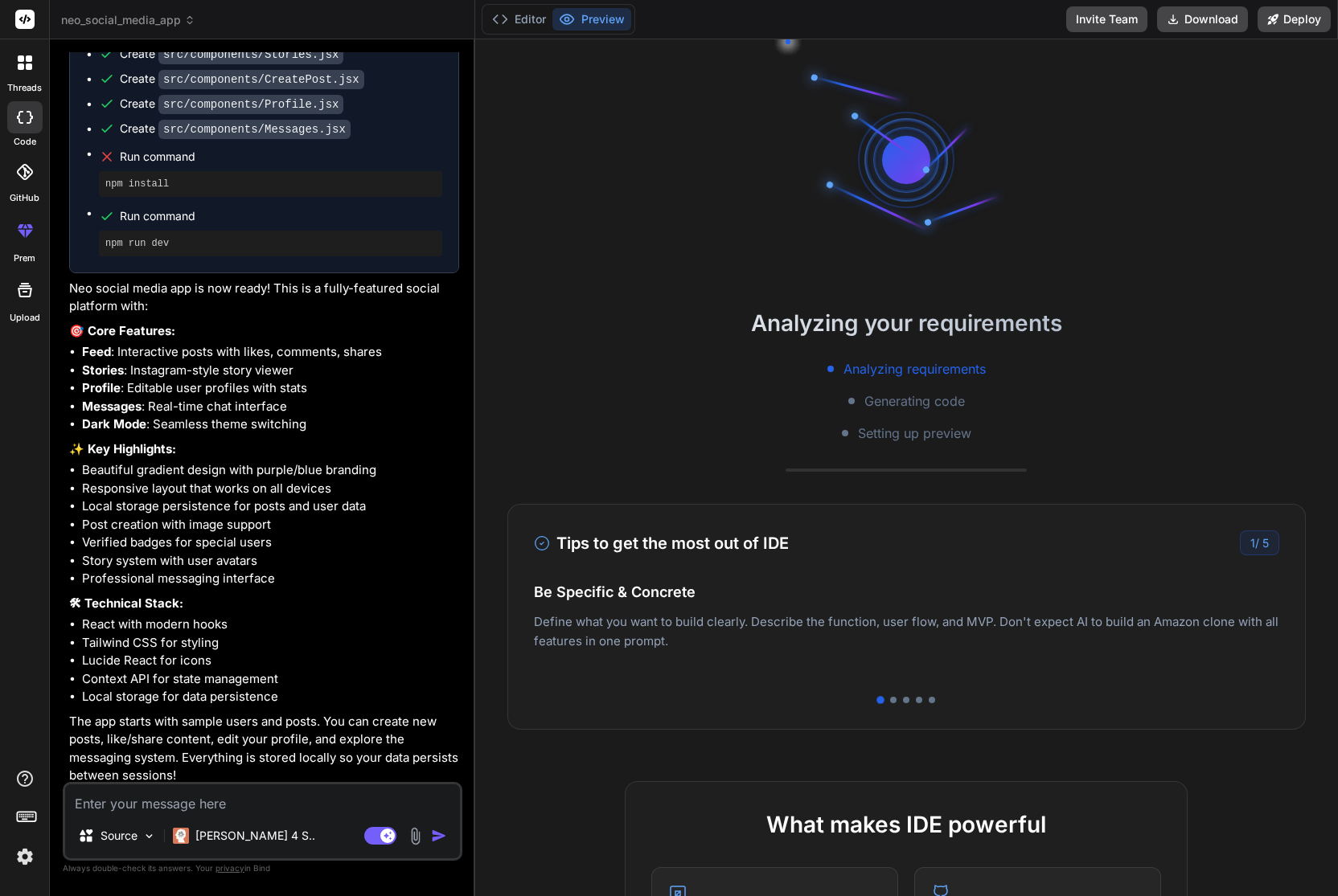
scroll to position [0, 0]
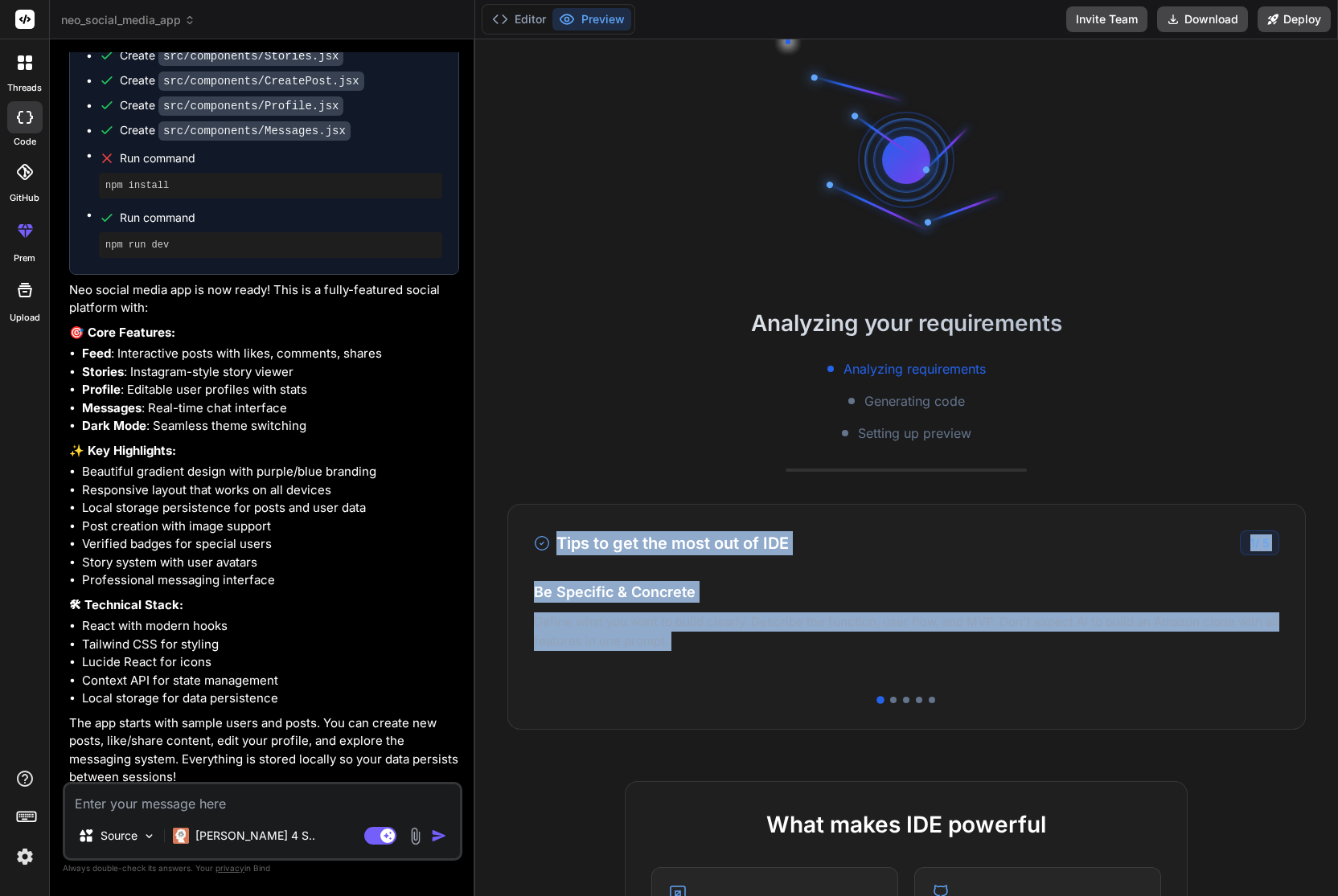
drag, startPoint x: 690, startPoint y: 466, endPoint x: 875, endPoint y: 649, distance: 260.2
click at [894, 658] on div "Analyzing your requirements Analyzing requirements Generating code Setting up p…" at bounding box center [906, 467] width 863 height 857
click at [875, 649] on p "Deploy your Next.js and React projects to Vercel. For Node.js backend, deploy t…" at bounding box center [906, 648] width 745 height 38
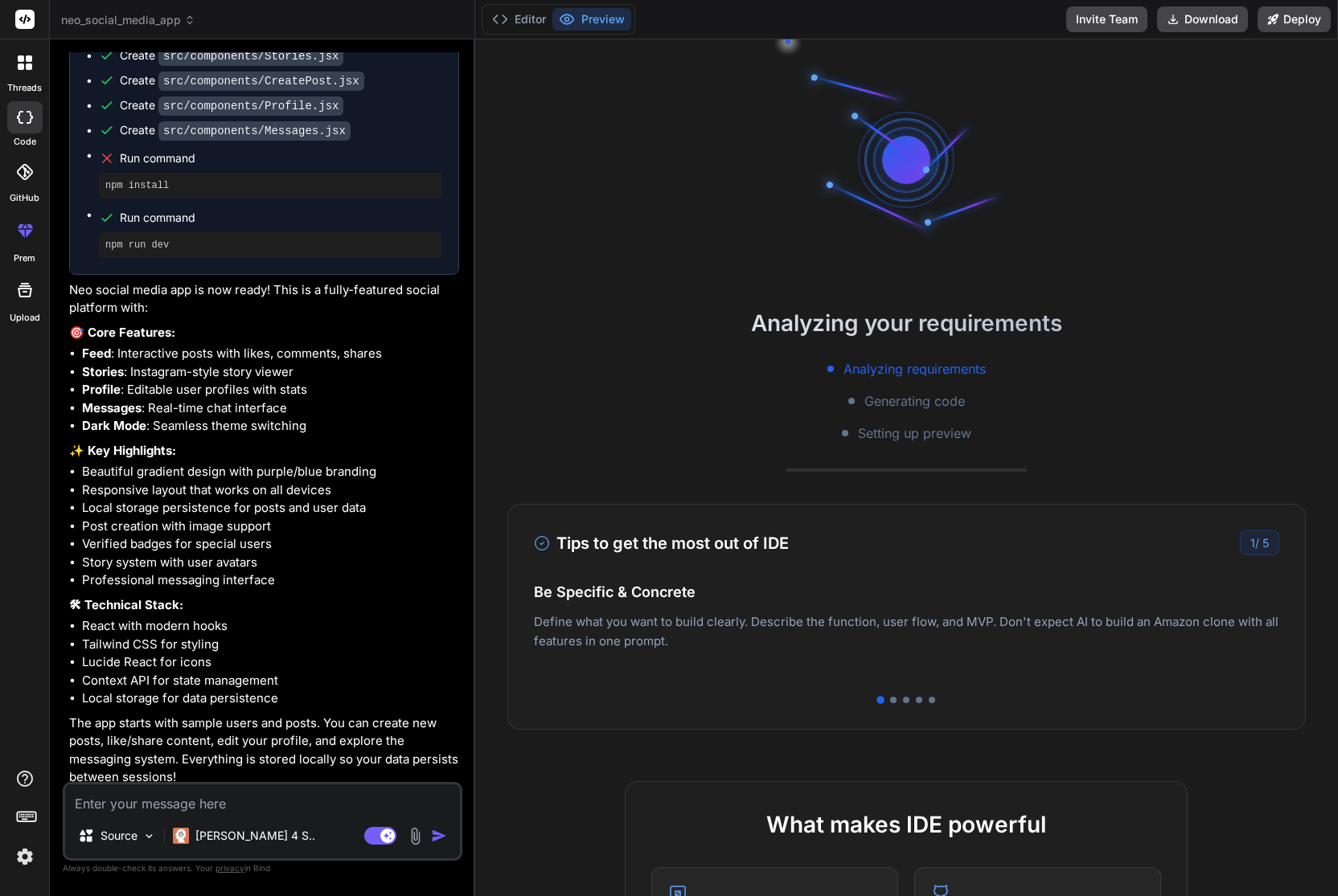
drag, startPoint x: 876, startPoint y: 645, endPoint x: 557, endPoint y: 631, distance: 319.3
click at [557, 631] on p "Deploy your Next.js and React projects to Vercel. For Node.js backend, deploy t…" at bounding box center [906, 648] width 745 height 38
drag, startPoint x: 719, startPoint y: 645, endPoint x: 565, endPoint y: 603, distance: 159.6
click at [565, 603] on div "Easy Deployment Deploy your Next.js and React projects to Vercel. For Node.js b…" at bounding box center [906, 632] width 745 height 70
click at [586, 644] on p "Deploy your Next.js and React projects to Vercel. For Node.js backend, deploy t…" at bounding box center [906, 648] width 745 height 38
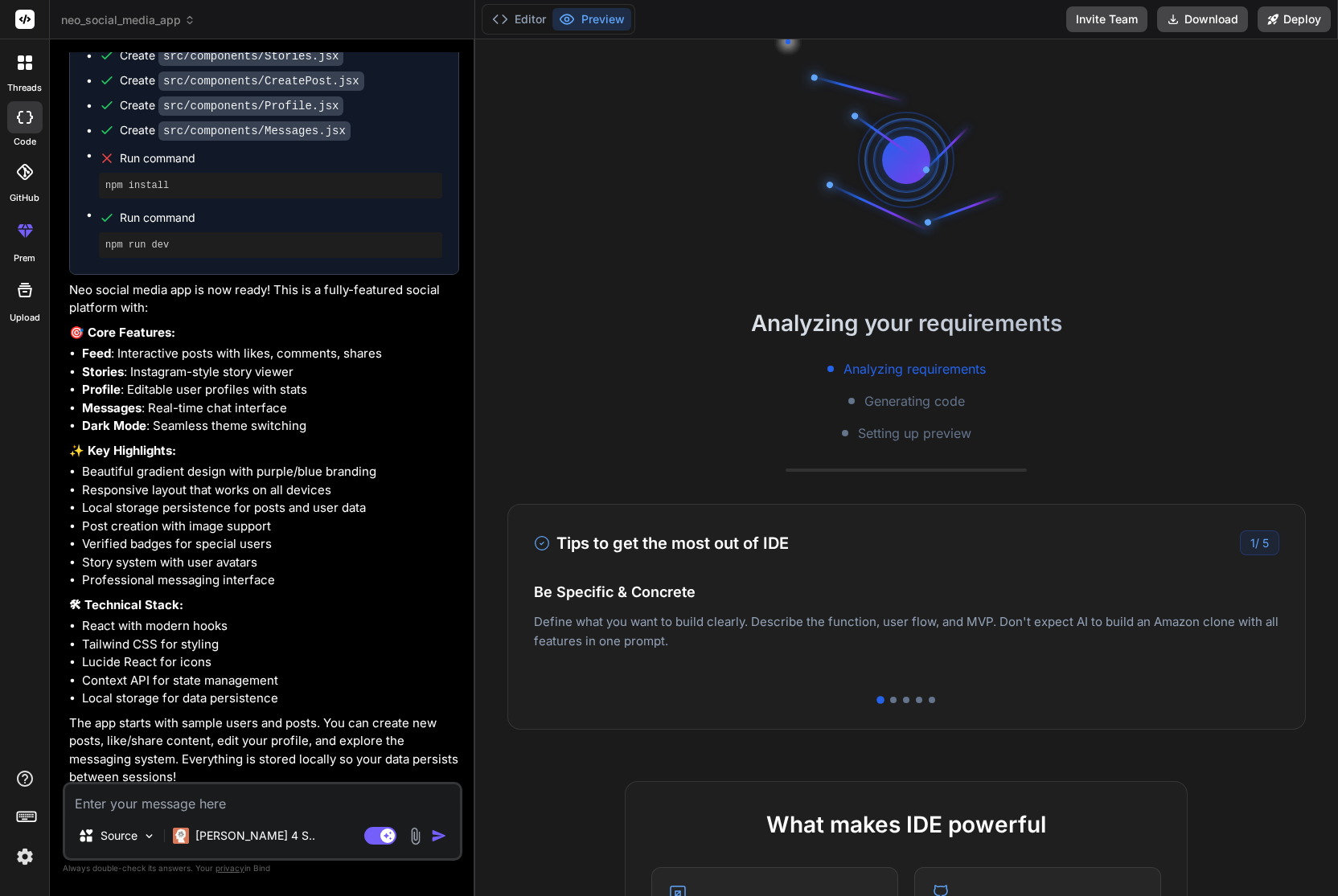
click at [586, 644] on p "Deploy your Next.js and React projects to Vercel. For Node.js backend, deploy t…" at bounding box center [906, 648] width 745 height 38
click at [1259, 548] on div "1 / 5" at bounding box center [1259, 543] width 39 height 25
click at [892, 701] on div at bounding box center [893, 700] width 7 height 7
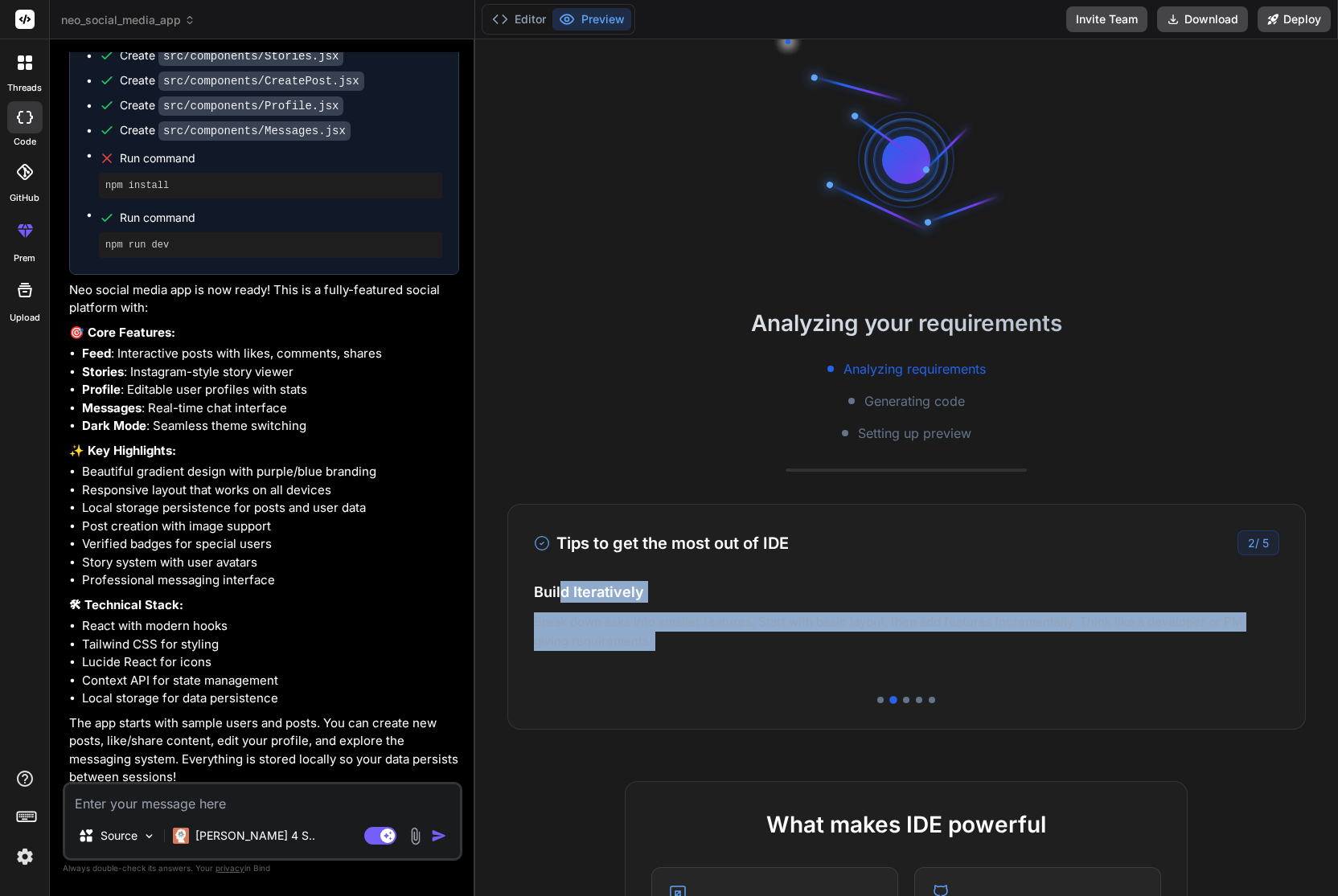
drag, startPoint x: 562, startPoint y: 591, endPoint x: 789, endPoint y: 640, distance: 232.2
click at [790, 641] on div "Be Specific & Concrete Define what you want to build clearly. Describe the func…" at bounding box center [906, 629] width 745 height 96
click at [789, 640] on p "Deploy your Next.js and React projects to Vercel. For Node.js backend, deploy t…" at bounding box center [906, 648] width 745 height 38
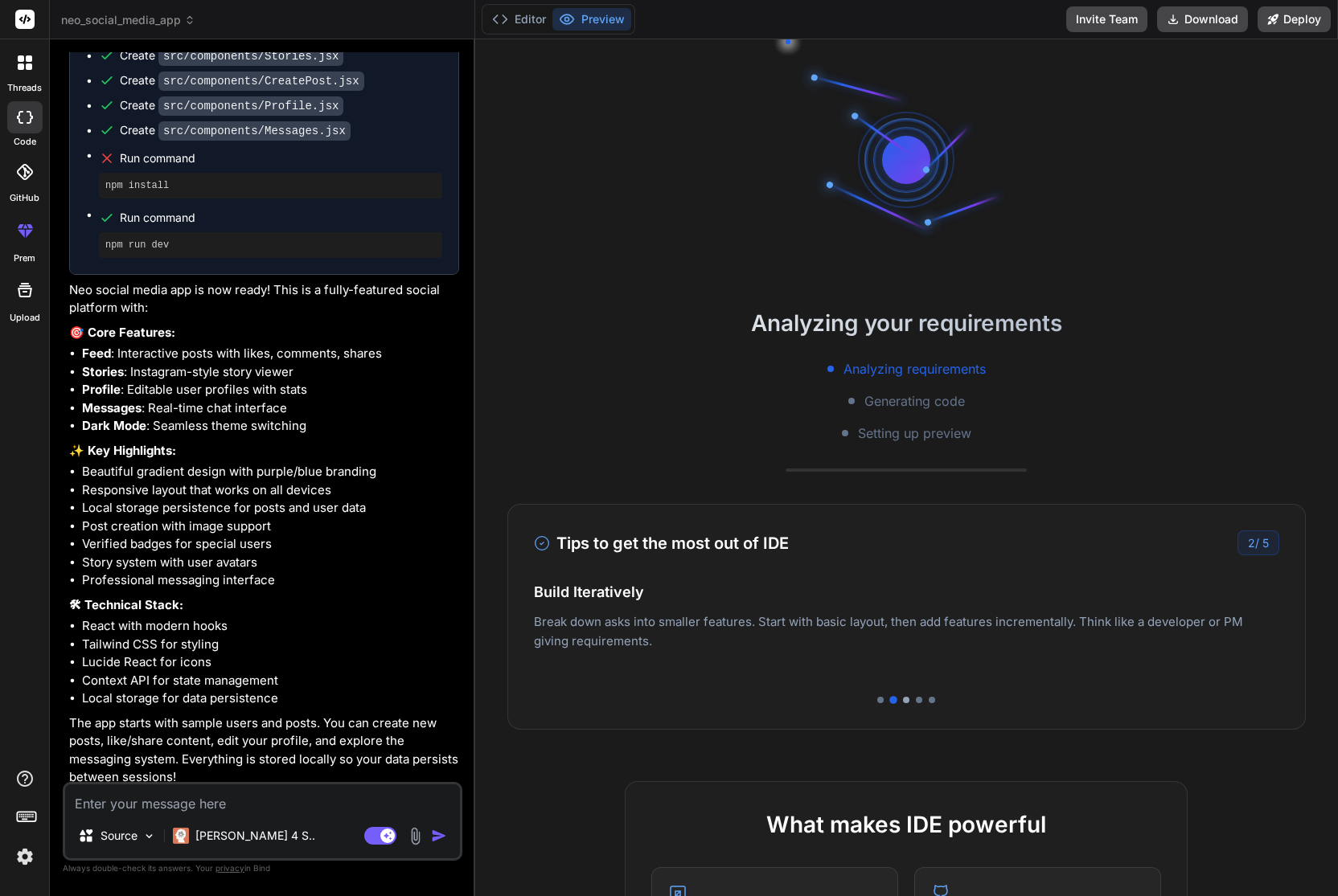
click at [906, 700] on div at bounding box center [906, 700] width 7 height 7
click at [918, 701] on div at bounding box center [919, 700] width 7 height 7
click at [930, 700] on div at bounding box center [932, 700] width 7 height 7
click at [818, 124] on div at bounding box center [906, 160] width 241 height 241
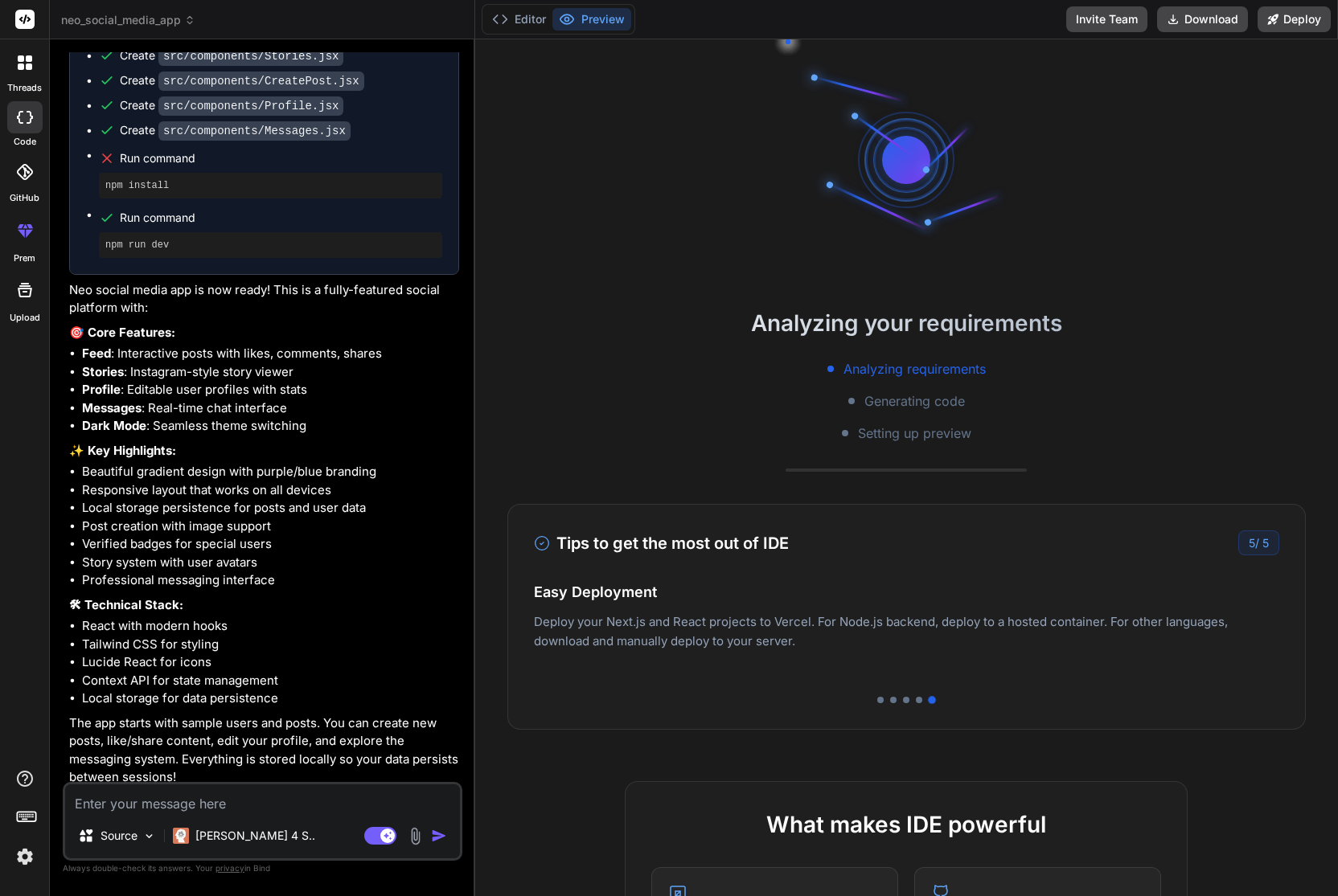
click at [934, 174] on div at bounding box center [906, 160] width 96 height 96
drag, startPoint x: 1015, startPoint y: 588, endPoint x: 835, endPoint y: 588, distance: 180.0
click at [835, 588] on h4 "Easy Deployment" at bounding box center [906, 592] width 745 height 22
click at [919, 403] on span "Generating code" at bounding box center [915, 400] width 100 height 19
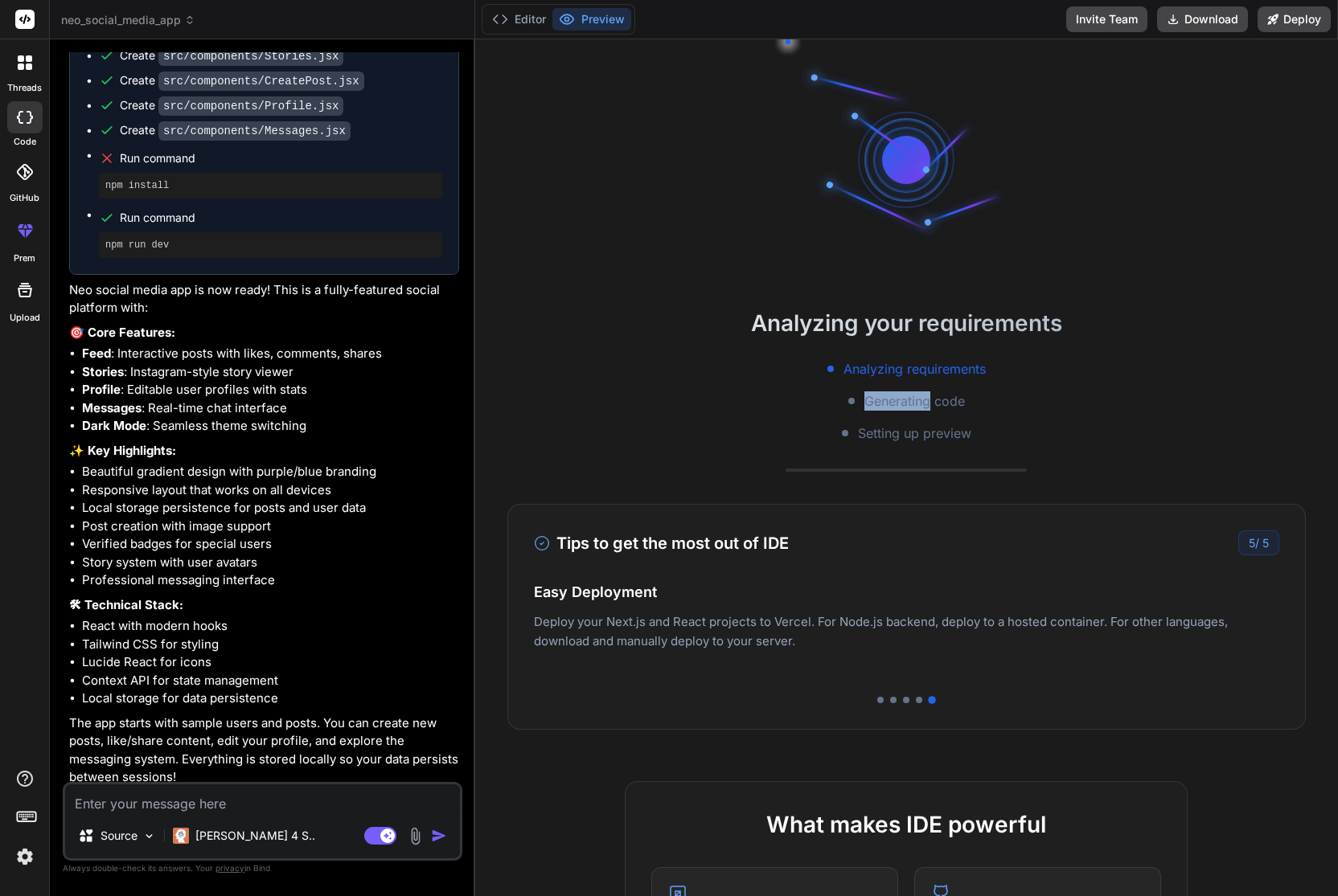
click at [919, 403] on span "Generating code" at bounding box center [915, 400] width 100 height 19
click at [977, 403] on div "Analyzing requirements Generating code Setting up preview" at bounding box center [906, 401] width 863 height 84
click at [509, 12] on button "Editor" at bounding box center [519, 19] width 67 height 23
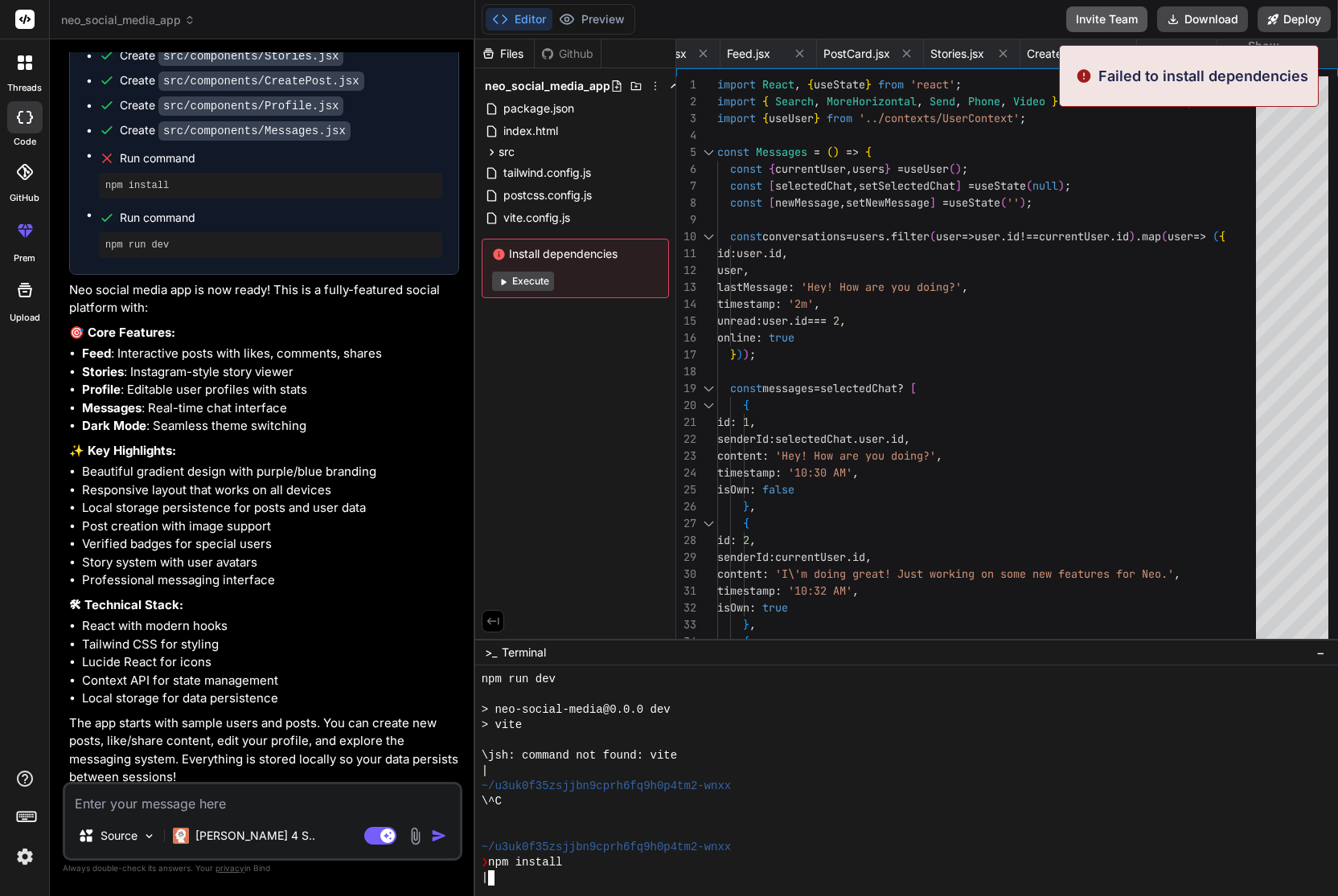
scroll to position [1296, 0]
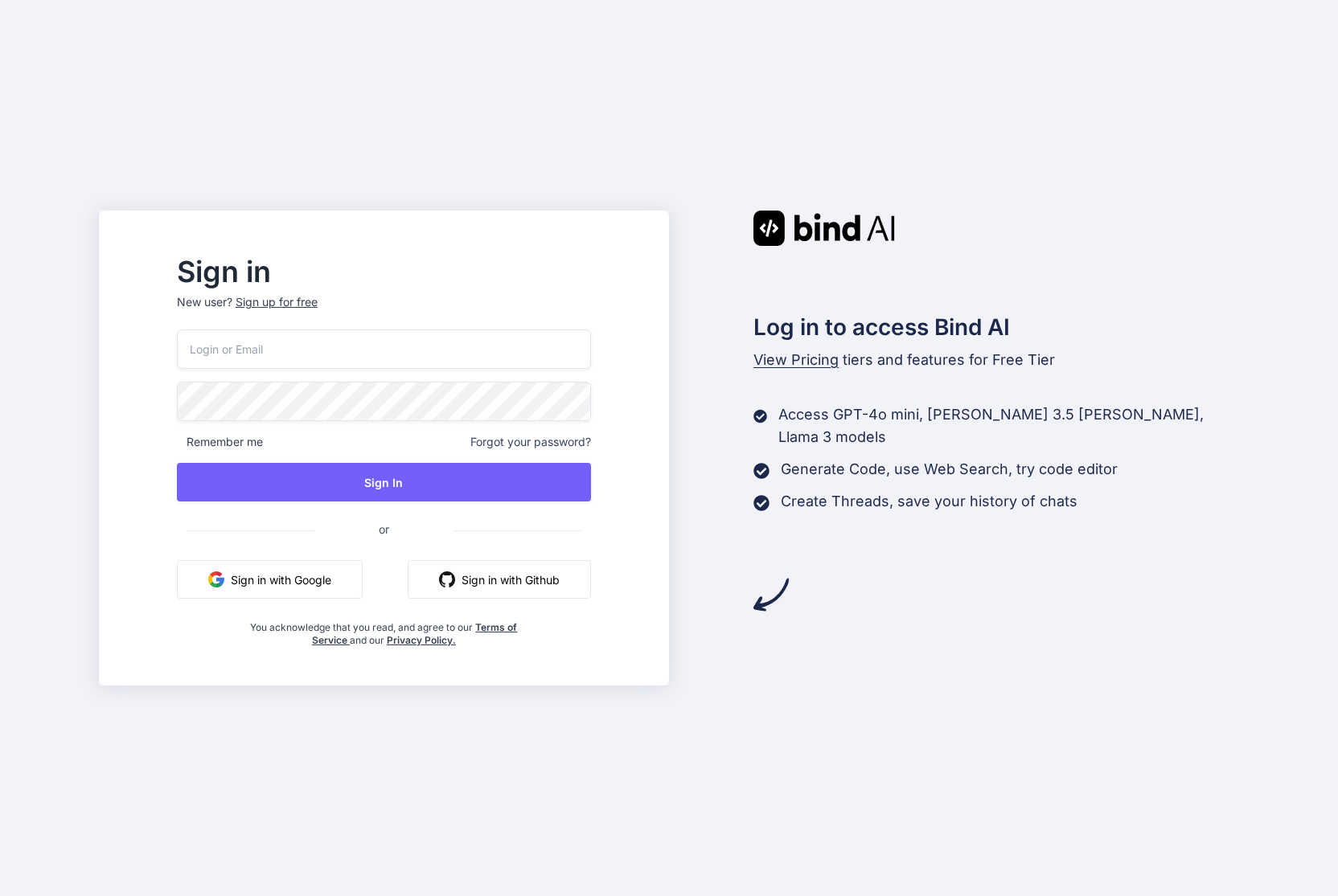
click at [354, 594] on button "Sign in with Google" at bounding box center [270, 579] width 186 height 38
click at [301, 582] on button "Sign in with Google" at bounding box center [270, 579] width 186 height 38
